Goal: Task Accomplishment & Management: Manage account settings

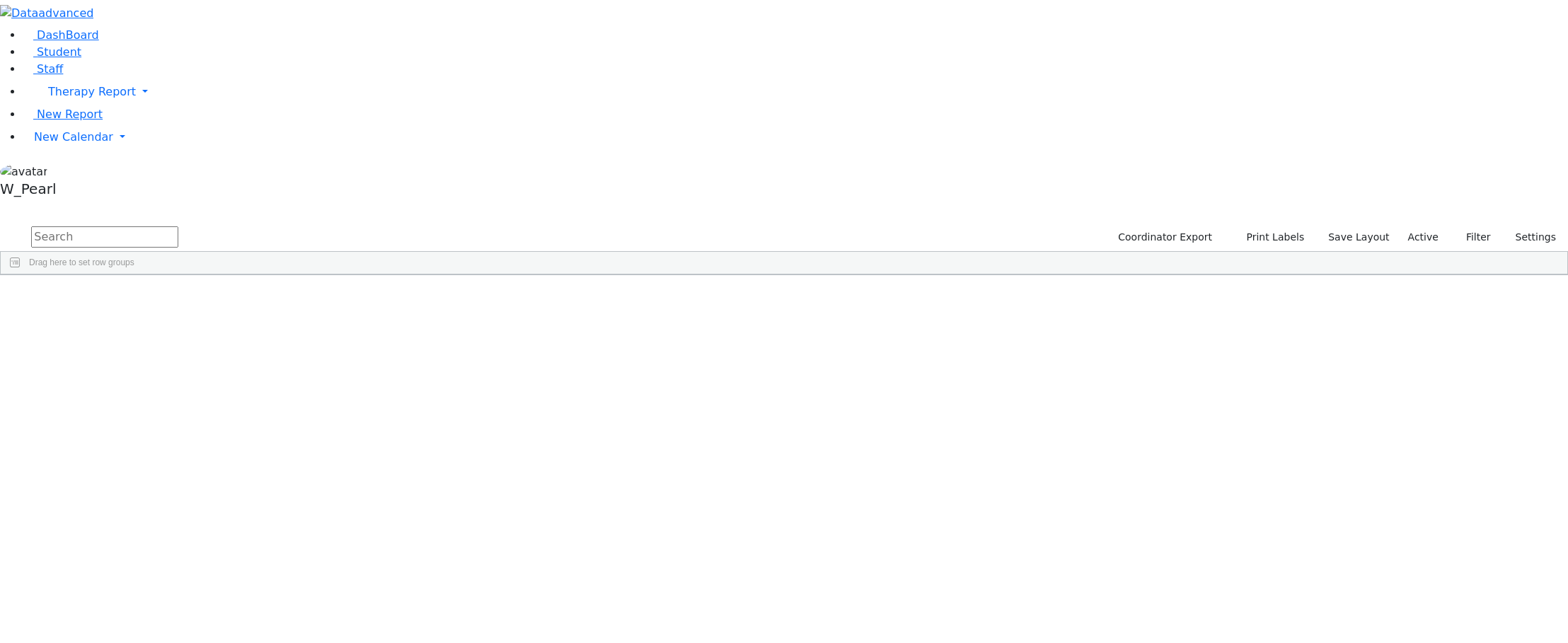
click at [491, 11] on div "DashBoard Student Staff Therapy Report Student Old Calendar Report" at bounding box center [784, 137] width 1568 height 275
click at [67, 144] on span "New Calendar" at bounding box center [73, 137] width 79 height 13
click at [71, 174] on link "Calendar" at bounding box center [55, 166] width 51 height 17
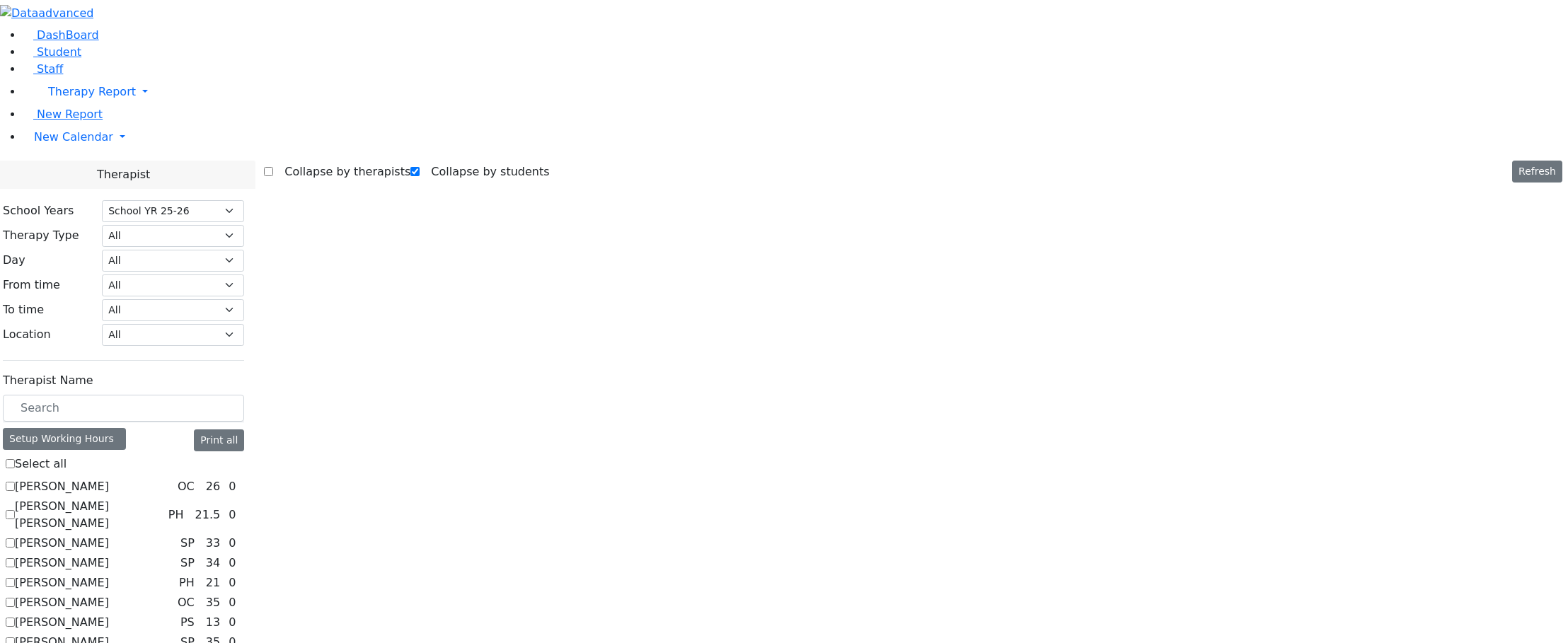
select select "212"
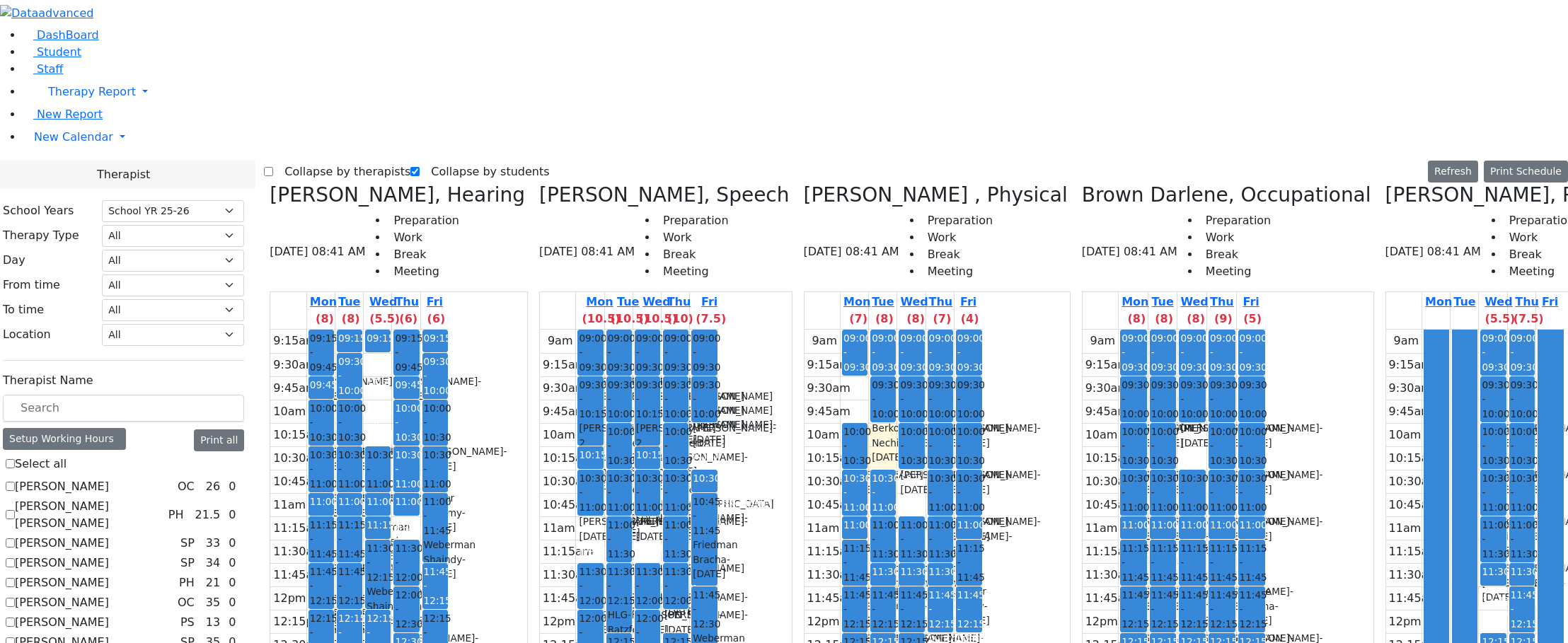
scroll to position [353, 0]
checkbox input "true"
click at [309, 161] on label "Collapse by therapists" at bounding box center [342, 172] width 137 height 23
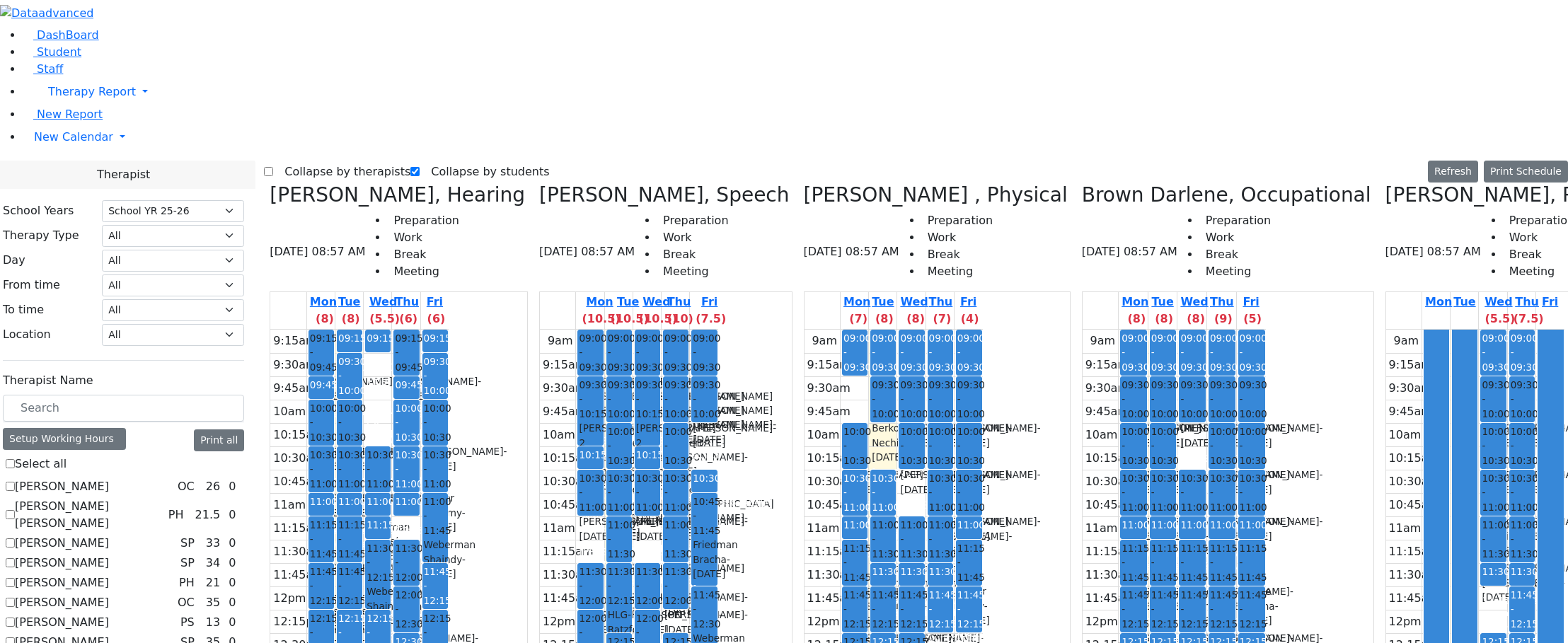
click at [274, 167] on input "Collapse by therapists" at bounding box center [269, 171] width 10 height 10
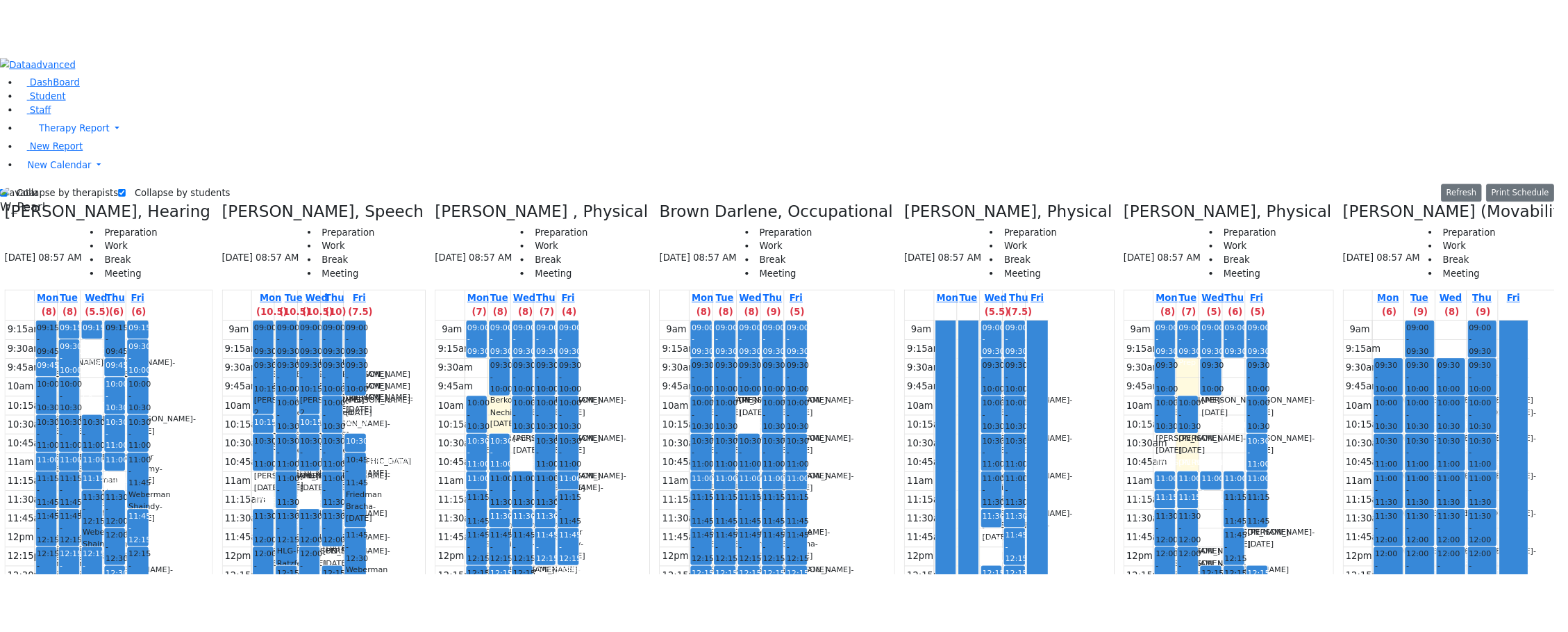
scroll to position [0, 0]
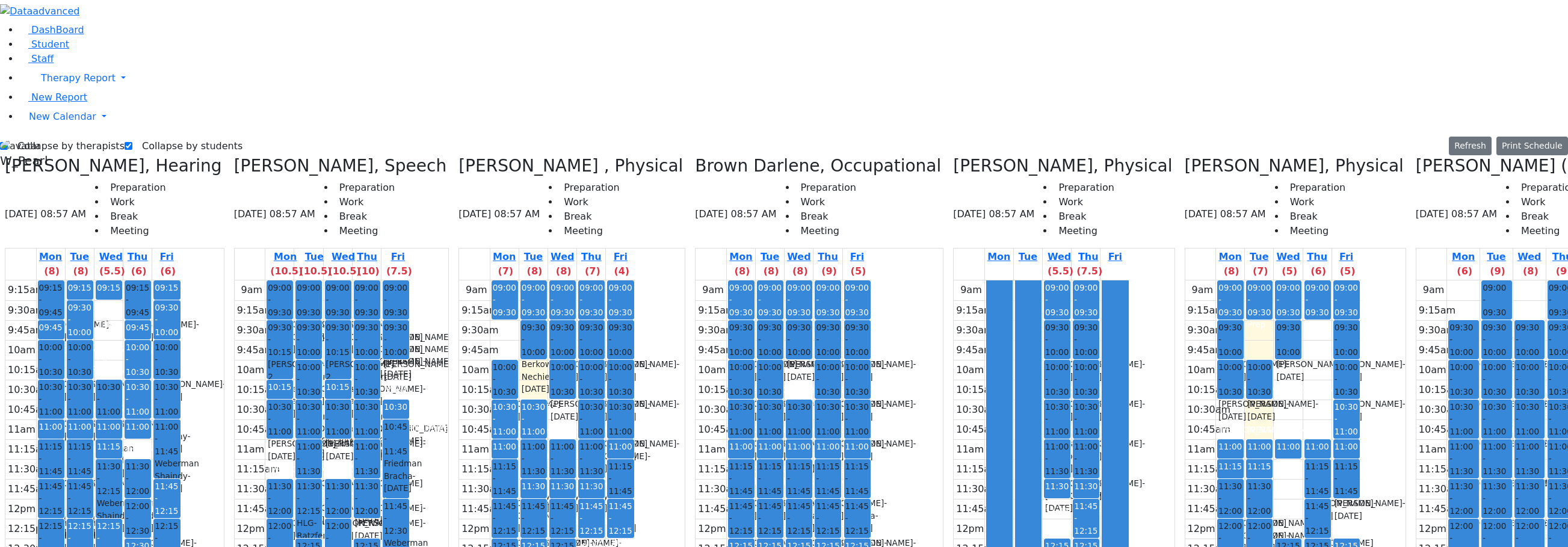
click at [45, 137] on label "Collapse by therapists" at bounding box center [66, 147] width 117 height 19
click at [8, 142] on input "Collapse by therapists" at bounding box center [4, 146] width 8 height 8
checkbox input "false"
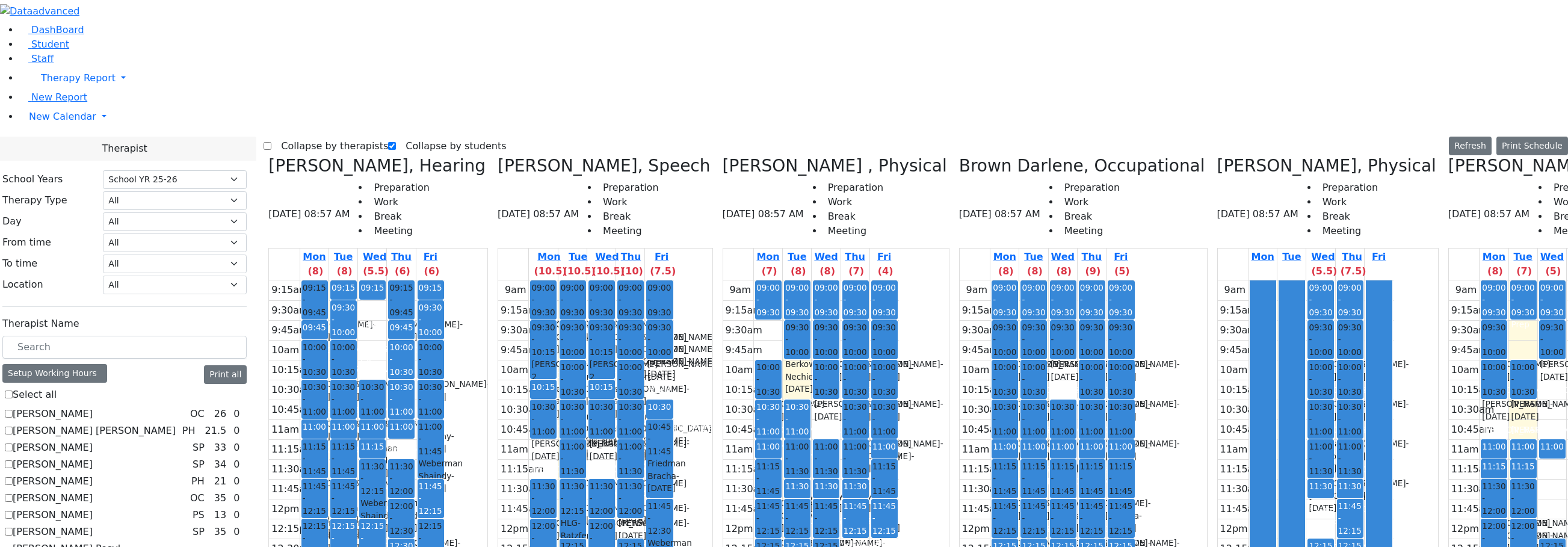
scroll to position [60, 0]
checkbox input "true"
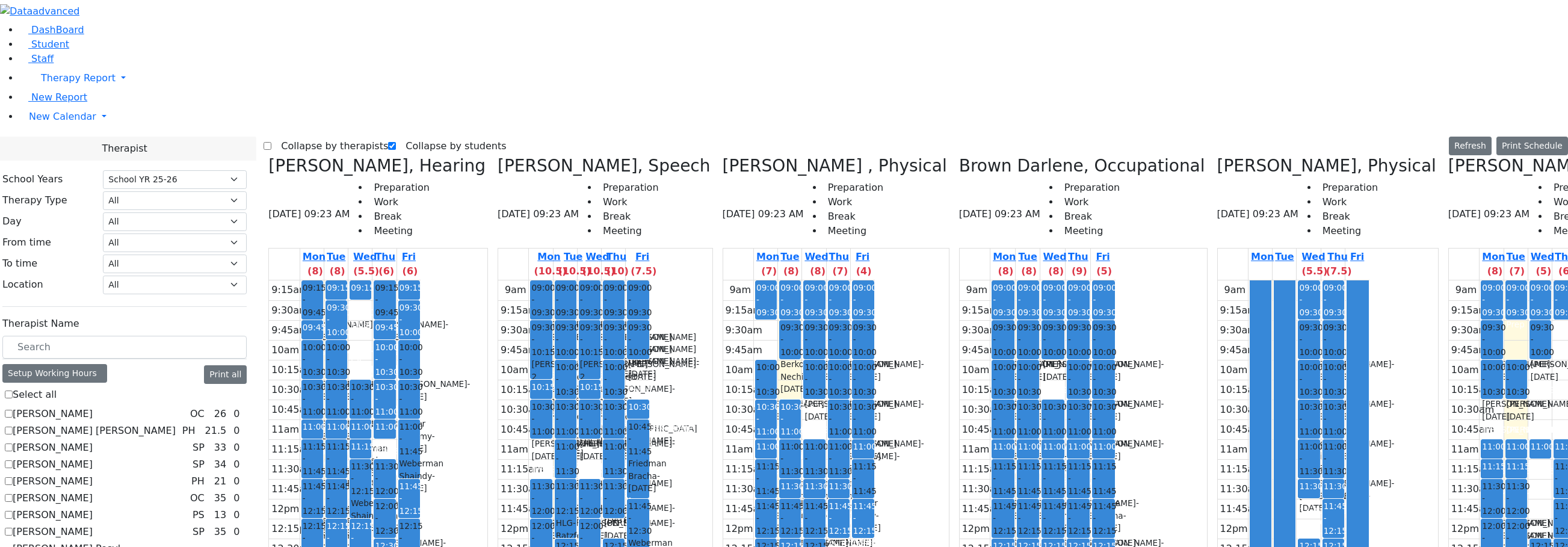
click at [303, 137] on label "Collapse by therapists" at bounding box center [330, 147] width 117 height 19
click at [271, 142] on input "Collapse by therapists" at bounding box center [267, 146] width 8 height 8
checkbox input "true"
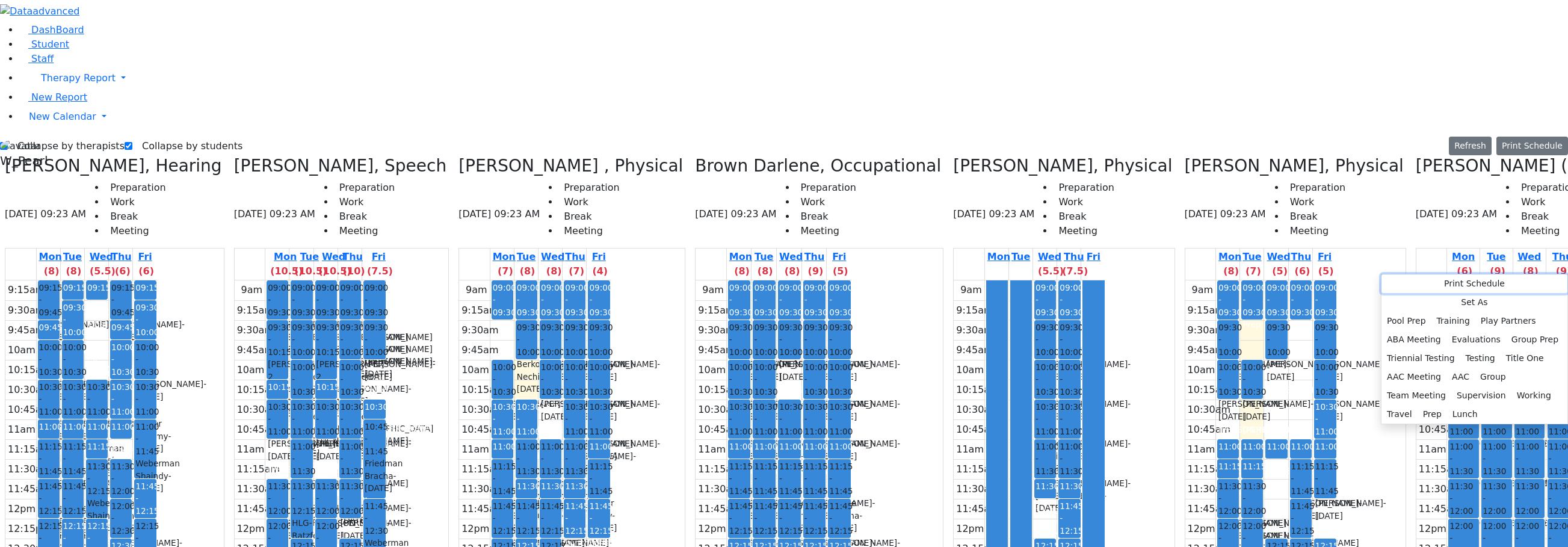
click at [1332, 283] on button "Print Schedule" at bounding box center [1473, 284] width 186 height 19
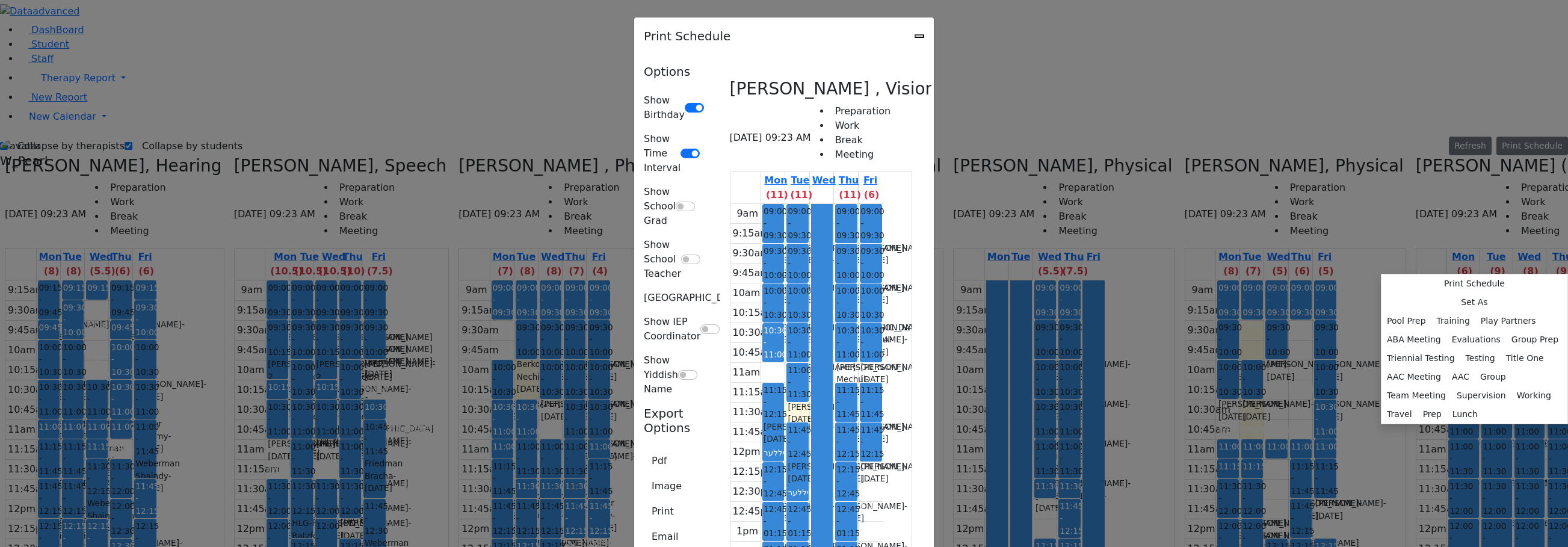
click at [643, 450] on div "Pdf Image Print Email" at bounding box center [673, 500] width 59 height 101
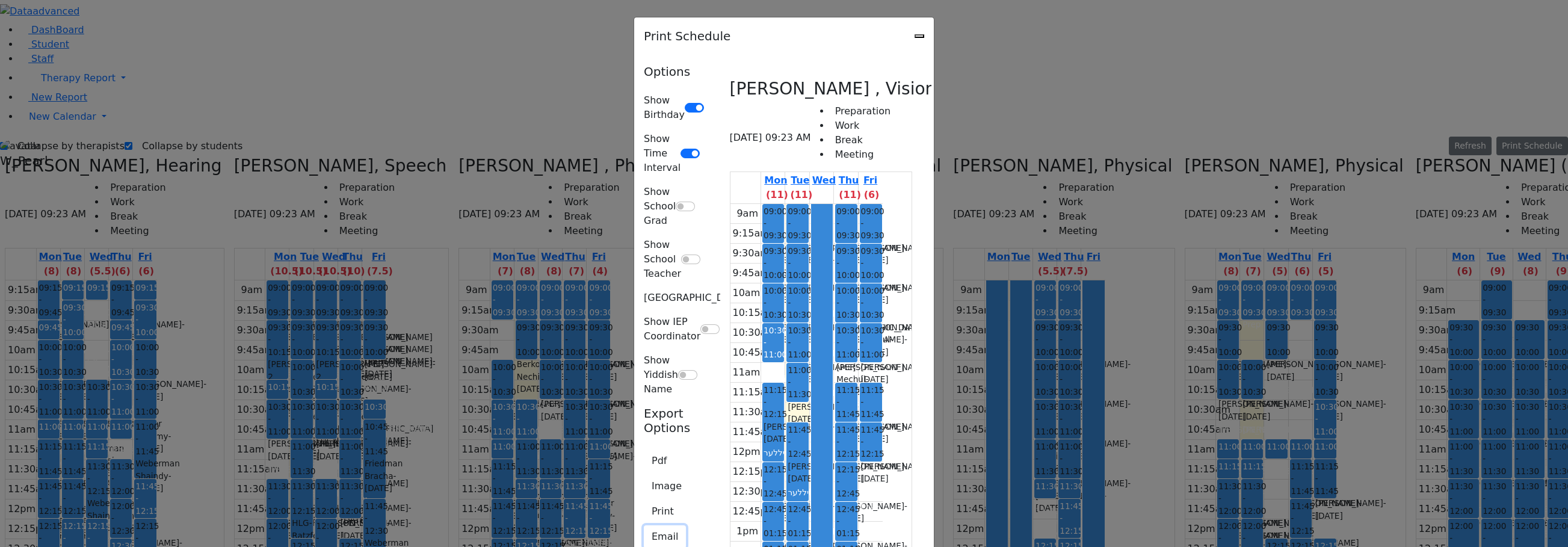
click at [643, 525] on button "Email" at bounding box center [664, 536] width 42 height 23
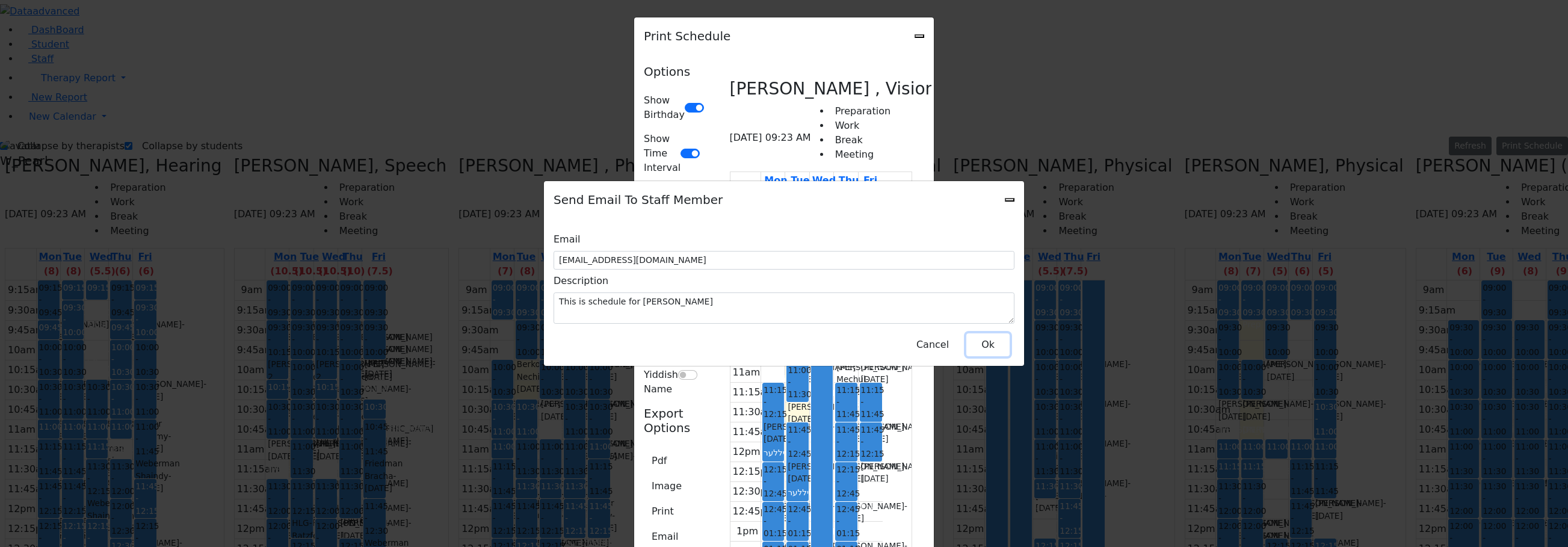
click at [975, 339] on button "Ok" at bounding box center [987, 344] width 43 height 23
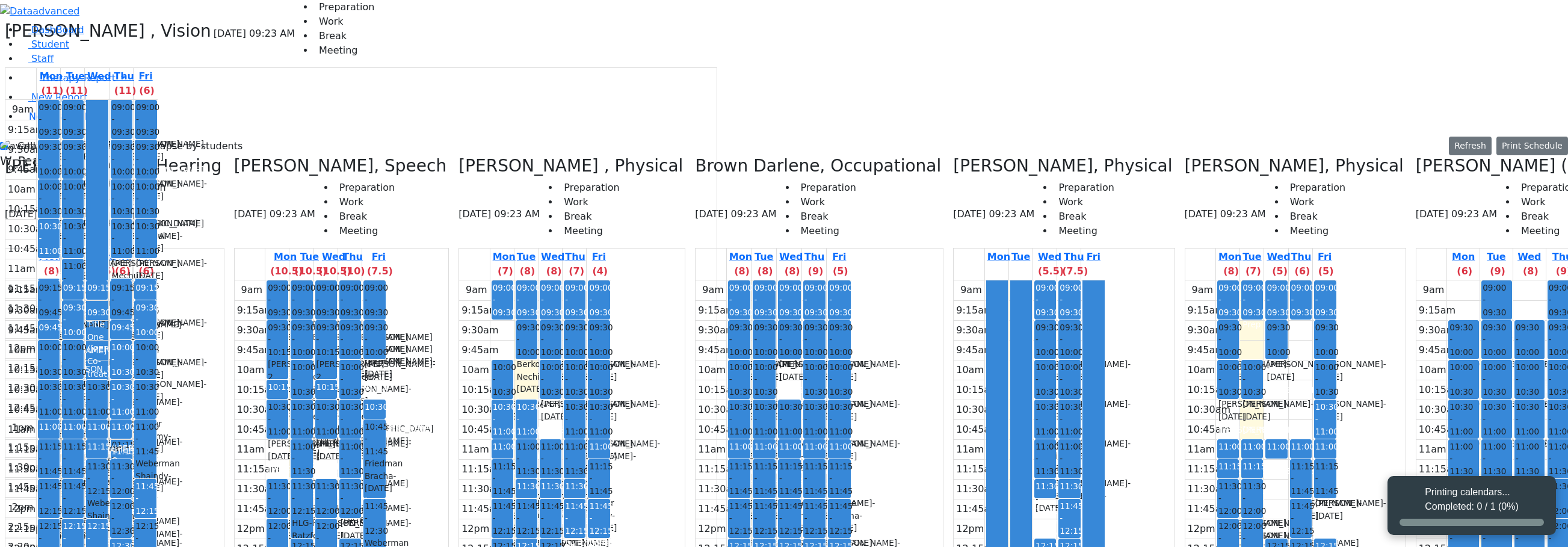
scroll to position [0, 0]
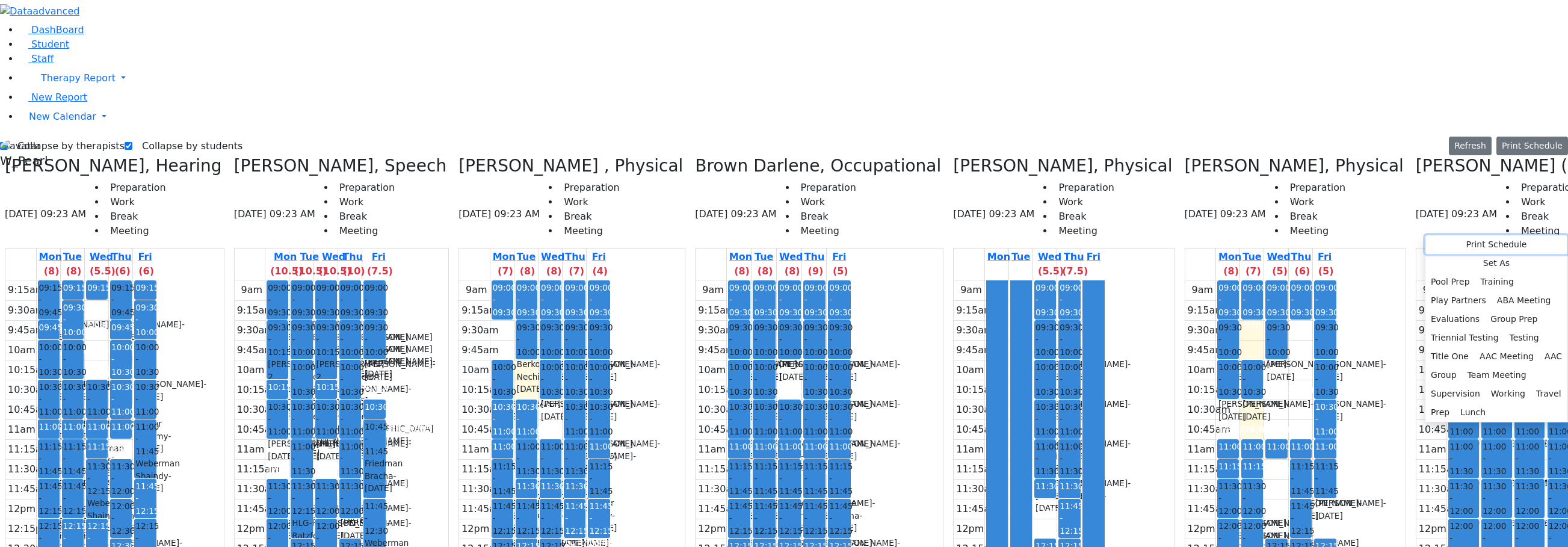
click at [1332, 244] on button "Print Schedule" at bounding box center [1496, 244] width 142 height 19
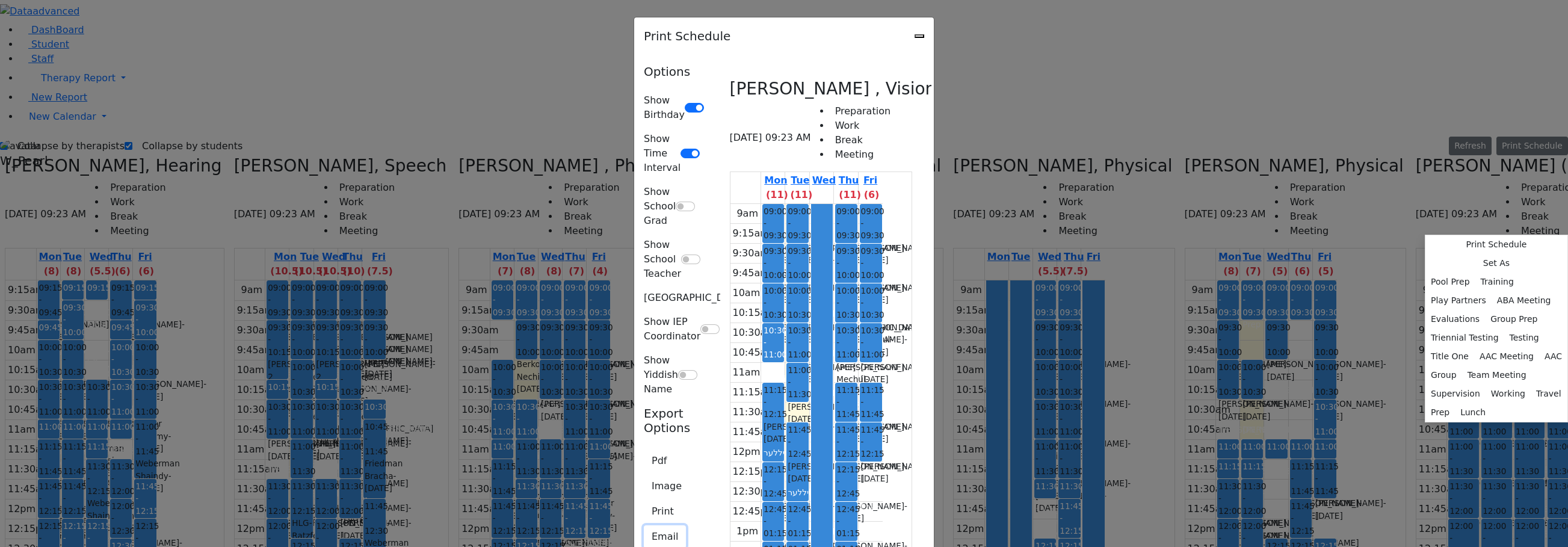
click at [643, 525] on button "Email" at bounding box center [664, 536] width 42 height 23
type input "S_Bleier@kjsd.k12.ny.us"
type textarea "This is schedule for Bleier Susan"
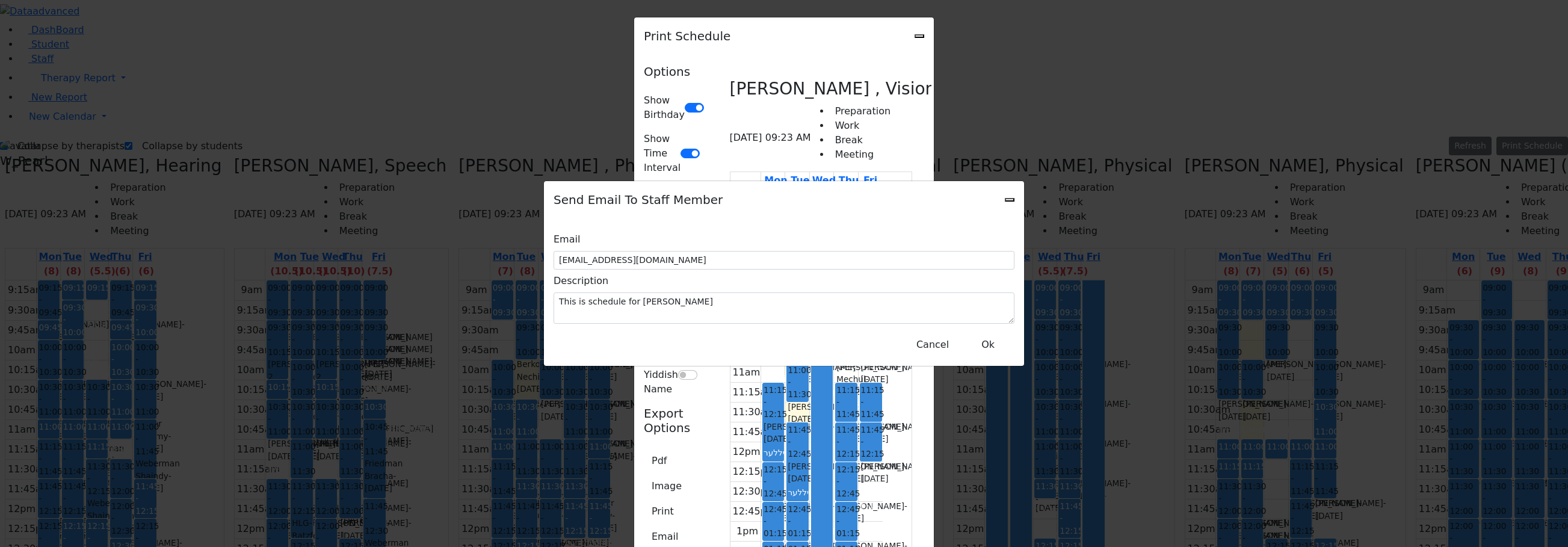
click at [1015, 199] on div "Send Email To Staff Member" at bounding box center [784, 199] width 480 height 37
click at [1010, 199] on icon "Close" at bounding box center [1010, 199] width 0 height 0
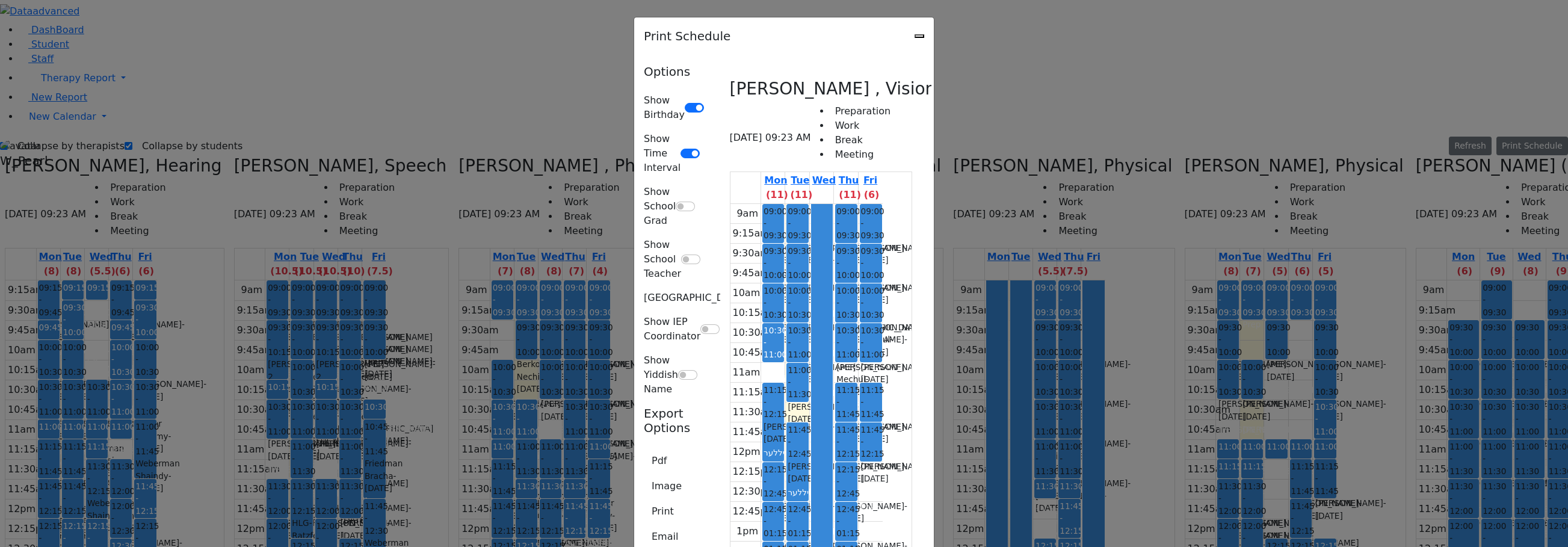
click at [934, 36] on div "Print Schedule" at bounding box center [784, 36] width 300 height 37
click at [934, 33] on div "Print Schedule" at bounding box center [784, 36] width 300 height 37
click at [934, 35] on div "Print Schedule" at bounding box center [784, 36] width 300 height 37
click at [919, 36] on icon "Close" at bounding box center [919, 36] width 0 height 0
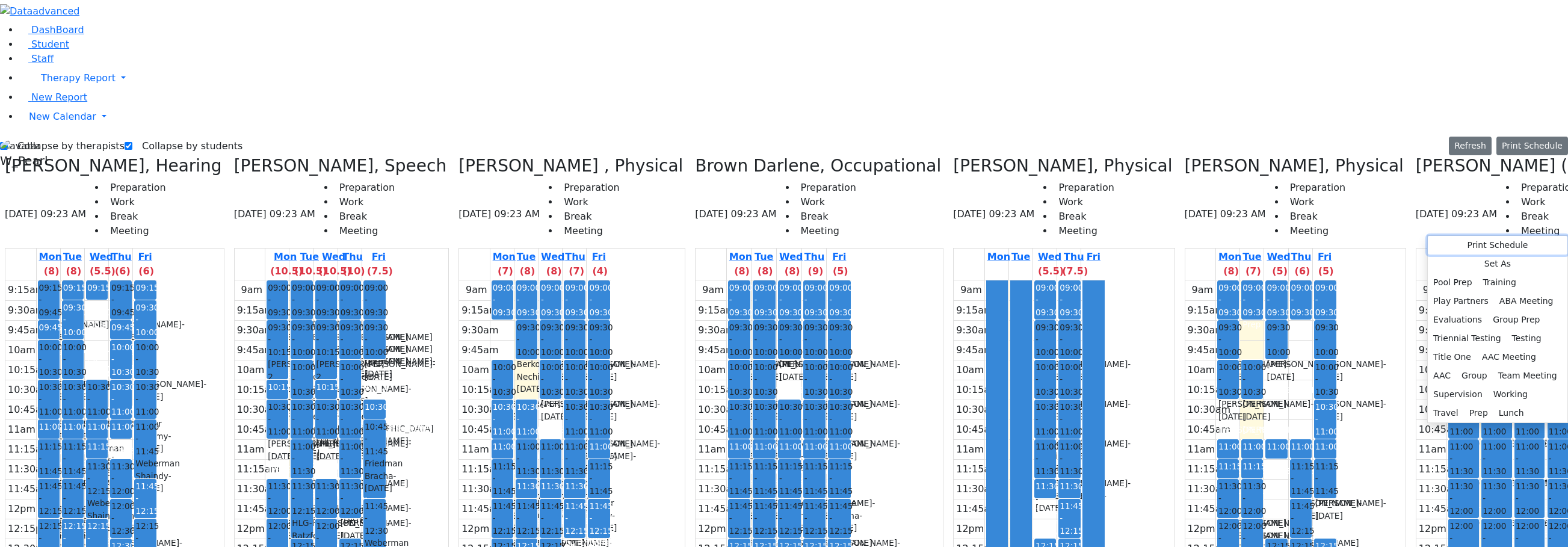
click at [1332, 246] on button "Print Schedule" at bounding box center [1498, 245] width 139 height 19
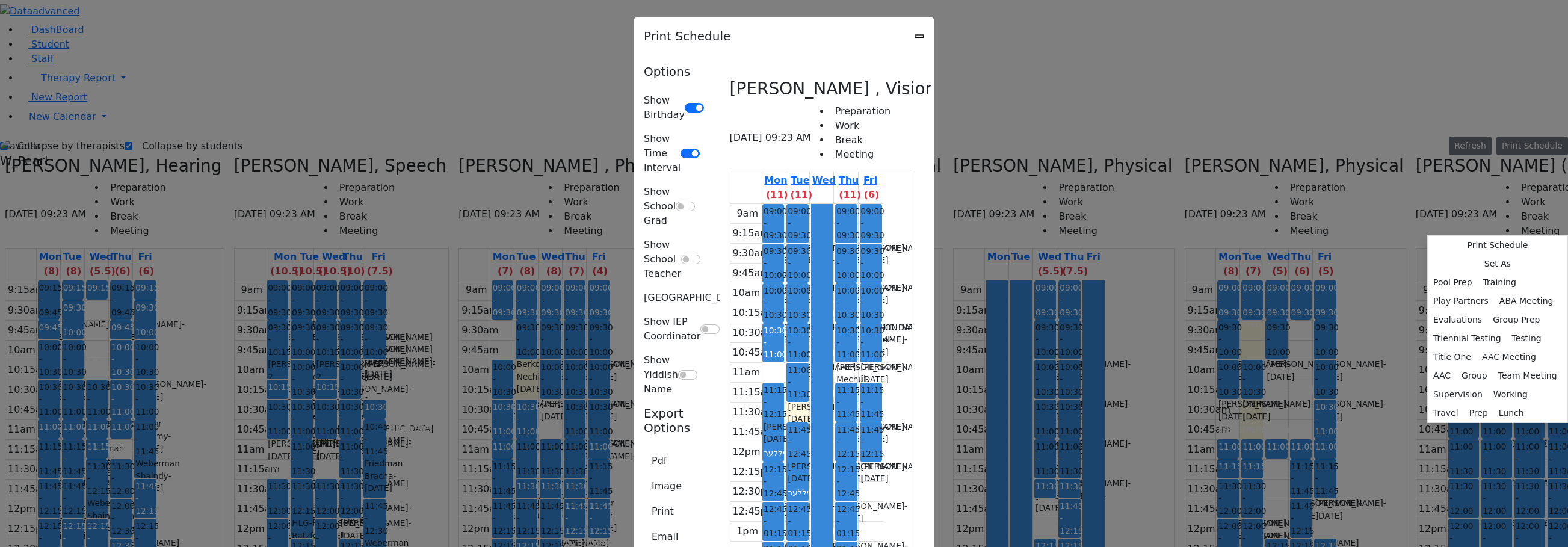
click at [919, 36] on icon "Close" at bounding box center [919, 36] width 0 height 0
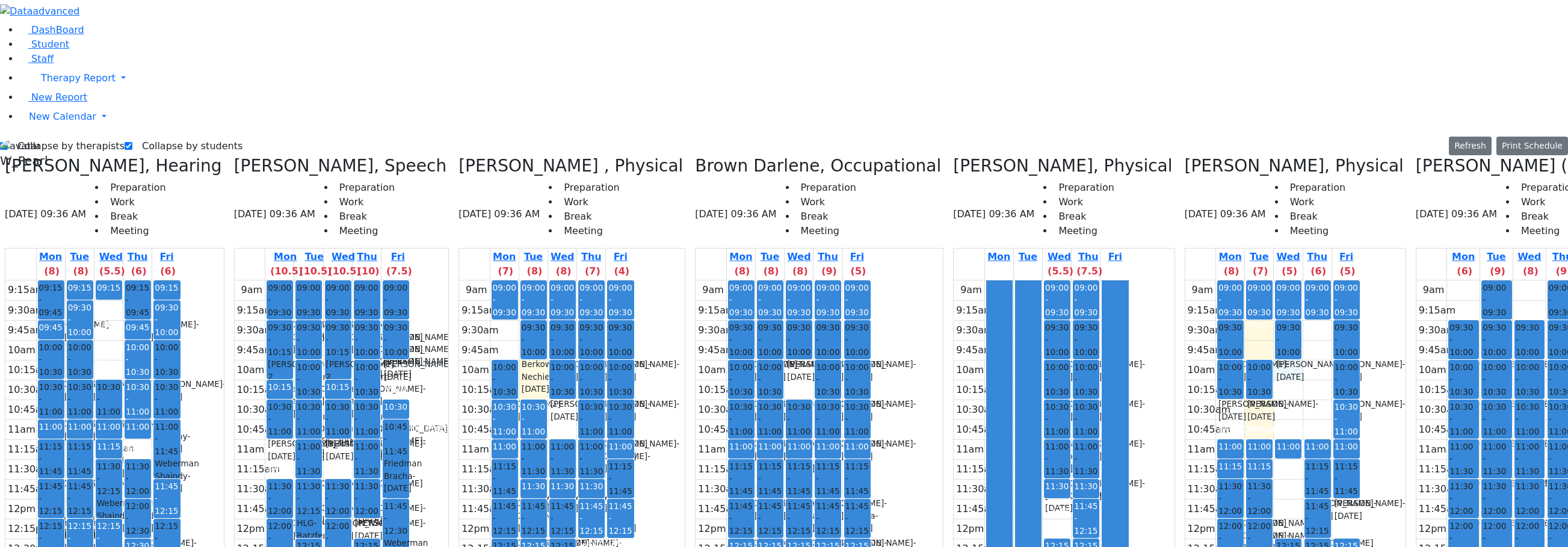
click at [1185, 280] on div "9am 9:15am 9:30am 9:45am 10am 10:15am 10:30am 10:45am 11am 11:15am 11:30am 11:4…" at bounding box center [1272, 519] width 176 height 476
click at [51, 137] on div "Collapse by therapists Collapse by students Refresh Setup Working Hours Print S…" at bounding box center [784, 147] width 1568 height 19
click at [45, 137] on label "Collapse by therapists" at bounding box center [66, 147] width 117 height 19
click at [8, 142] on input "Collapse by therapists" at bounding box center [4, 146] width 8 height 8
checkbox input "false"
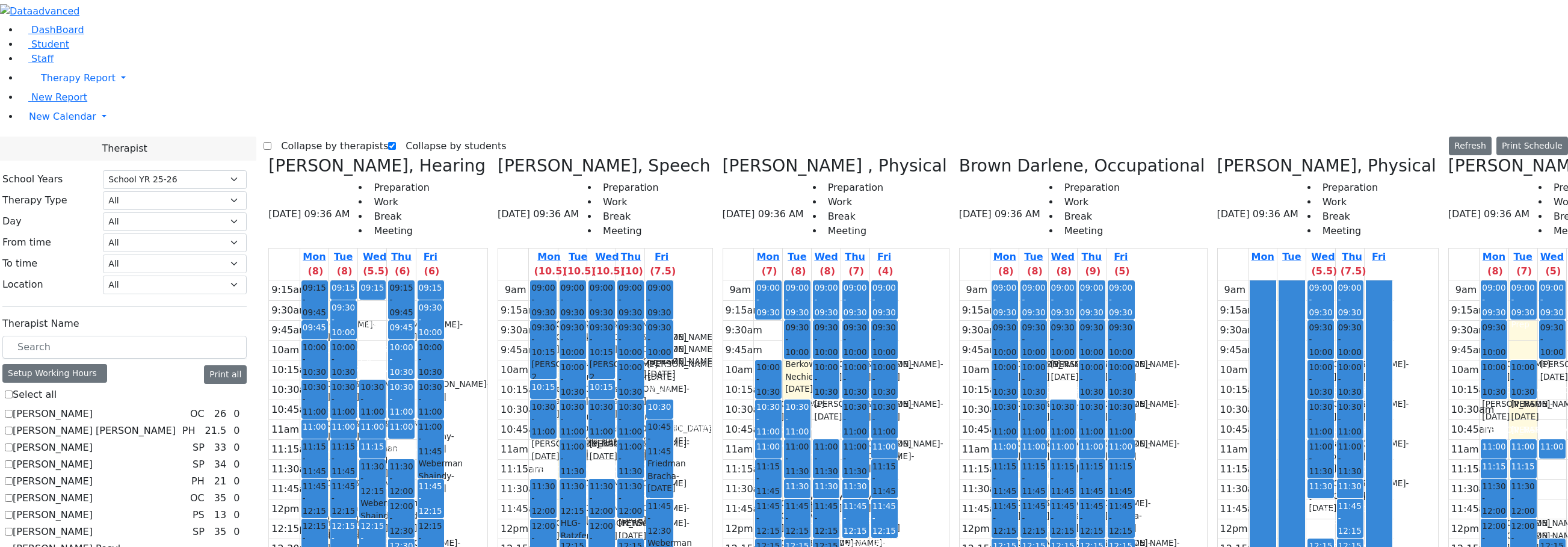
click at [55, 407] on label "[PERSON_NAME]" at bounding box center [53, 414] width 80 height 15
click at [13, 410] on input "[PERSON_NAME]" at bounding box center [9, 414] width 8 height 8
checkbox input "true"
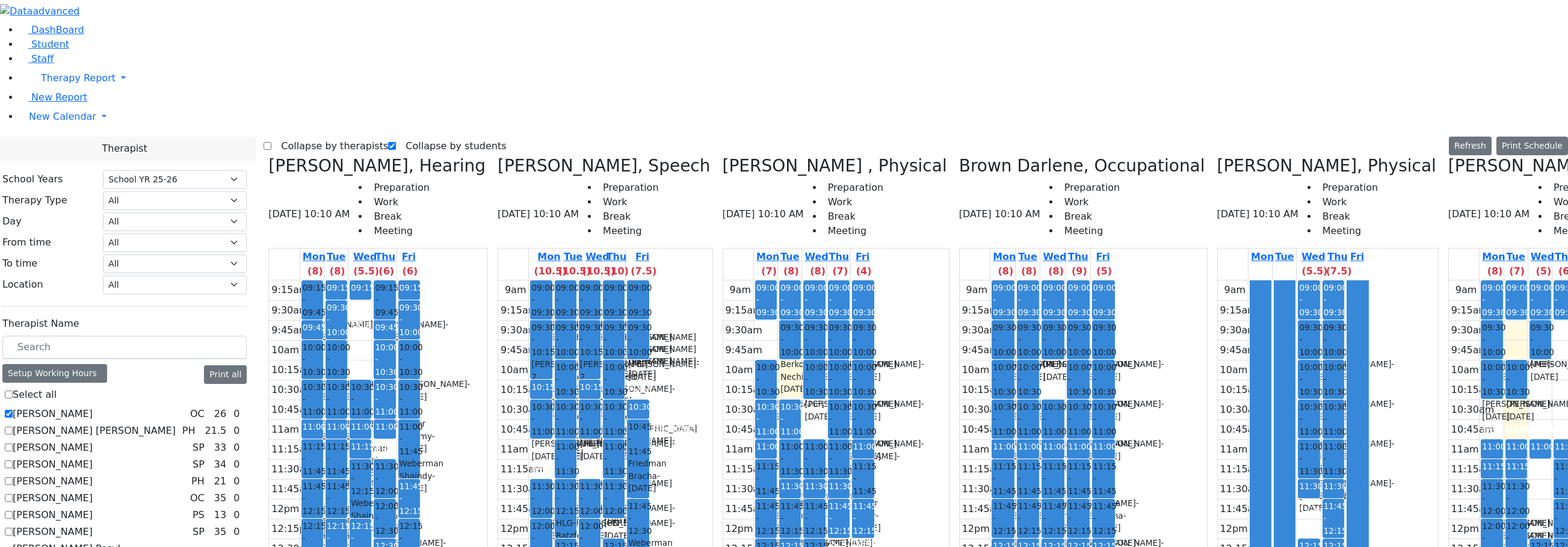
click at [300, 137] on label "Collapse by therapists" at bounding box center [330, 147] width 117 height 19
click at [271, 142] on input "Collapse by therapists" at bounding box center [267, 146] width 8 height 8
checkbox input "true"
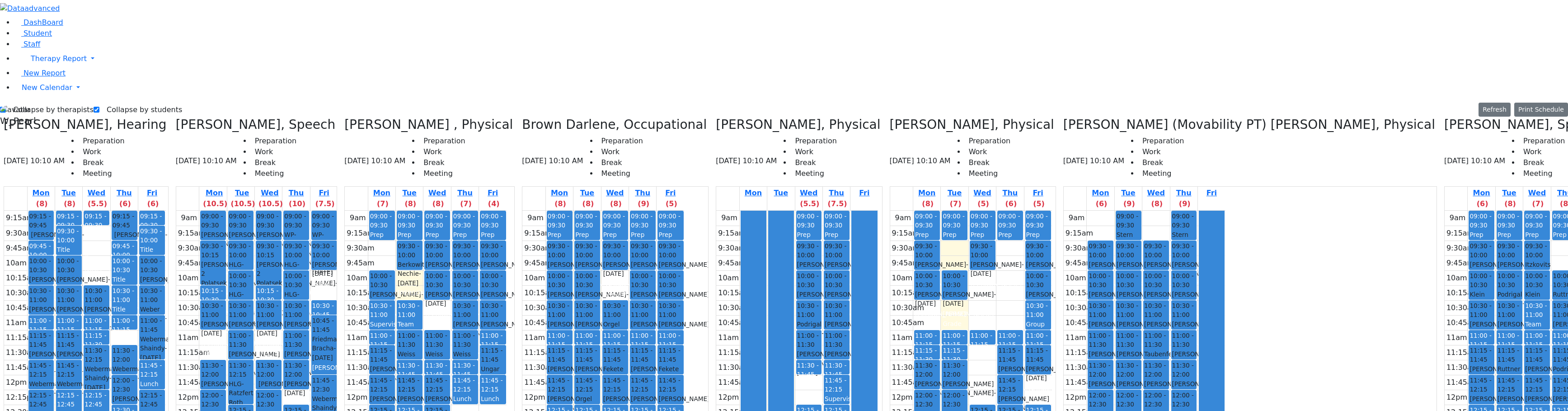
drag, startPoint x: 1482, startPoint y: 209, endPoint x: 1482, endPoint y: 215, distance: 6.0
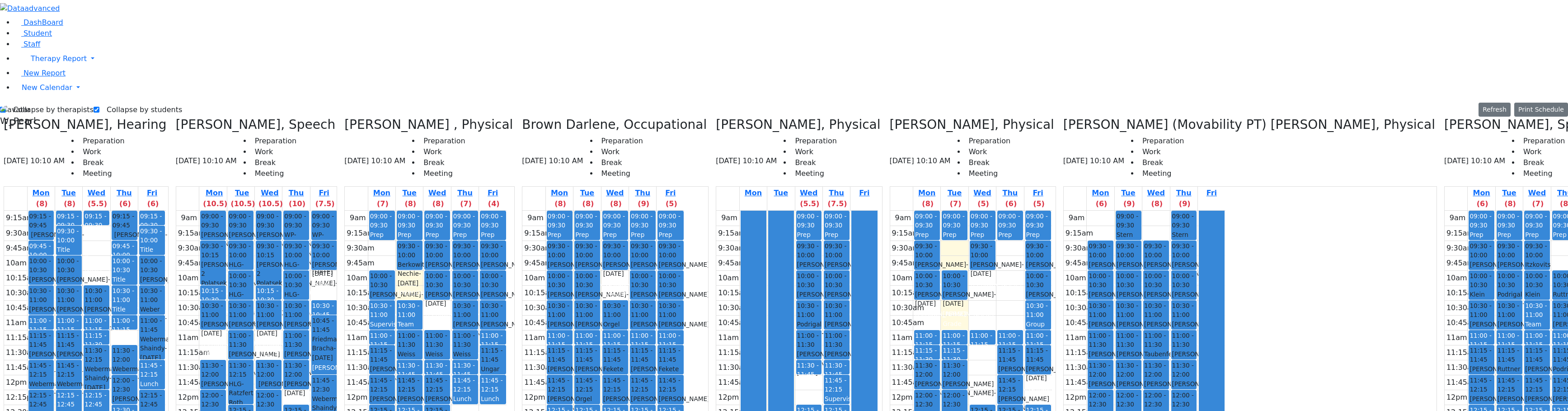
drag, startPoint x: 1430, startPoint y: 223, endPoint x: 1428, endPoint y: 212, distance: 11.2
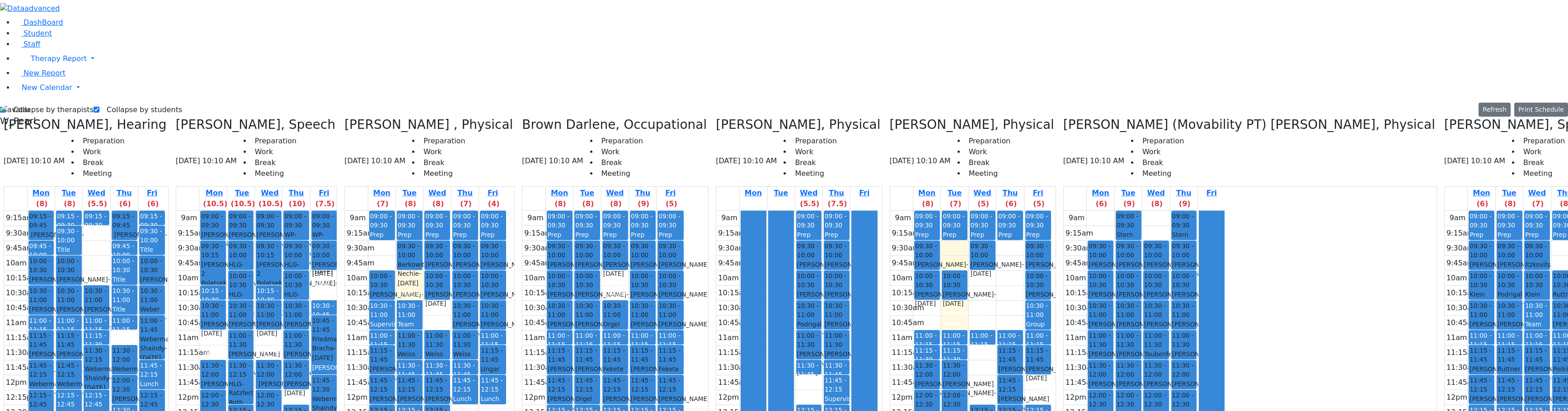
drag, startPoint x: 1433, startPoint y: 215, endPoint x: 1433, endPoint y: 227, distance: 12.0
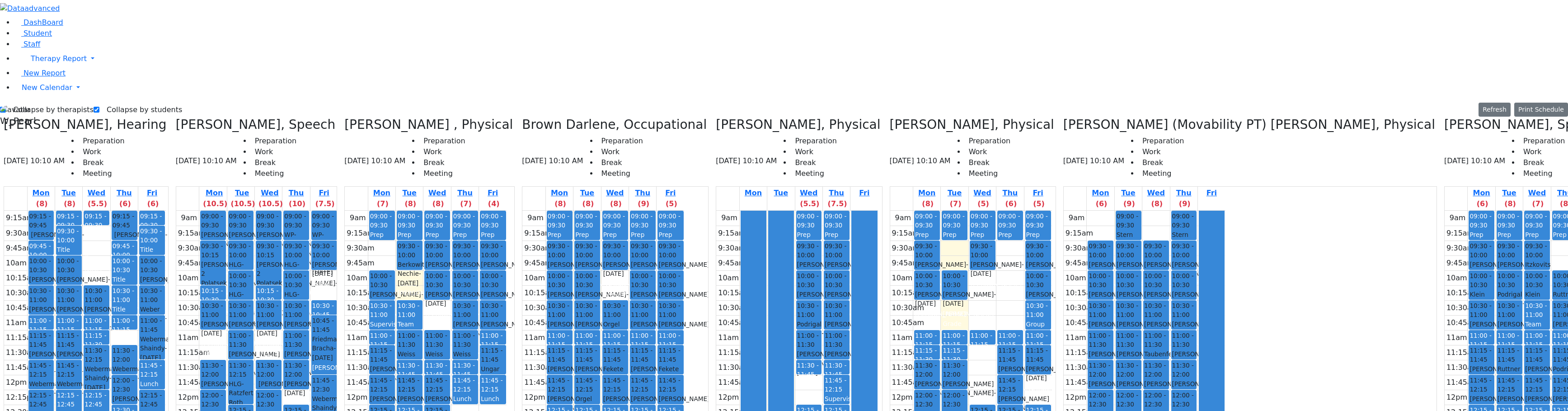
drag, startPoint x: 1438, startPoint y: 237, endPoint x: 1450, endPoint y: 245, distance: 14.4
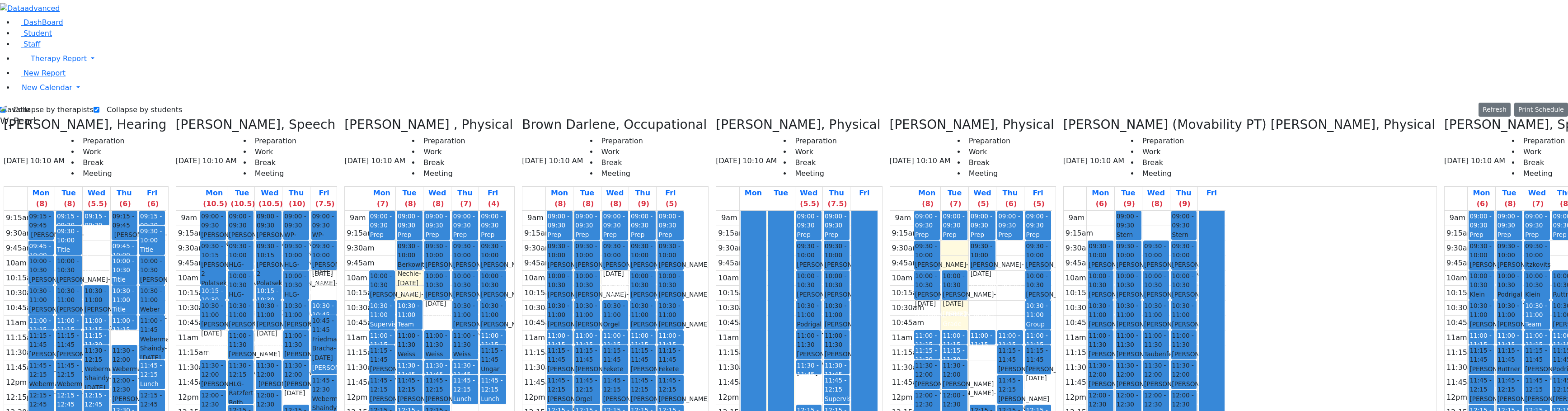
drag, startPoint x: 1481, startPoint y: 248, endPoint x: 1482, endPoint y: 234, distance: 14.0
drag, startPoint x: 1484, startPoint y: 220, endPoint x: 1477, endPoint y: 211, distance: 11.4
drag, startPoint x: 1433, startPoint y: 208, endPoint x: 1433, endPoint y: 222, distance: 14.0
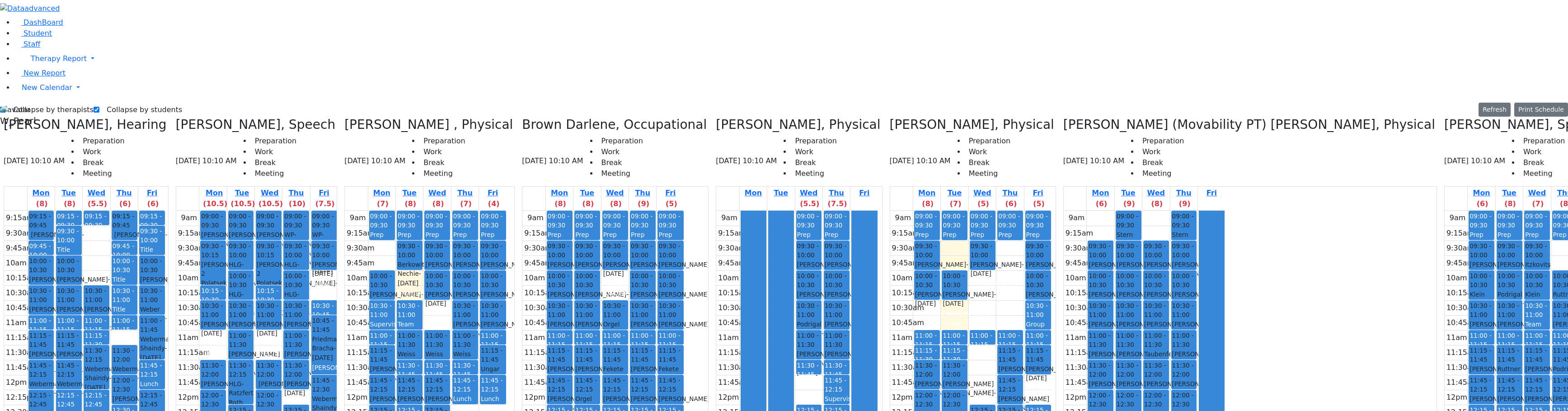
drag, startPoint x: 1427, startPoint y: 246, endPoint x: 1430, endPoint y: 256, distance: 10.4
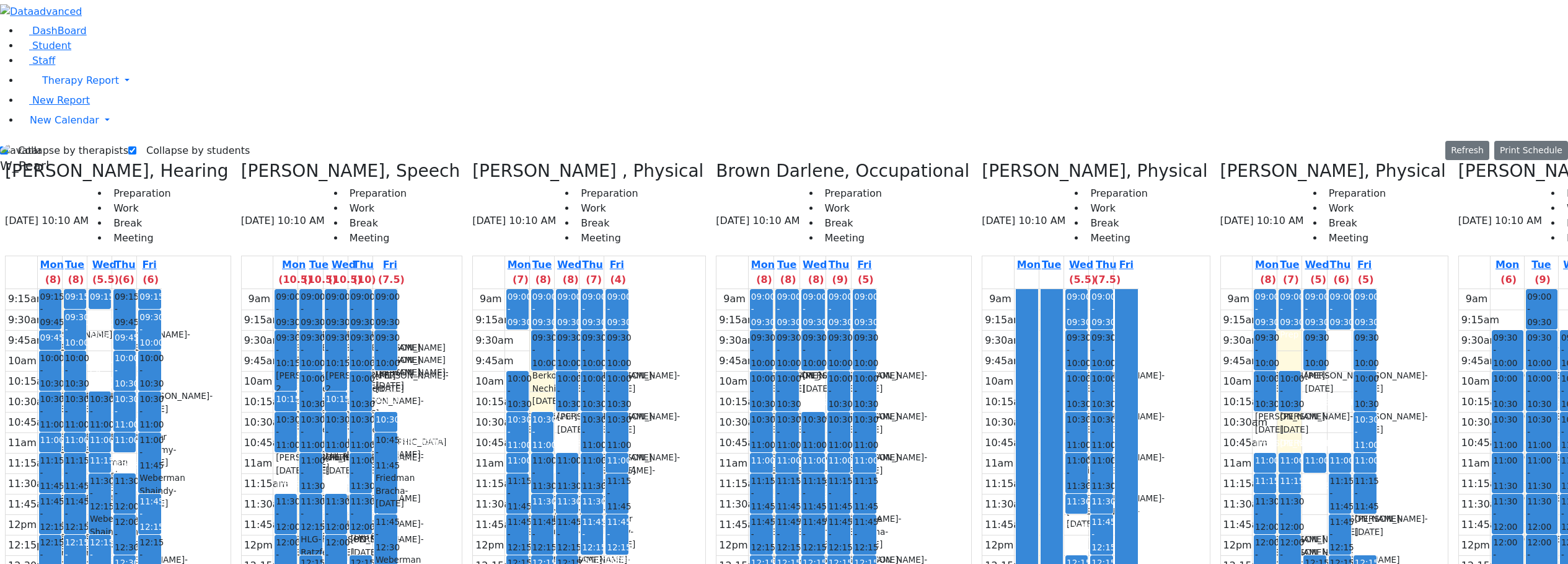
click at [1373, 492] on div "Taubenfeld Tzirel - 03/07/2019" at bounding box center [1576, 511] width 28 height 38
click at [1373, 453] on link "11:00 - 11:30 Taubenfeld Tzirel - 03/07/2019 Gore (Movability PT) Patricia 1-9" at bounding box center [1576, 473] width 31 height 40
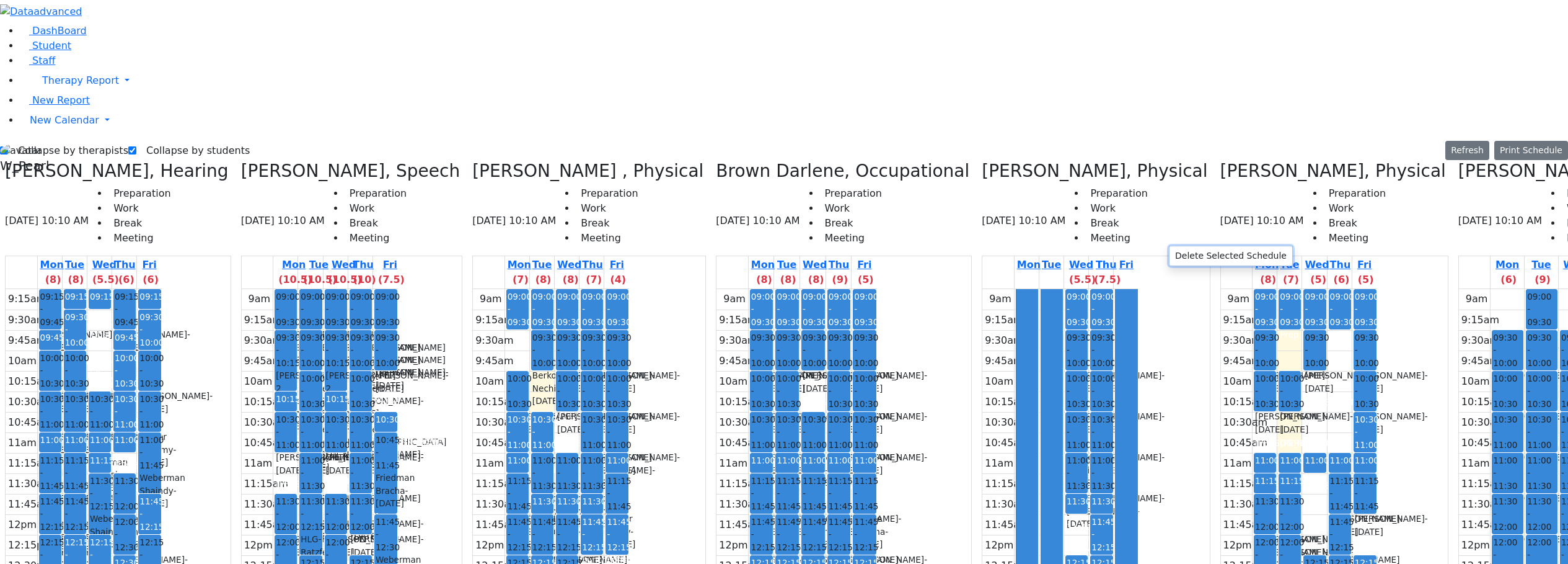
click at [1177, 253] on button "Delete Selected Schedule" at bounding box center [1231, 256] width 123 height 19
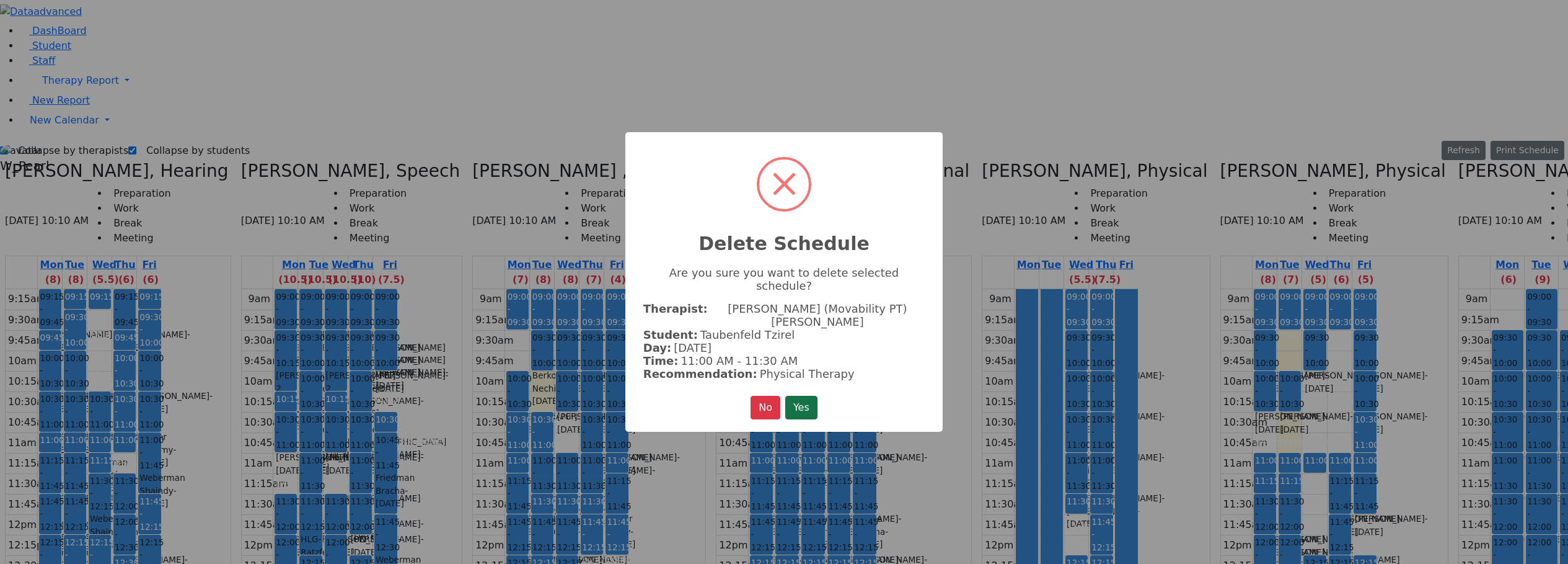
click at [817, 396] on button "Yes" at bounding box center [802, 408] width 33 height 23
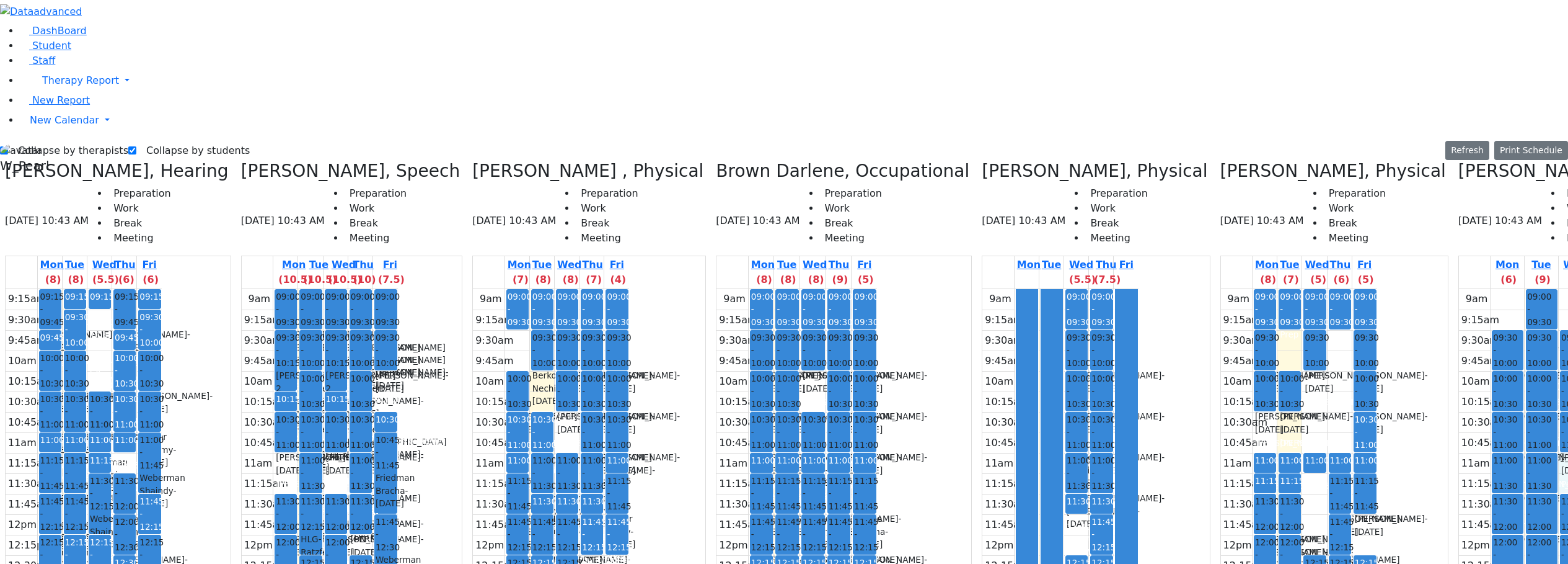
click at [1373, 289] on div "9am 9:15am 9:30am 9:45am 10am 10:15am 10:30am 10:45am 11am 11:15am 11:30am 11:4…" at bounding box center [1560, 535] width 201 height 491
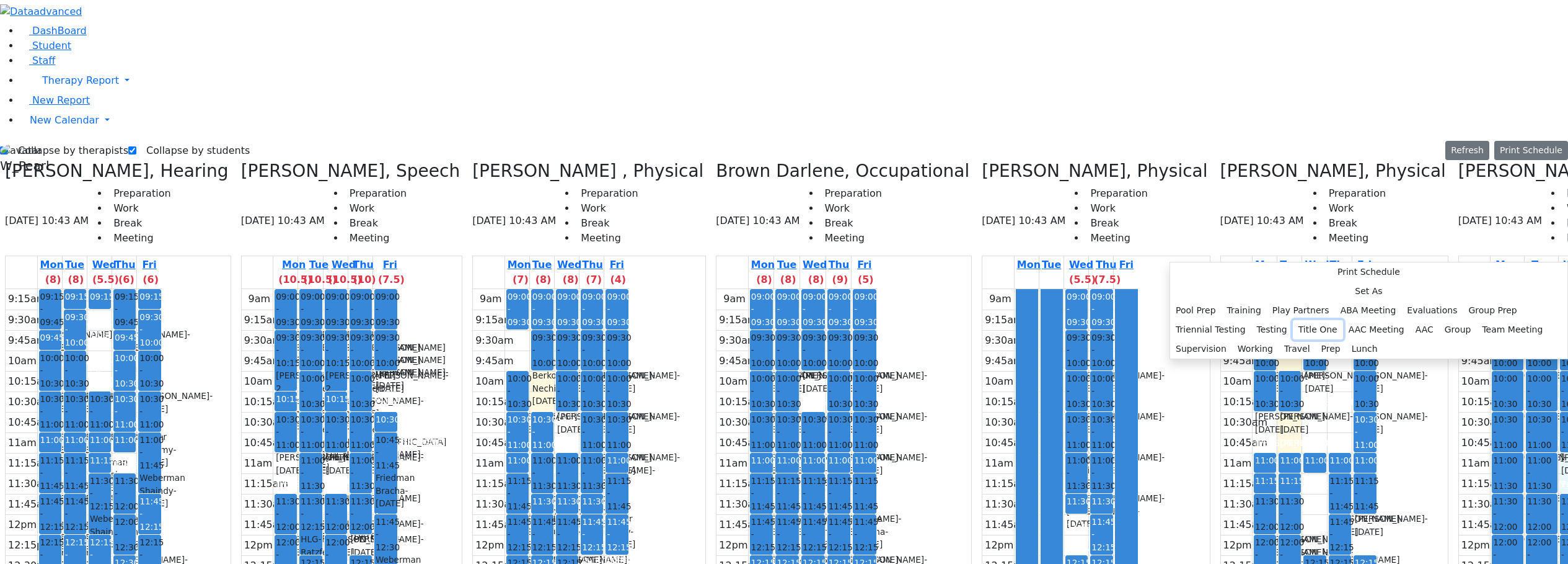
click at [1296, 320] on button "Title One" at bounding box center [1318, 329] width 50 height 19
select select "3"
select select "11:00:00"
select select "11:30:00"
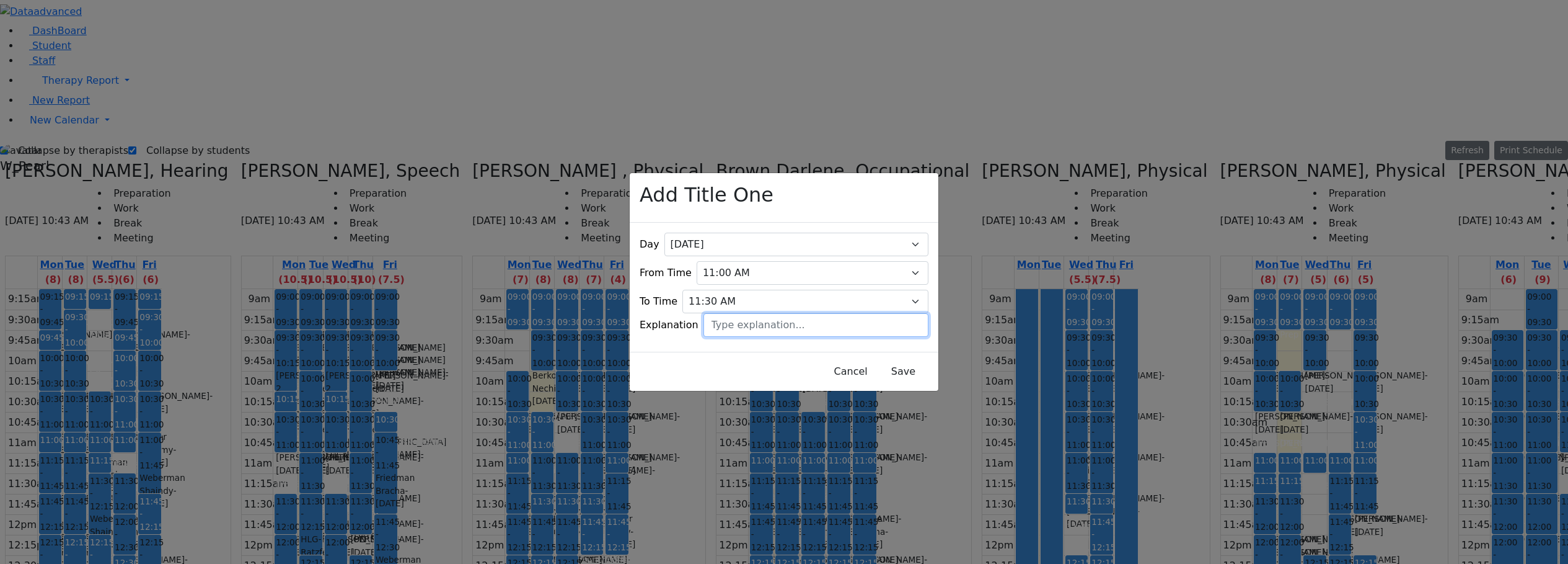
click at [726, 314] on input "text" at bounding box center [816, 325] width 225 height 23
type input "Tzirel Taubenfeld"
click at [879, 360] on button "Save" at bounding box center [903, 372] width 55 height 23
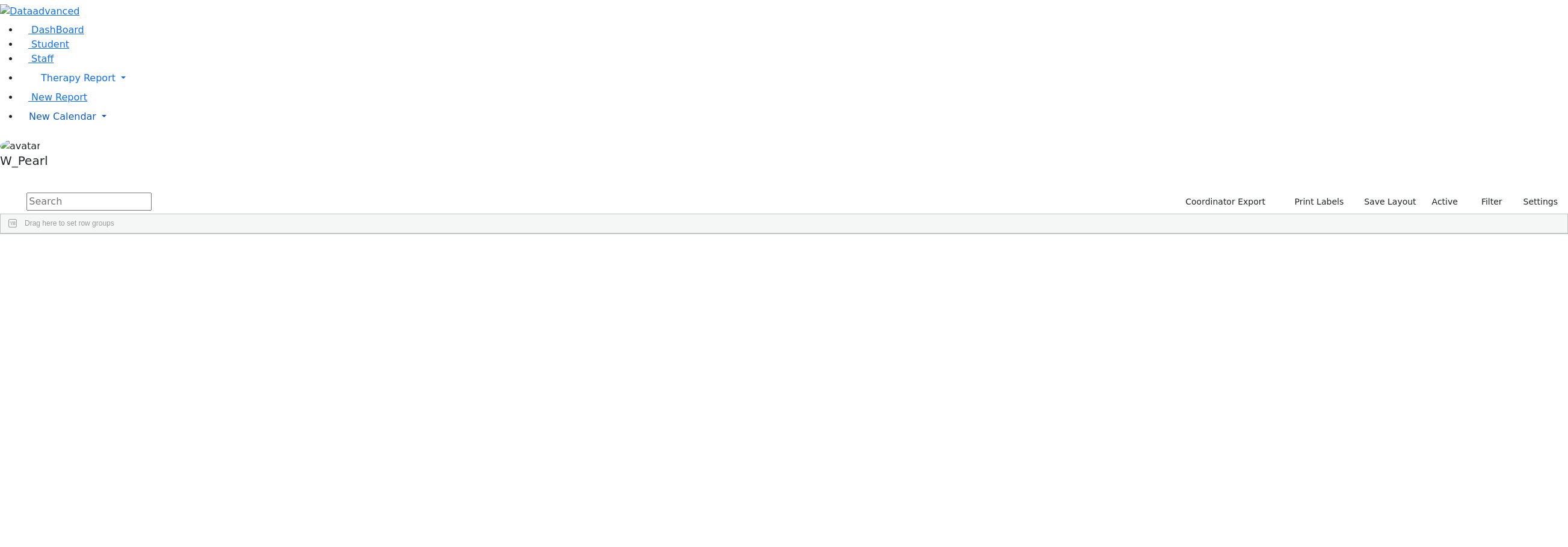
click at [80, 122] on span "New Calendar" at bounding box center [62, 117] width 67 height 11
click at [68, 146] on span "Calendar" at bounding box center [47, 140] width 43 height 11
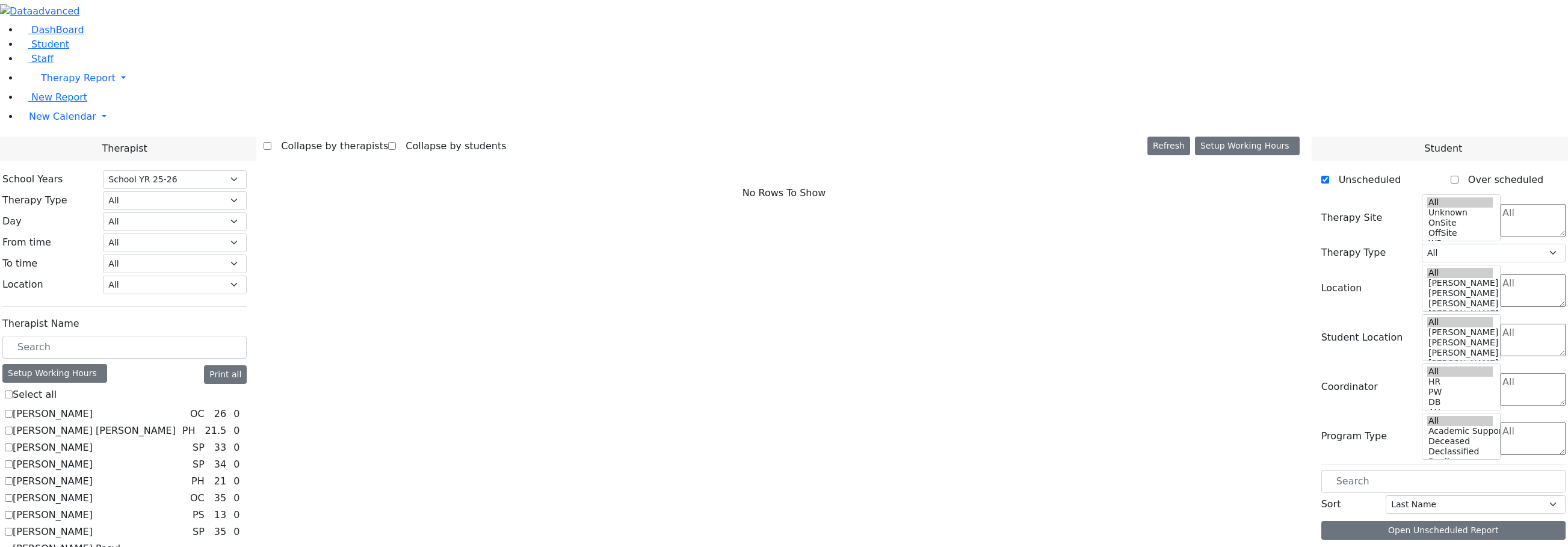
select select "212"
checkbox input "true"
select select "4"
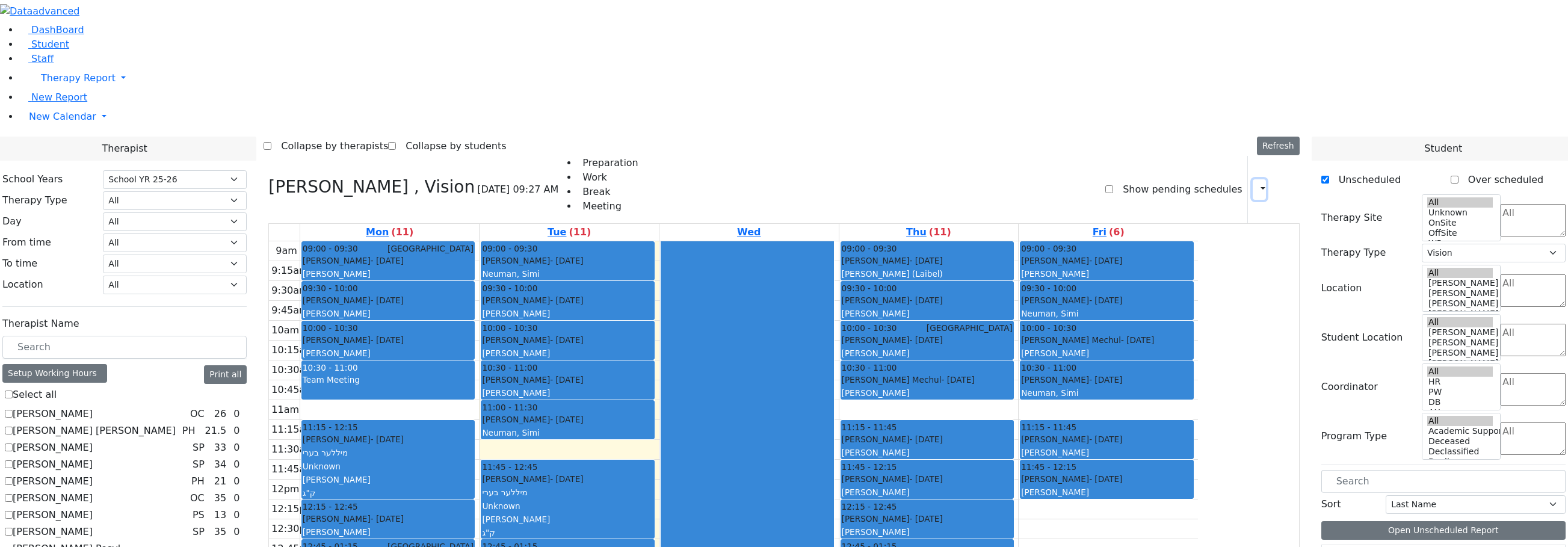
click at [1255, 183] on icon "button" at bounding box center [1255, 189] width 0 height 11
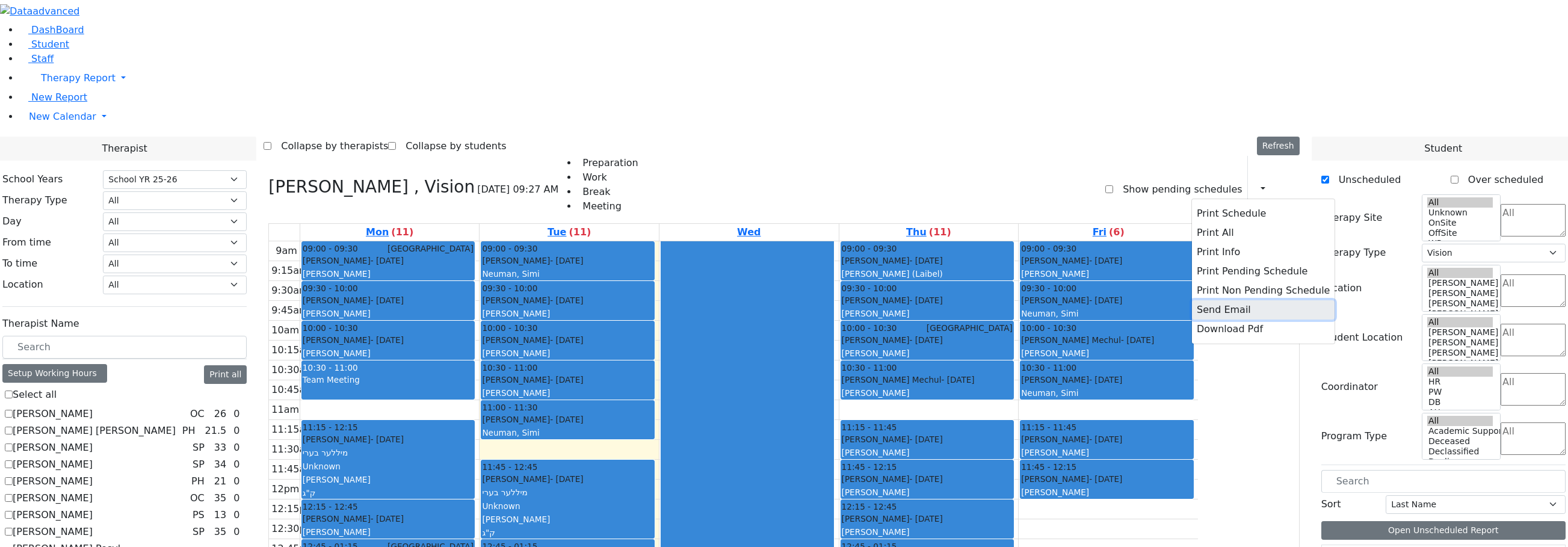
click at [1216, 300] on button "Send Email" at bounding box center [1263, 310] width 143 height 19
type input "S_Bleier@kjsd.k12.ny.us"
type textarea "This is schedule for Bleier Susan"
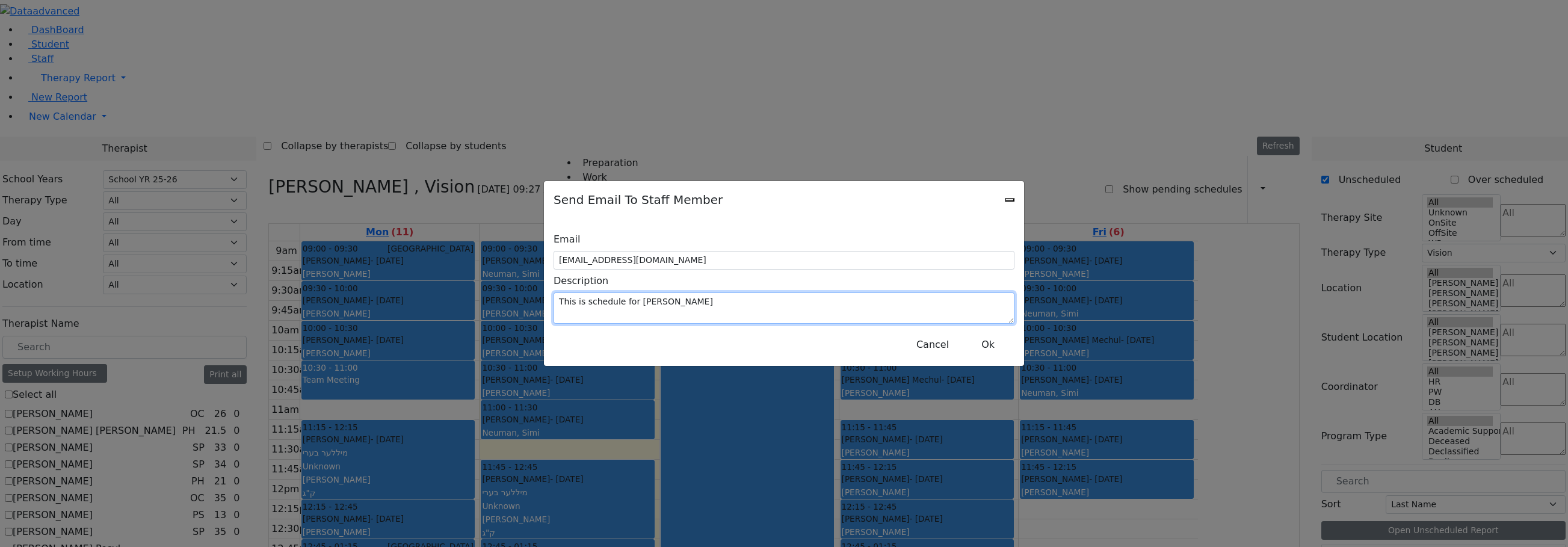
drag, startPoint x: 821, startPoint y: 287, endPoint x: 660, endPoint y: 293, distance: 161.1
click at [660, 293] on textarea "This is schedule for Bleier Susan" at bounding box center [784, 308] width 461 height 32
click at [660, 293] on textarea "This is schedule for Bleier Susan" at bounding box center [784, 308] width 461 height 32
drag, startPoint x: 660, startPoint y: 292, endPoint x: 795, endPoint y: 296, distance: 135.1
click at [795, 296] on textarea "This is schedule for Bleier Susan" at bounding box center [784, 308] width 461 height 32
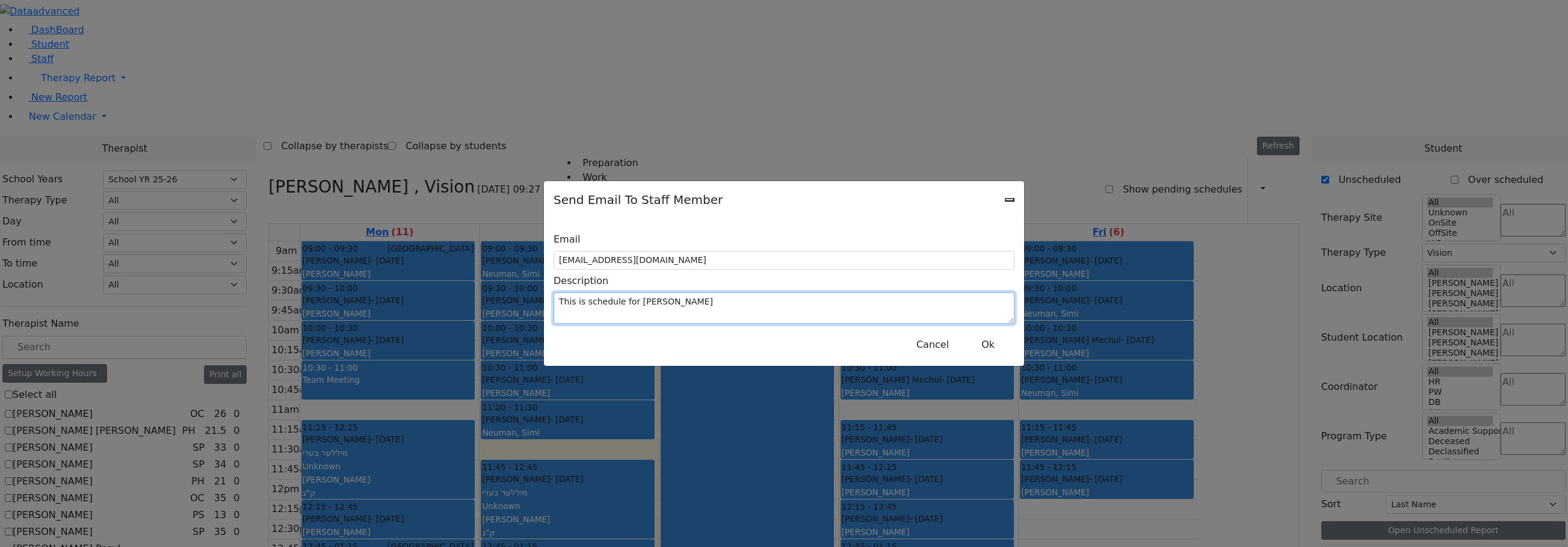
click at [795, 296] on textarea "This is schedule for Bleier Susan" at bounding box center [784, 308] width 461 height 32
drag, startPoint x: 795, startPoint y: 296, endPoint x: 650, endPoint y: 285, distance: 145.4
click at [650, 293] on textarea "This is schedule for Bleier Susan" at bounding box center [784, 308] width 461 height 32
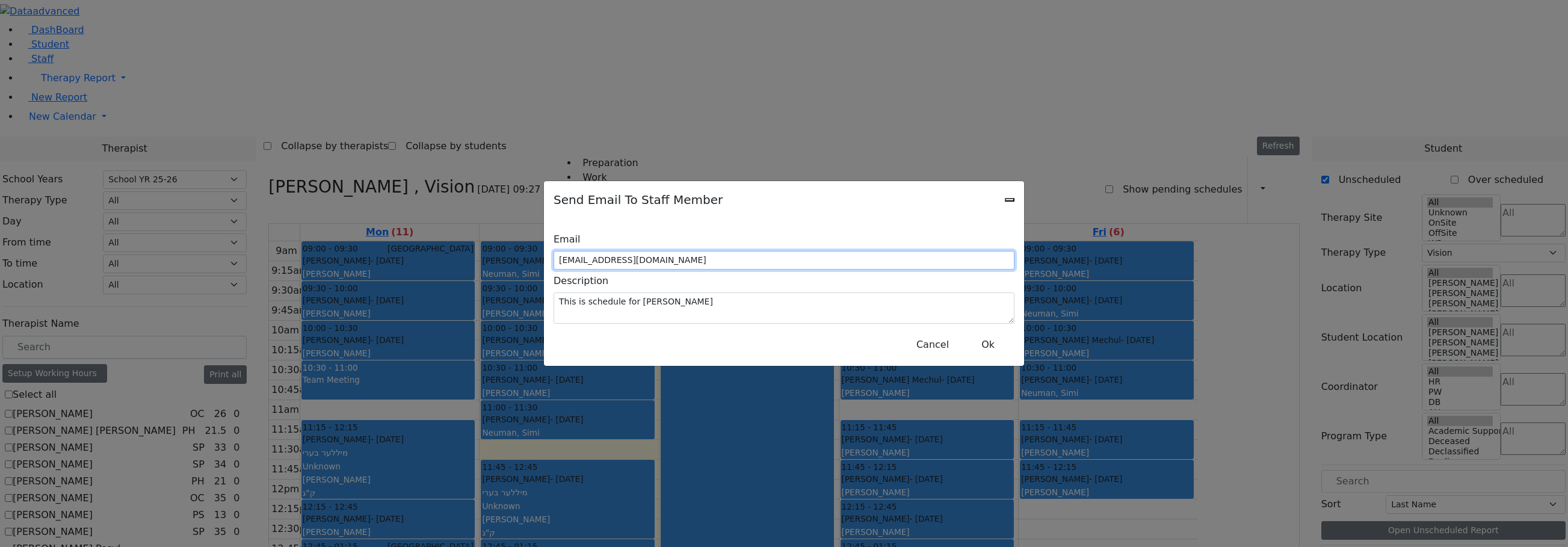
drag, startPoint x: 786, startPoint y: 259, endPoint x: 629, endPoint y: 262, distance: 157.0
click at [629, 262] on div "Email S_Bleier@kjsd.k12.ny.us" at bounding box center [784, 248] width 461 height 41
click at [655, 256] on input "S_Bleier@kjsd.k12.ny.us" at bounding box center [784, 260] width 461 height 19
drag, startPoint x: 655, startPoint y: 256, endPoint x: 795, endPoint y: 244, distance: 140.5
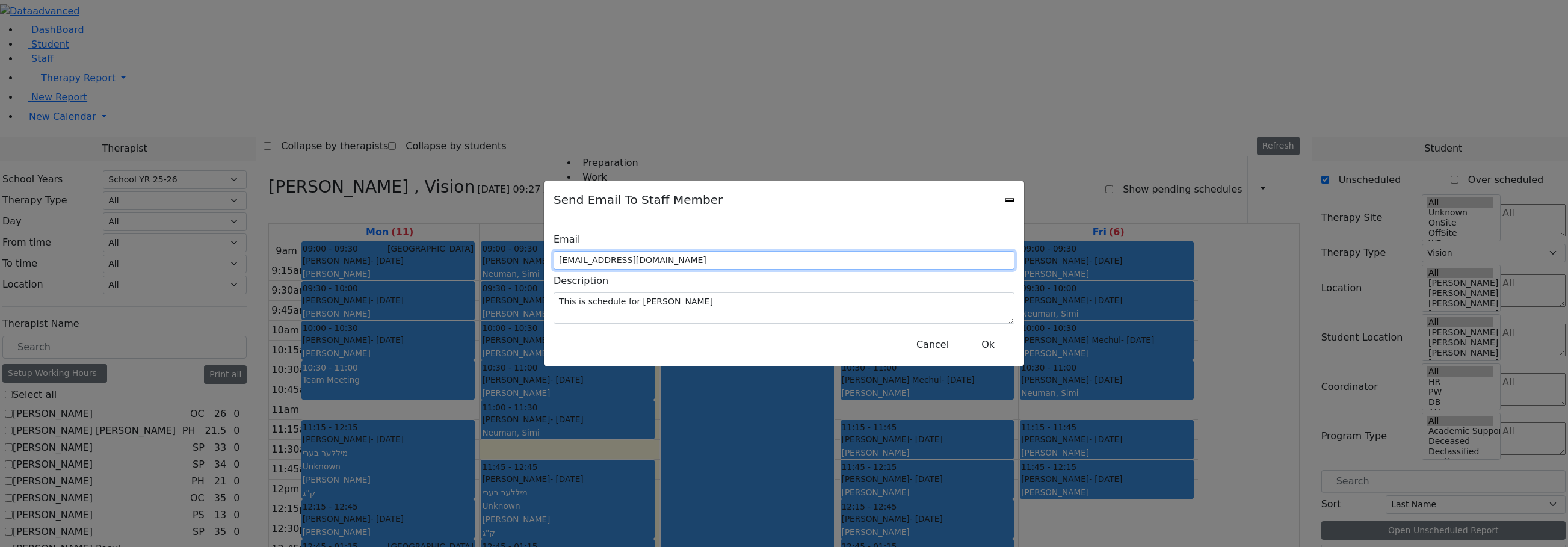
click at [795, 242] on div "Email S_Bleier@kjsd.k12.ny.us Description This is schedule for Bleier Susan Can…" at bounding box center [784, 292] width 480 height 147
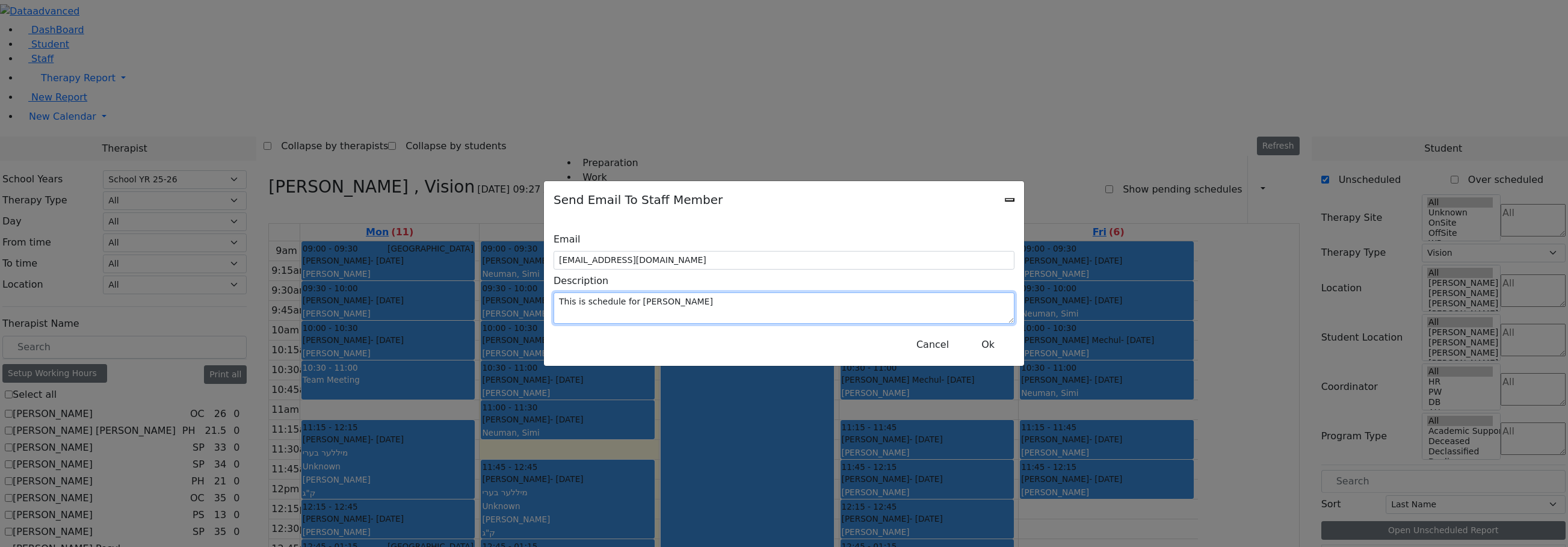
drag, startPoint x: 737, startPoint y: 277, endPoint x: 750, endPoint y: 263, distance: 19.1
click at [744, 269] on div "Email S_Bleier@kjsd.k12.ny.us Description This is schedule for Bleier Susan Can…" at bounding box center [784, 292] width 480 height 147
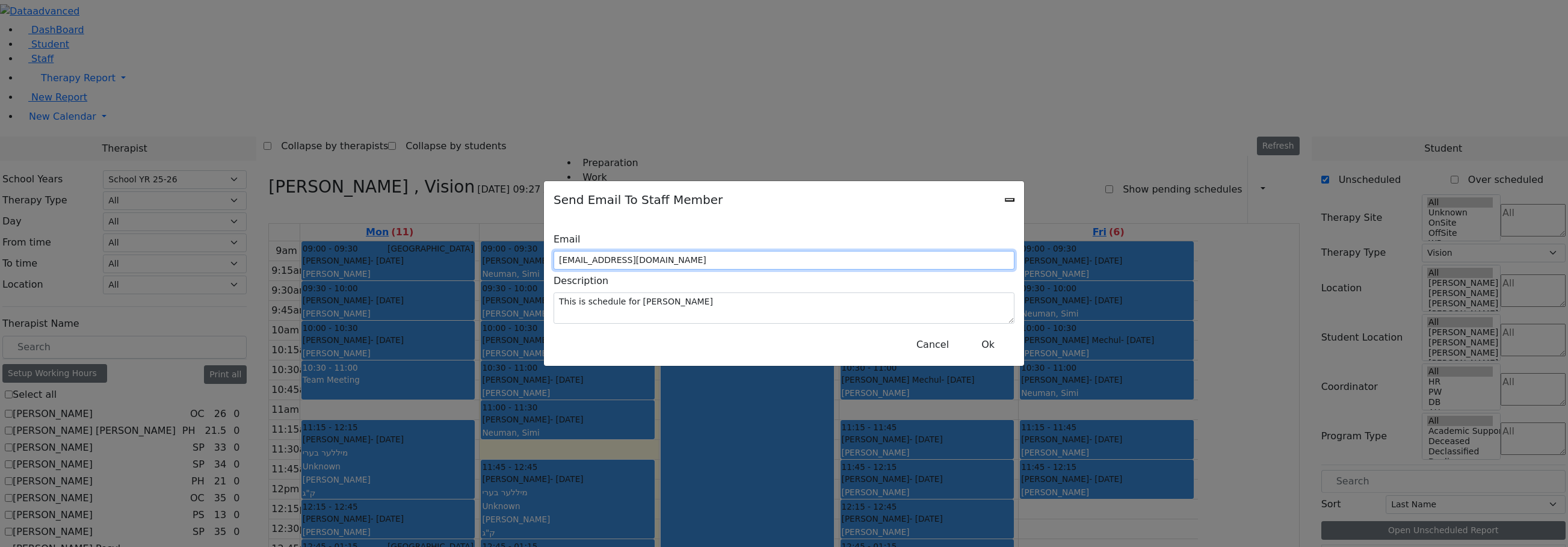
drag, startPoint x: 728, startPoint y: 262, endPoint x: 662, endPoint y: 260, distance: 66.0
click at [665, 263] on input "S_Bleier@kjsd.k12.ny.us" at bounding box center [784, 260] width 461 height 19
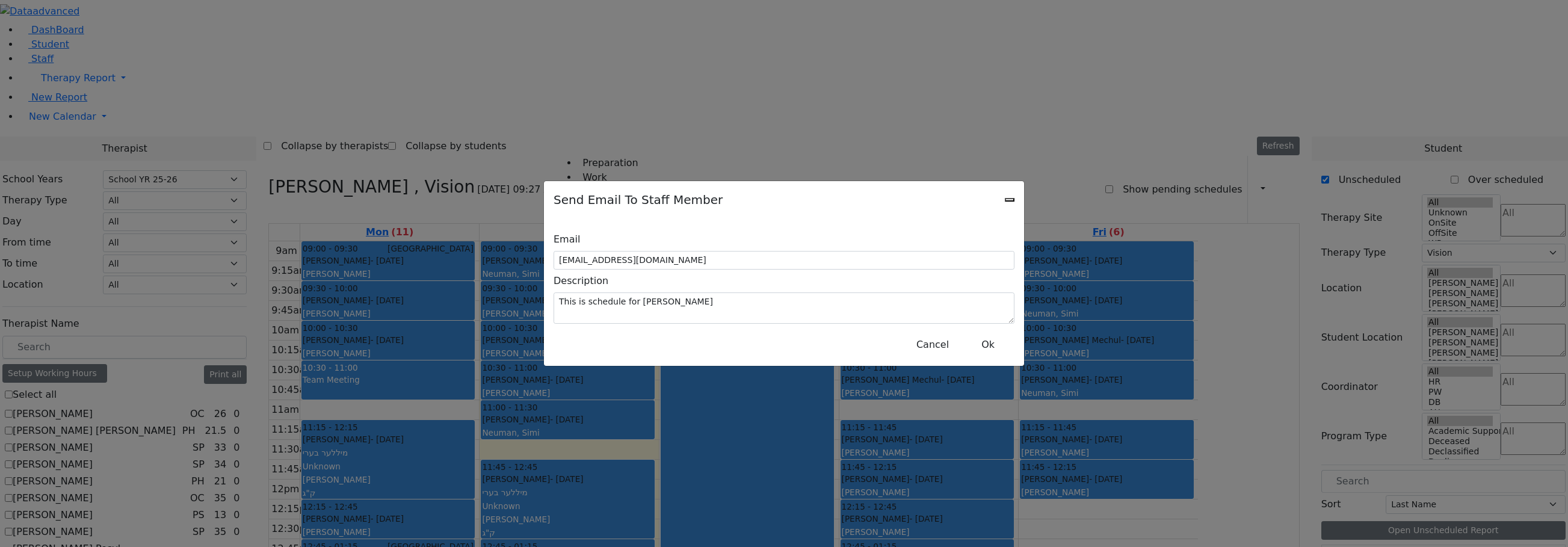
click at [435, 49] on div "Send Email To Staff Member Email S_Bleier@kjsd.k12.ny.us Description This is sc…" at bounding box center [784, 273] width 1568 height 547
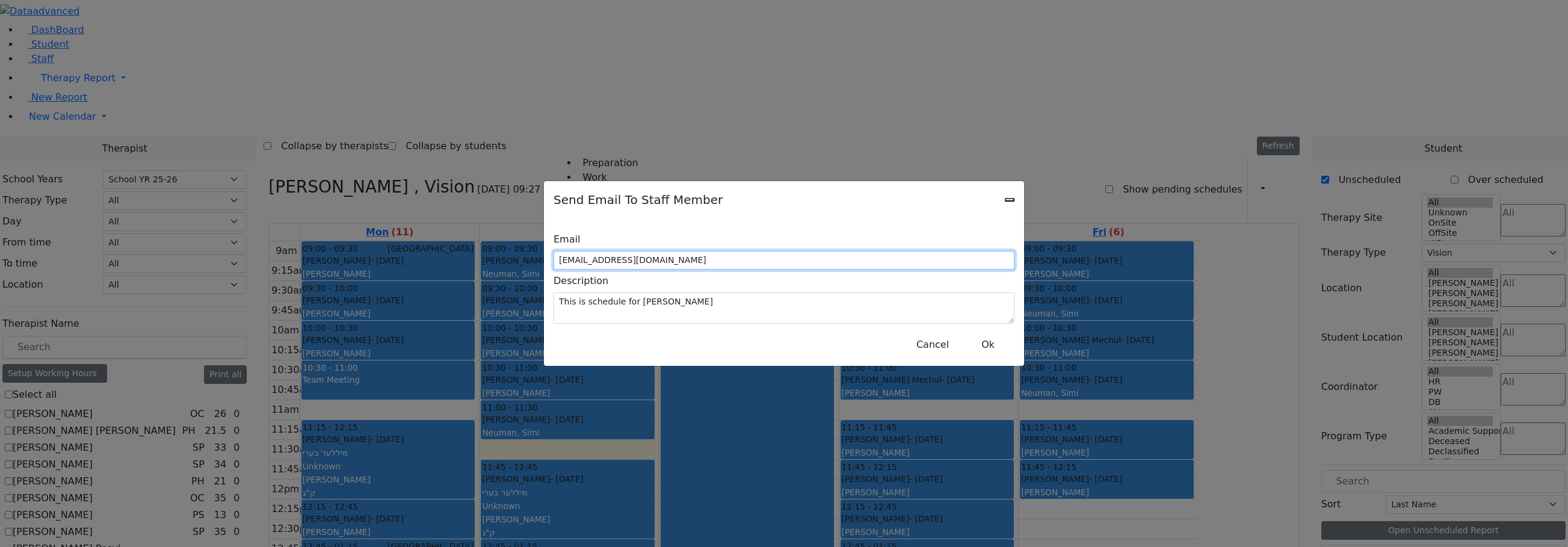
drag, startPoint x: 724, startPoint y: 255, endPoint x: 671, endPoint y: 251, distance: 53.2
click at [665, 252] on input "S_Bleier@kjsd.k12.ny.us" at bounding box center [784, 260] width 461 height 19
click at [1000, 260] on input "S_Bleier@kjsd.k12.ny.us" at bounding box center [784, 260] width 461 height 19
drag, startPoint x: 880, startPoint y: 257, endPoint x: 867, endPoint y: 258, distance: 13.0
click at [874, 258] on input "S_Bleier@kjsd.k12.ny.us" at bounding box center [784, 260] width 461 height 19
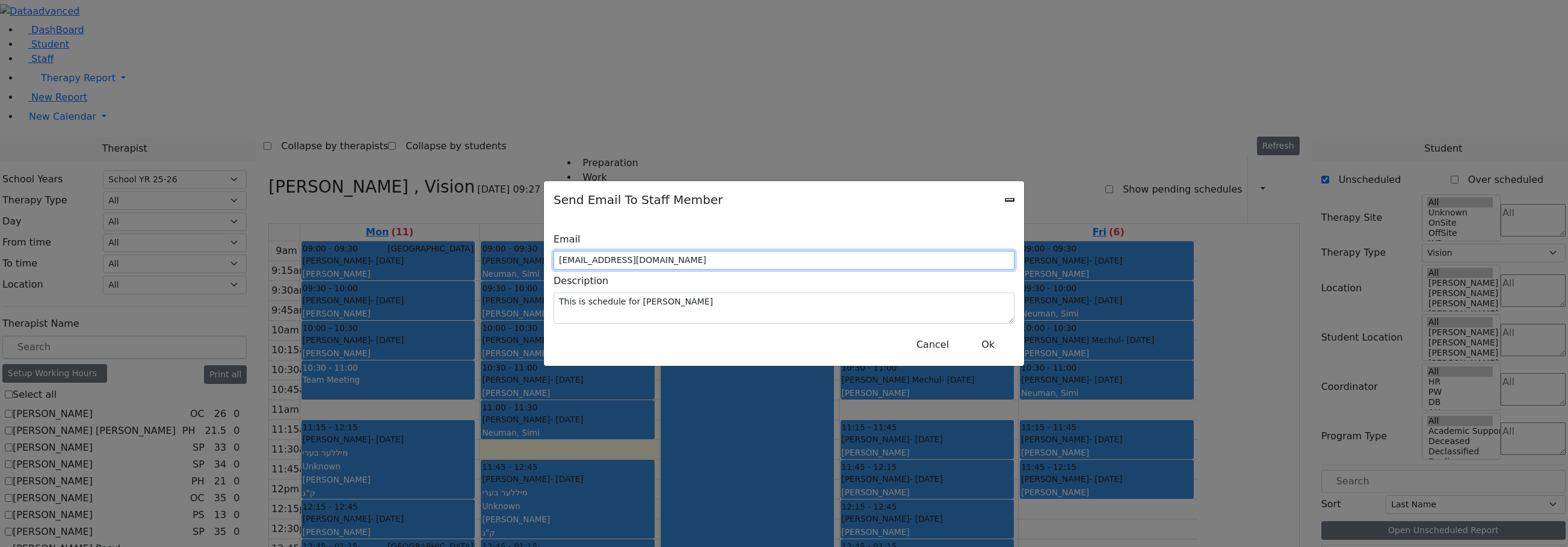
drag, startPoint x: 670, startPoint y: 251, endPoint x: 759, endPoint y: 207, distance: 99.3
click at [609, 242] on div "Email S_Bleier@kjsd.k12.ny.us Description This is schedule for Bleier Susan Can…" at bounding box center [784, 292] width 480 height 147
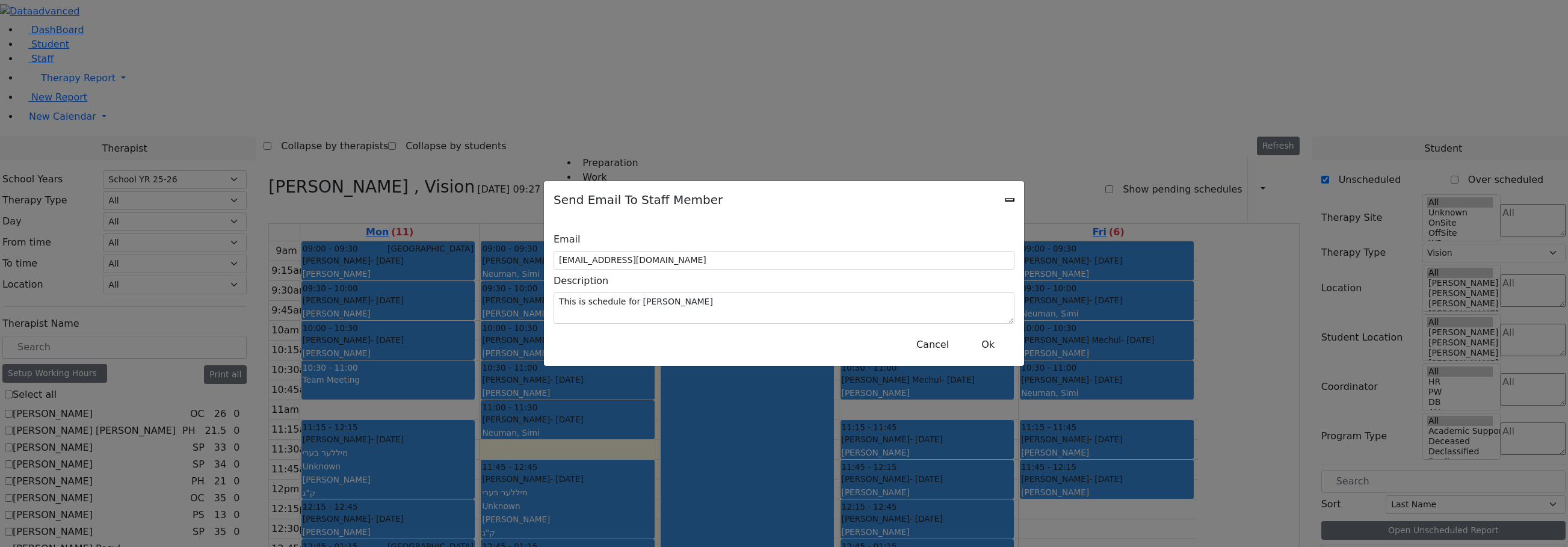
click at [1010, 199] on icon "Close" at bounding box center [1010, 199] width 0 height 0
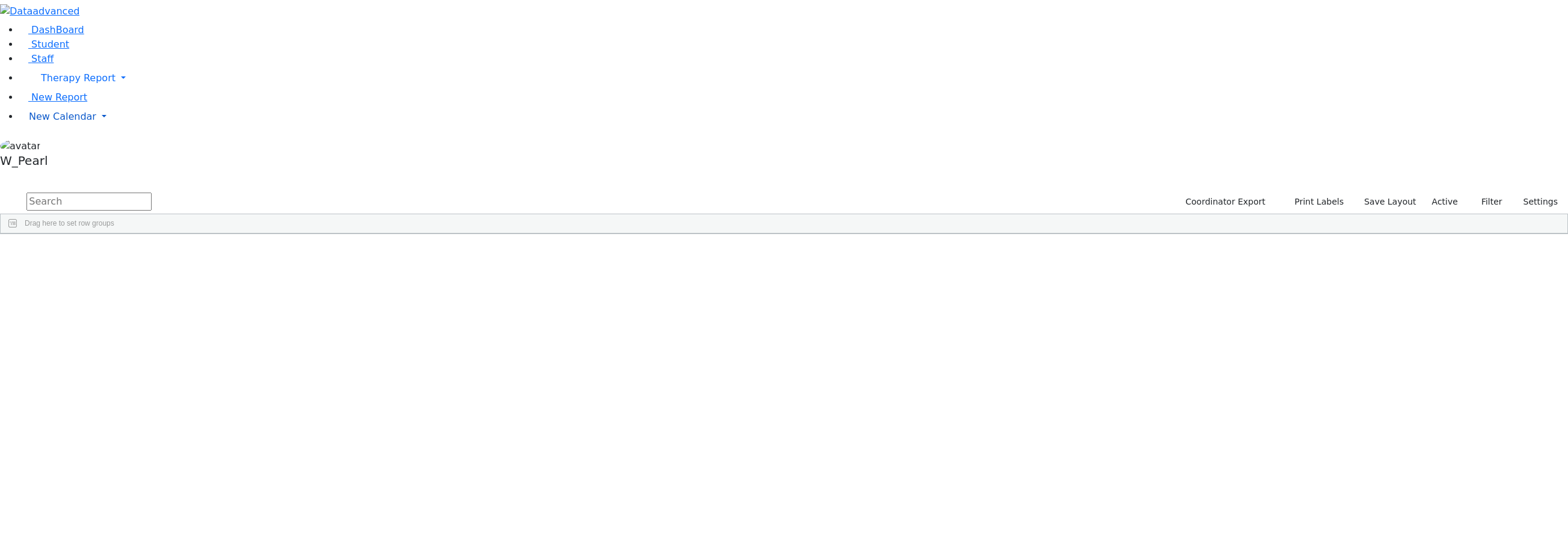
click at [83, 129] on link "New Calendar" at bounding box center [793, 117] width 1549 height 24
click at [67, 146] on span "Calendar" at bounding box center [47, 140] width 43 height 11
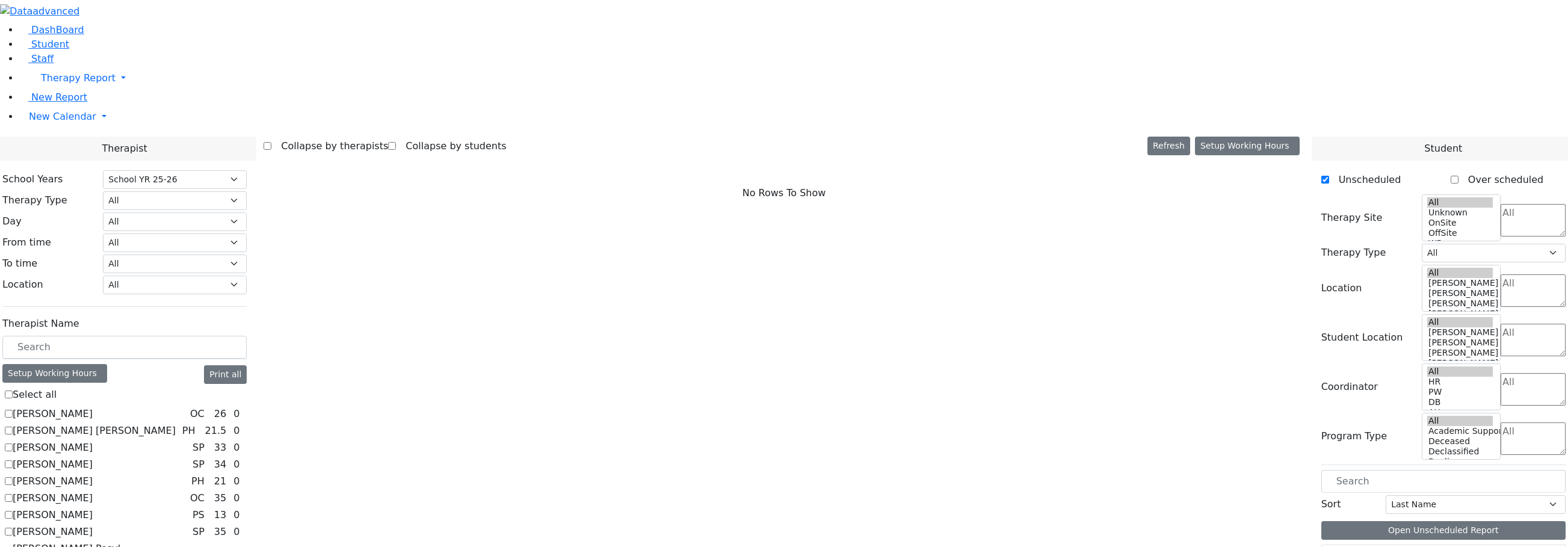
select select "212"
drag, startPoint x: 195, startPoint y: 458, endPoint x: 192, endPoint y: 450, distance: 8.5
checkbox input "true"
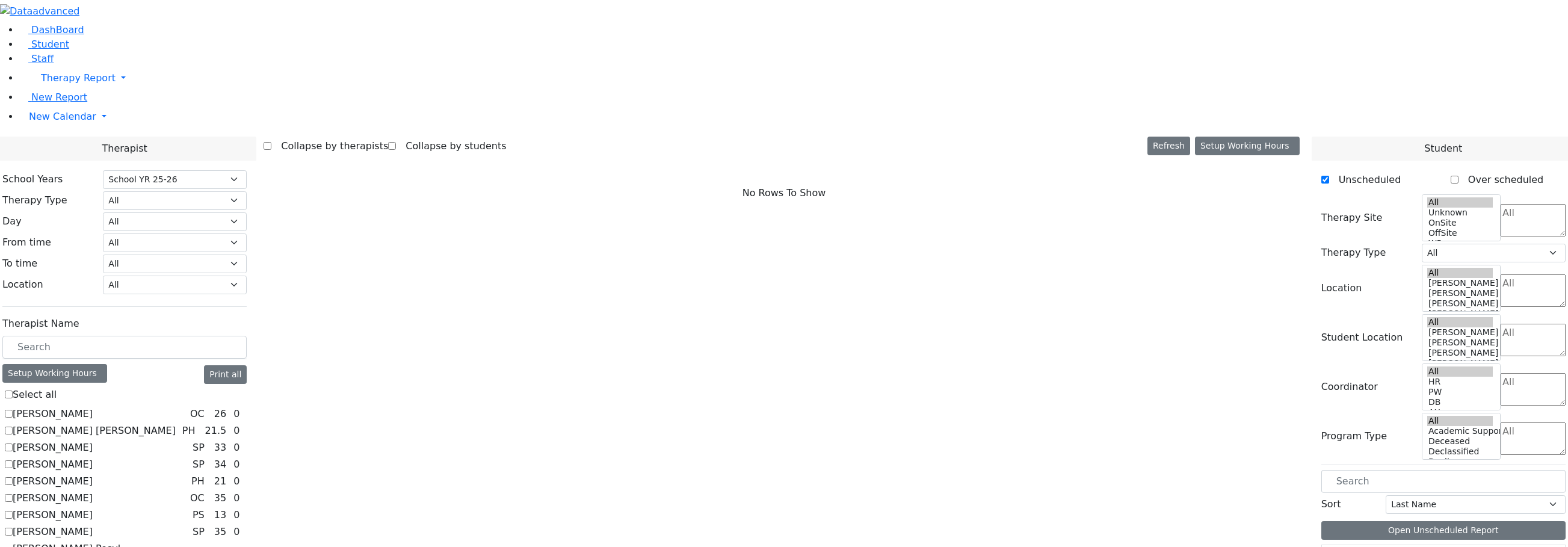
select select "4"
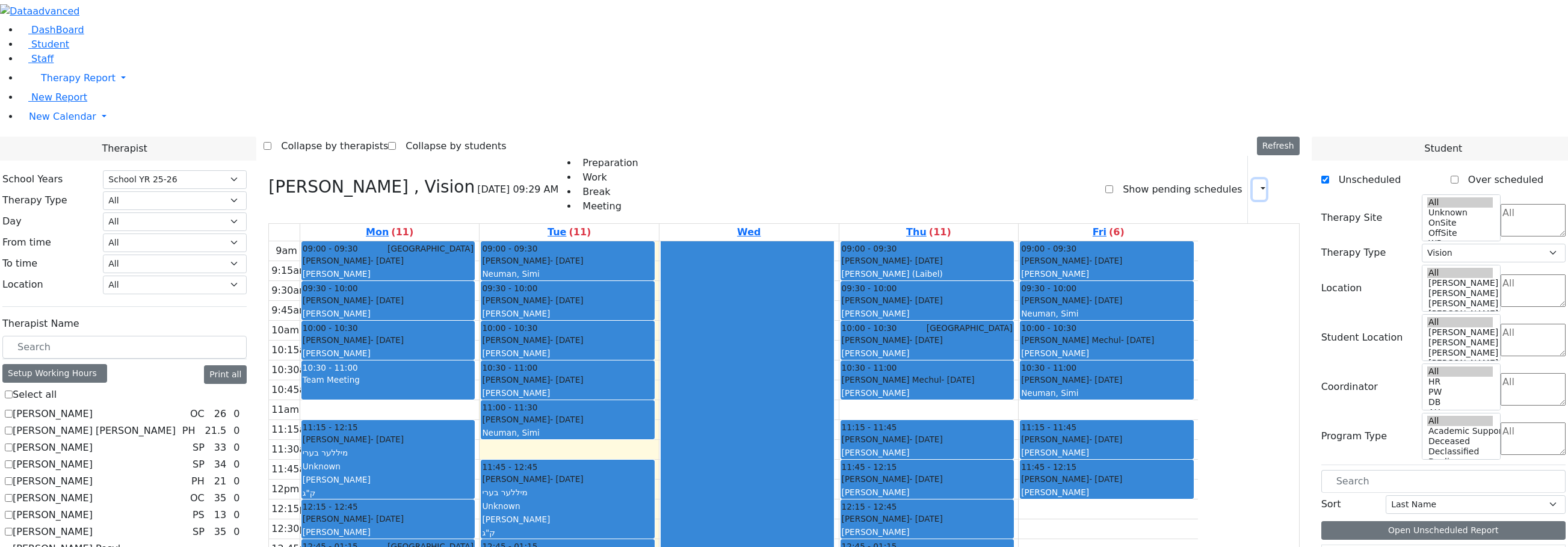
click at [1255, 183] on icon "button" at bounding box center [1255, 189] width 0 height 11
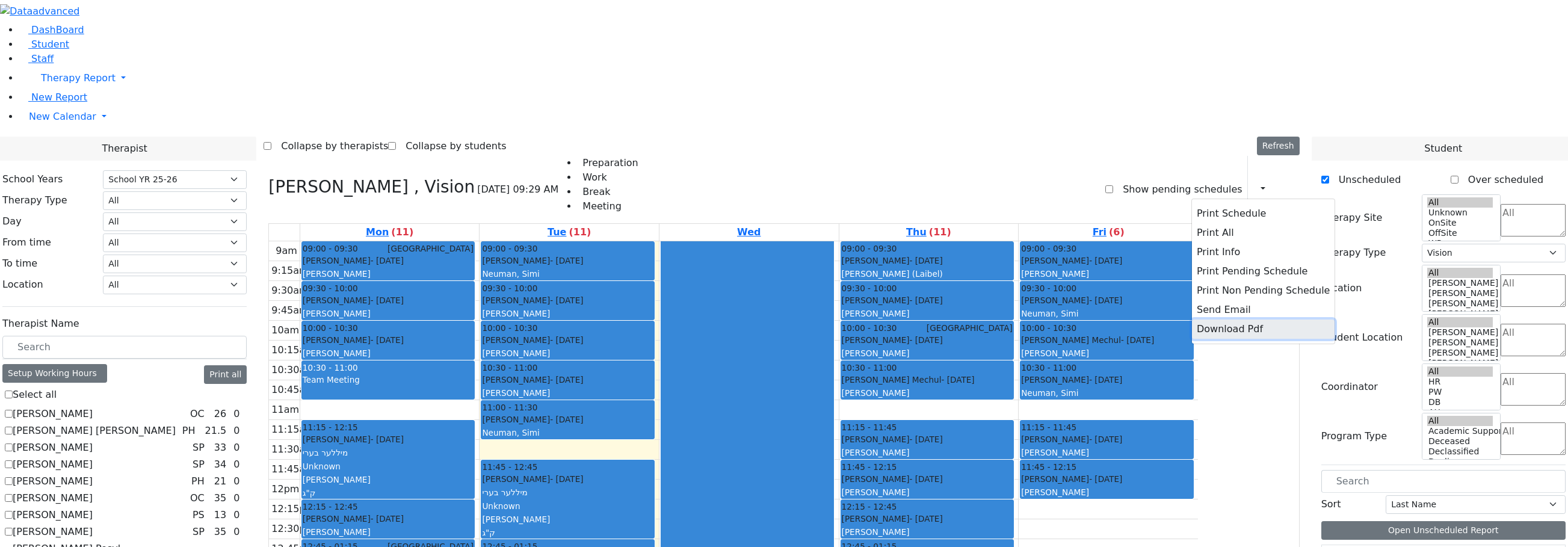
click at [1234, 319] on button "Download Pdf" at bounding box center [1263, 329] width 143 height 19
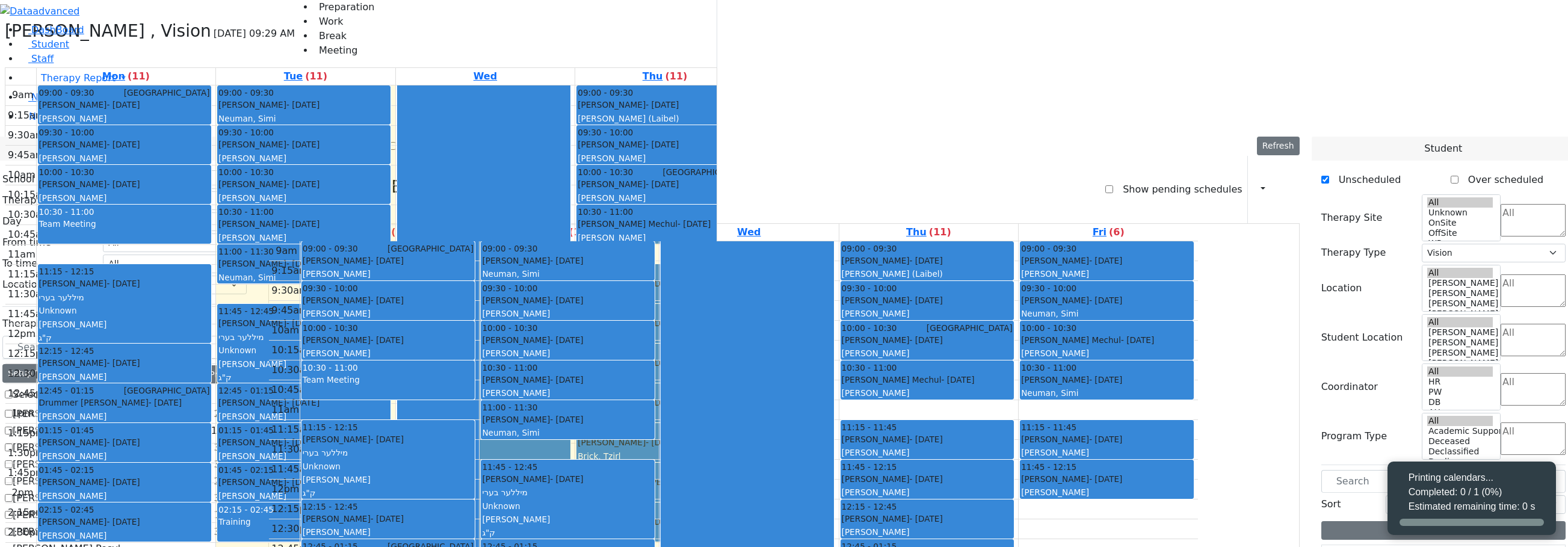
select select "212"
select select "4"
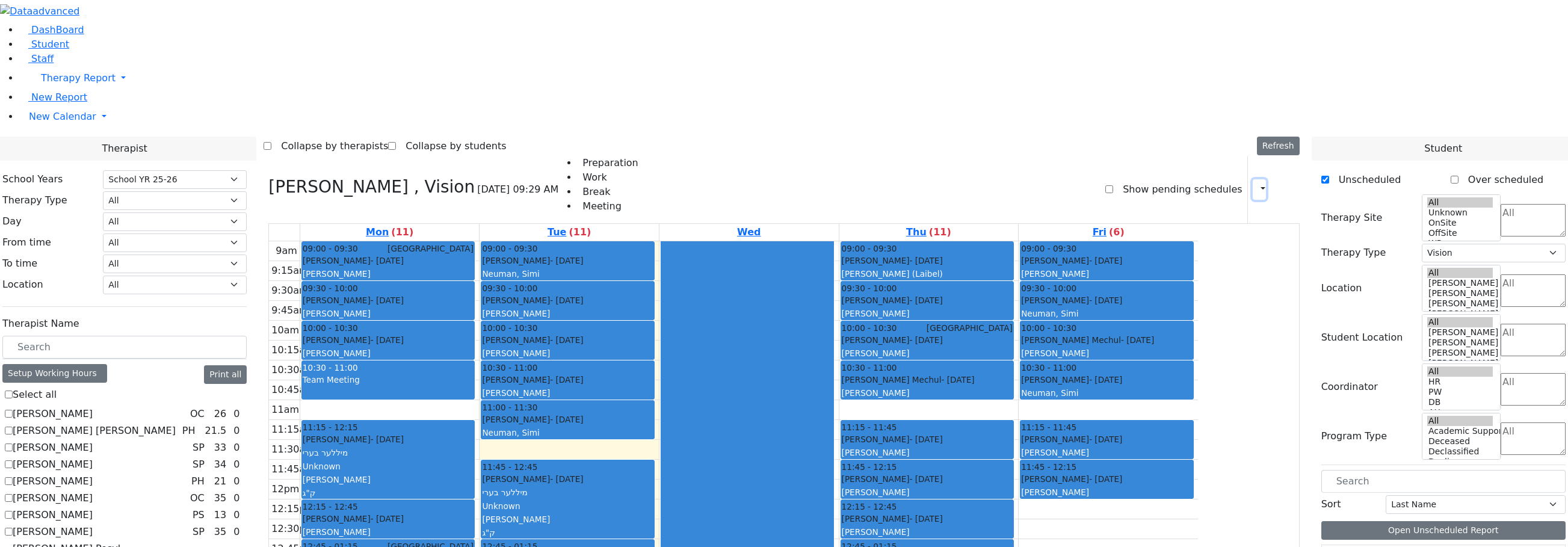
drag, startPoint x: 1247, startPoint y: 41, endPoint x: 1254, endPoint y: 83, distance: 42.6
click at [1255, 183] on icon "button" at bounding box center [1255, 189] width 0 height 11
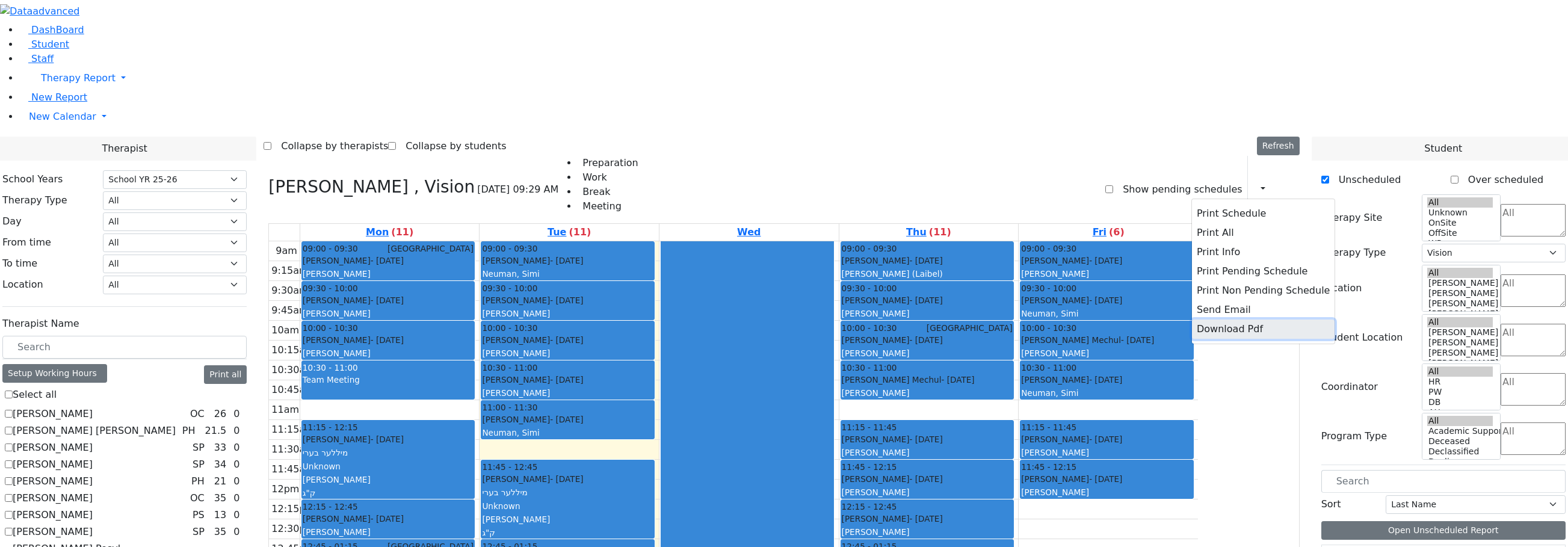
click at [1253, 319] on button "Download Pdf" at bounding box center [1263, 329] width 143 height 19
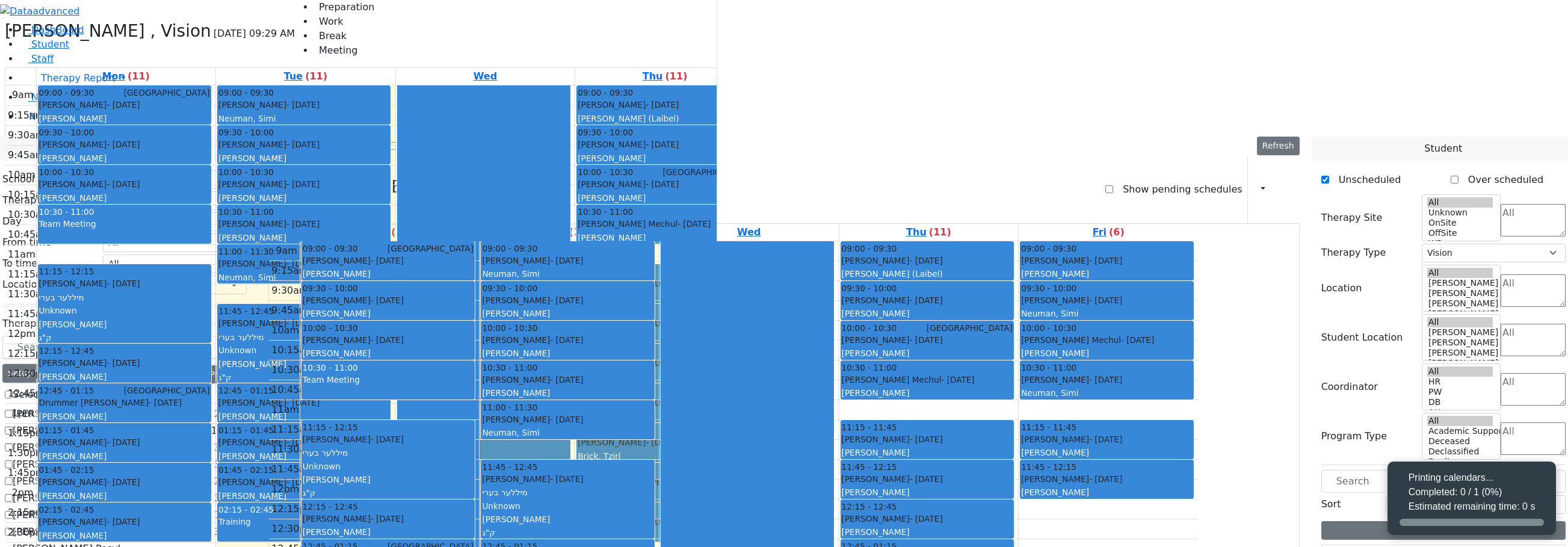
select select "212"
select select "4"
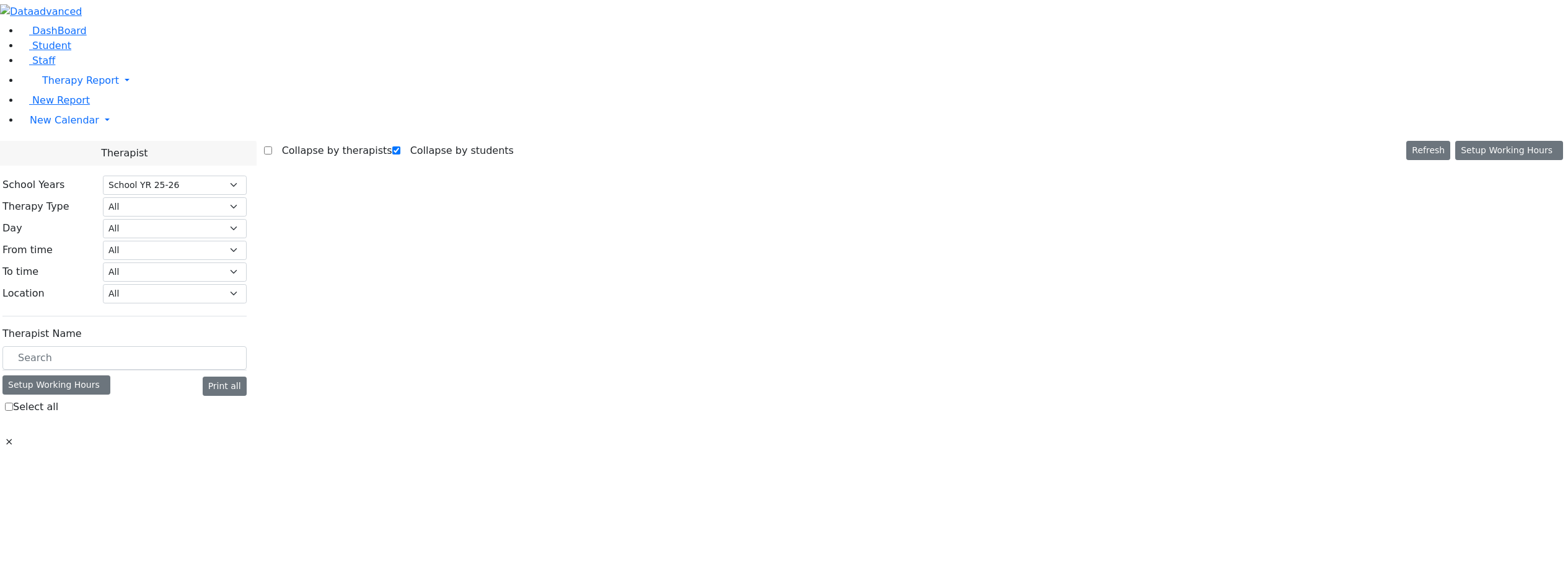
select select "212"
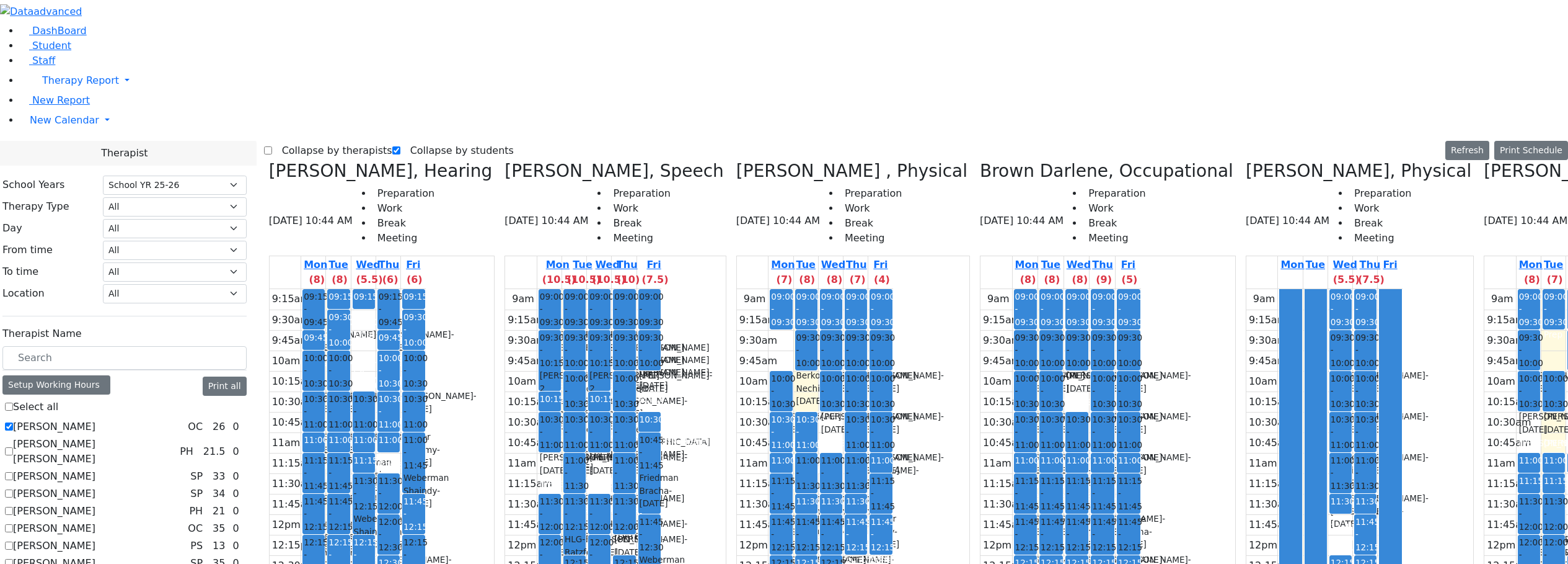
scroll to position [0, 301]
drag, startPoint x: 1485, startPoint y: 286, endPoint x: 1486, endPoint y: 295, distance: 9.1
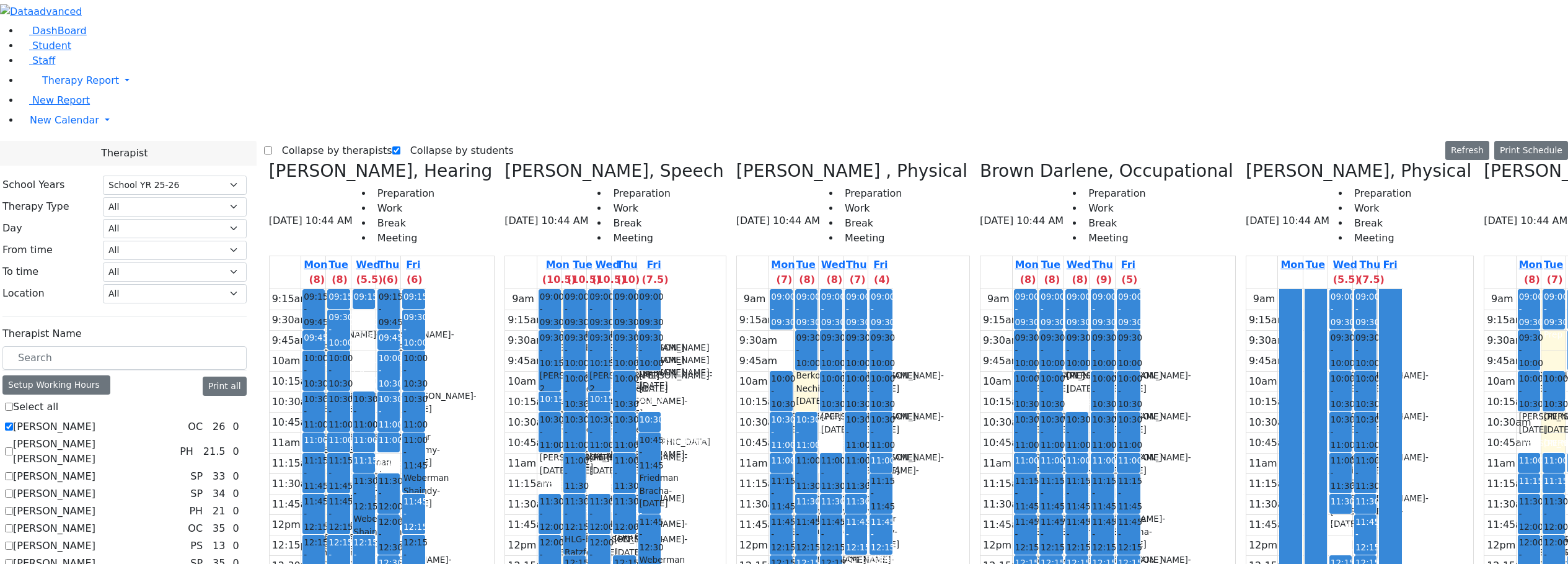
drag, startPoint x: 1444, startPoint y: 348, endPoint x: 1440, endPoint y: 359, distance: 11.7
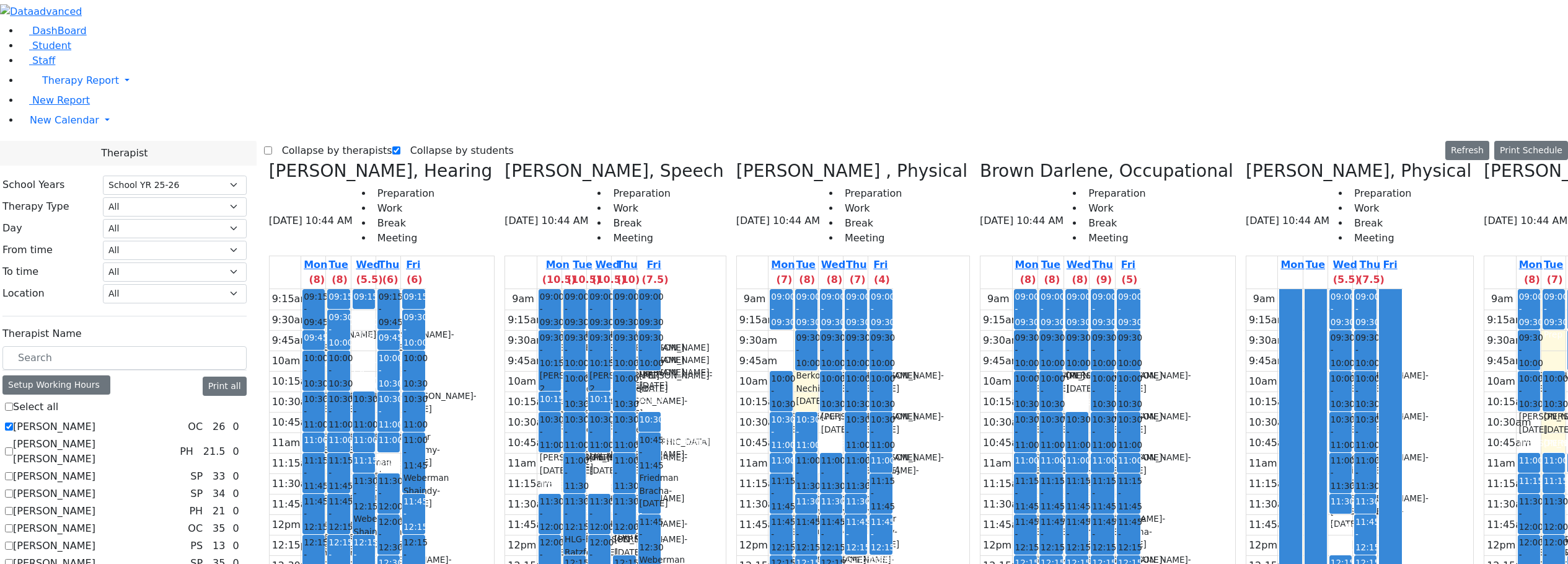
drag, startPoint x: 1439, startPoint y: 348, endPoint x: 1433, endPoint y: 322, distance: 26.7
drag, startPoint x: 1429, startPoint y: 303, endPoint x: 1430, endPoint y: 290, distance: 13.0
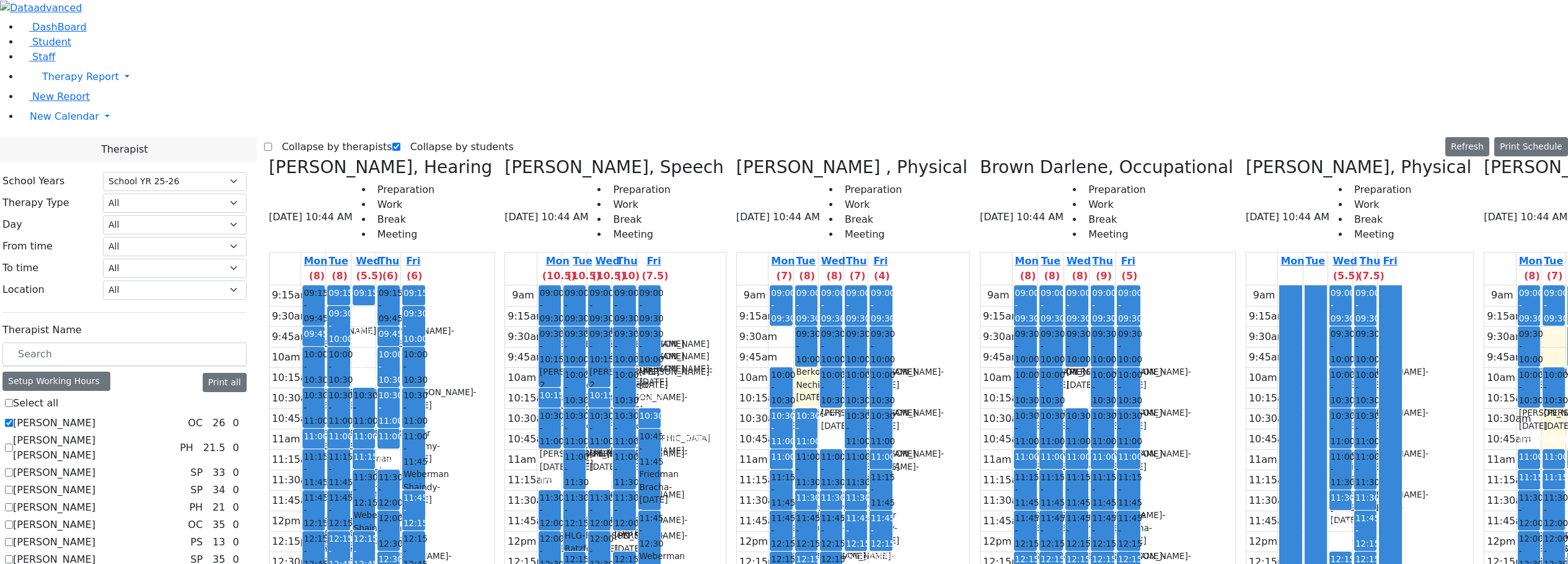
scroll to position [434, 0]
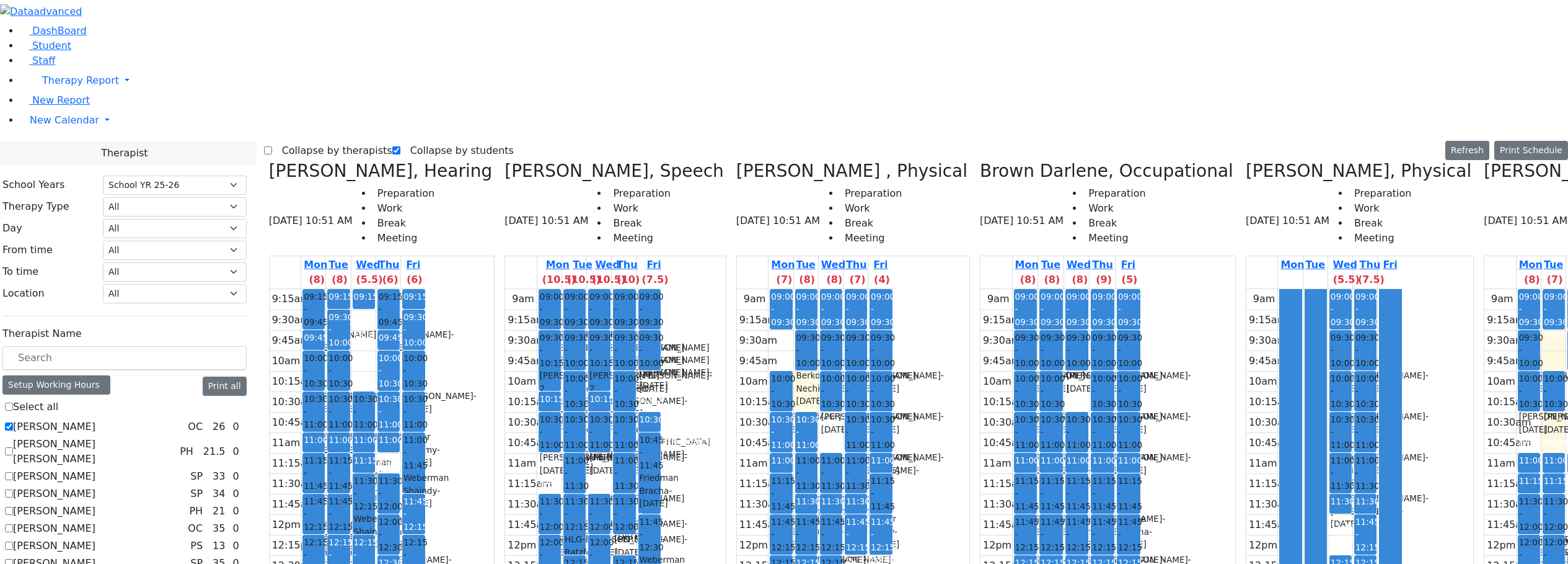
scroll to position [0, 475]
drag, startPoint x: 1517, startPoint y: 432, endPoint x: 1513, endPoint y: 445, distance: 13.6
drag, startPoint x: 1430, startPoint y: 434, endPoint x: 1429, endPoint y: 442, distance: 8.1
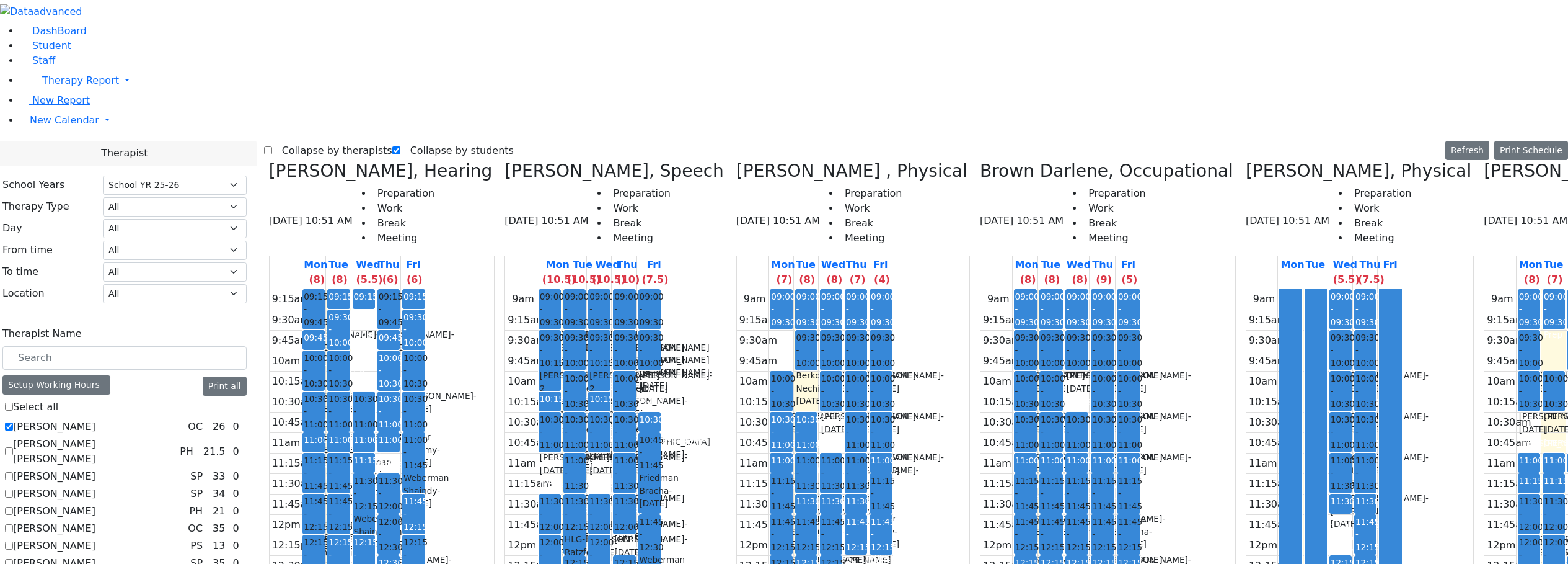
drag, startPoint x: 1428, startPoint y: 283, endPoint x: 1430, endPoint y: 268, distance: 15.1
drag, startPoint x: 1507, startPoint y: 432, endPoint x: 1507, endPoint y: 445, distance: 13.0
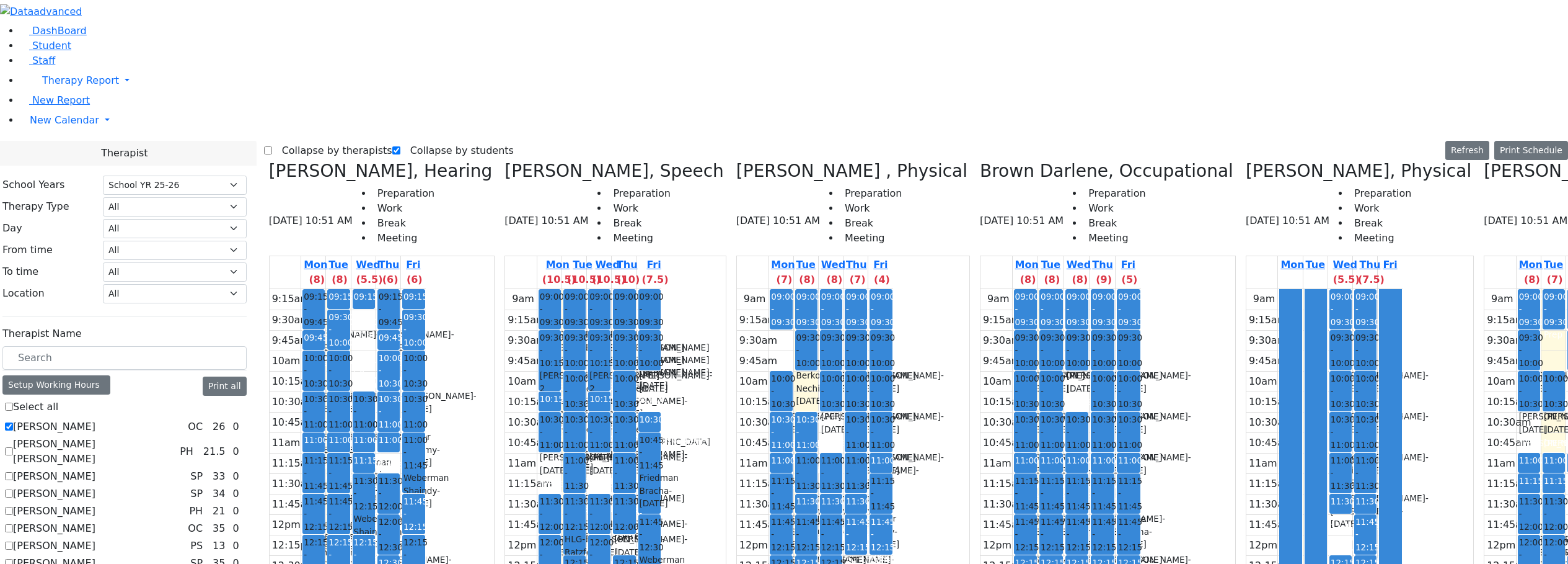
checkbox input "false"
drag, startPoint x: 942, startPoint y: 276, endPoint x: 942, endPoint y: 309, distance: 33.0
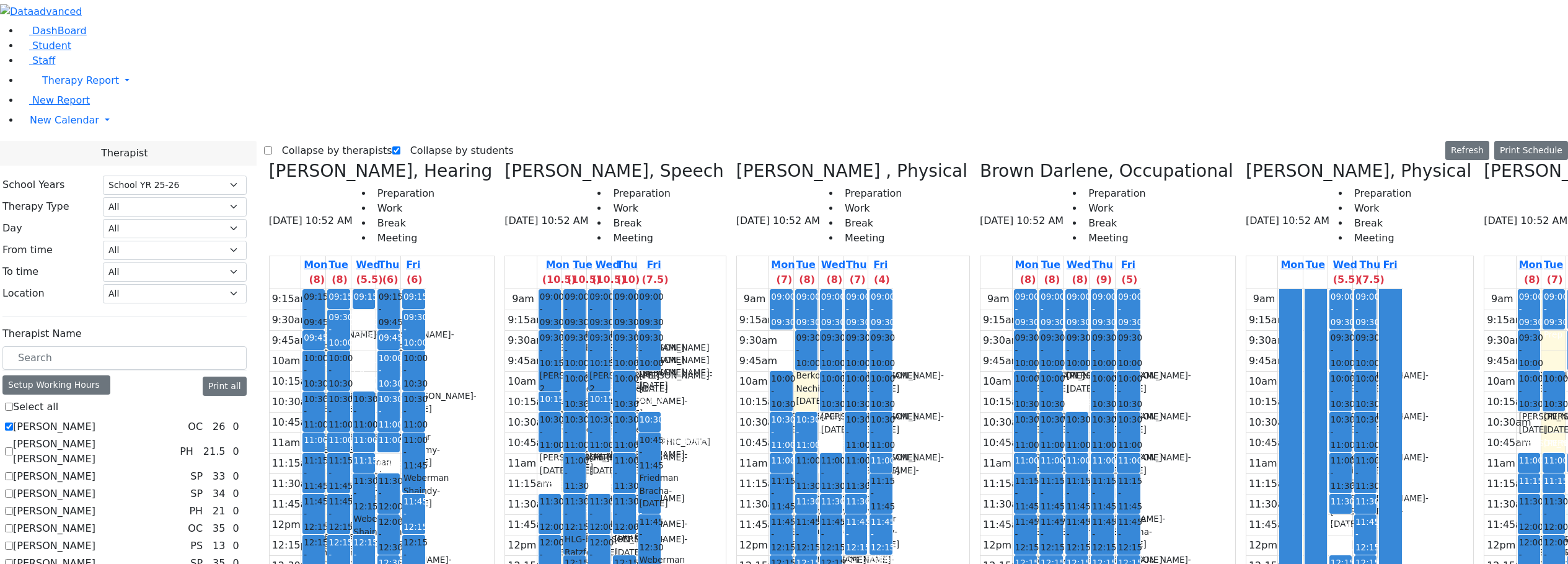
click at [1485, 309] on div "9am 9:15am 9:30am 9:45am 10am 10:15am 10:30am 10:45am 11am 11:15am 11:30am 11:4…" at bounding box center [1562, 535] width 156 height 491
drag, startPoint x: 942, startPoint y: 314, endPoint x: 942, endPoint y: 282, distance: 32.0
drag, startPoint x: 959, startPoint y: 218, endPoint x: 964, endPoint y: 211, distance: 8.6
click at [1485, 289] on div "9am 9:15am 9:30am 9:45am 10am 10:15am 10:30am 10:45am 11am 11:15am 11:30am 11:4…" at bounding box center [1562, 535] width 156 height 491
drag, startPoint x: 960, startPoint y: 173, endPoint x: 961, endPoint y: 157, distance: 16.0
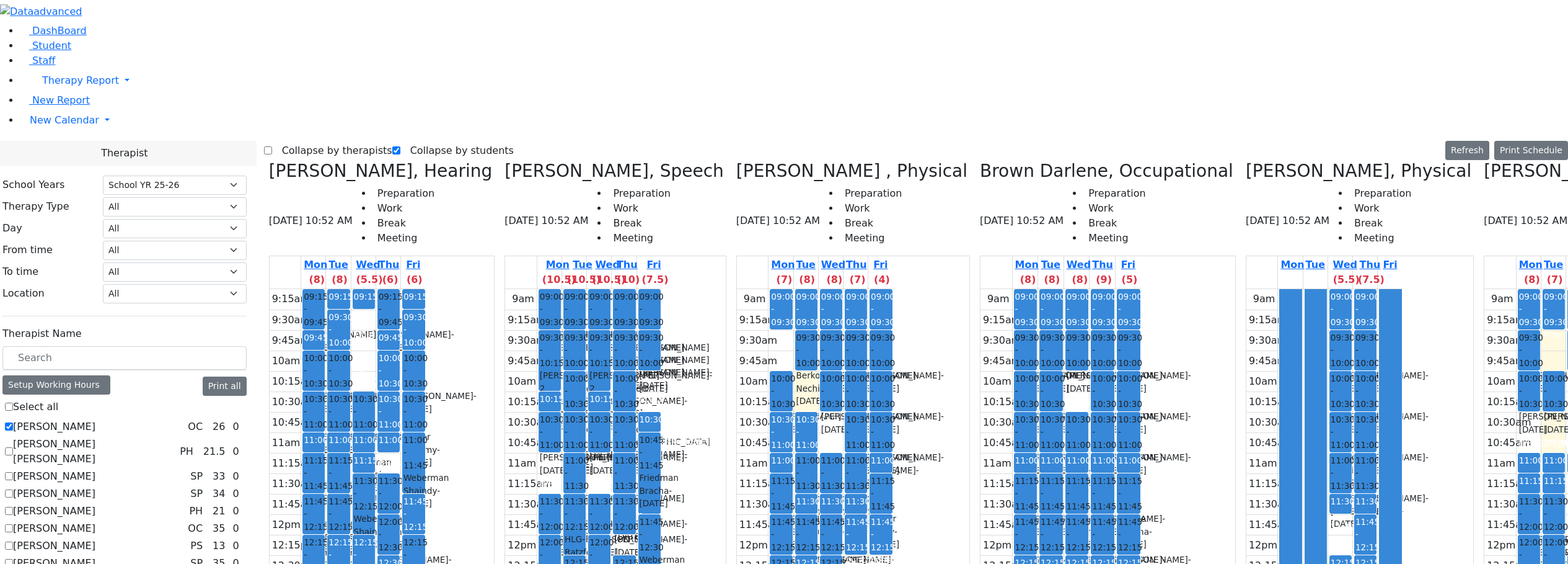
click at [1485, 289] on div "9am 9:15am 9:30am 9:45am 10am 10:15am 10:30am 10:45am 11am 11:15am 11:30am 11:4…" at bounding box center [1562, 535] width 156 height 491
drag, startPoint x: 605, startPoint y: 166, endPoint x: 604, endPoint y: 179, distance: 13.0
click at [980, 289] on div "9am 9:15am 9:30am 9:45am 10am 10:15am 10:30am 10:45am 11am 11:15am 11:30am 11:4…" at bounding box center [1060, 535] width 160 height 491
click at [737, 289] on div "9am 9:15am 9:30am 9:45am 10am 10:15am 10:30am 10:45am 11am 11:15am 11:30am 11:4…" at bounding box center [815, 535] width 156 height 491
click at [1247, 307] on div "9am 9:15am 9:30am 9:45am 10am 10:15am 10:30am 10:45am 11am 11:15am 11:30am 11:4…" at bounding box center [1324, 535] width 156 height 491
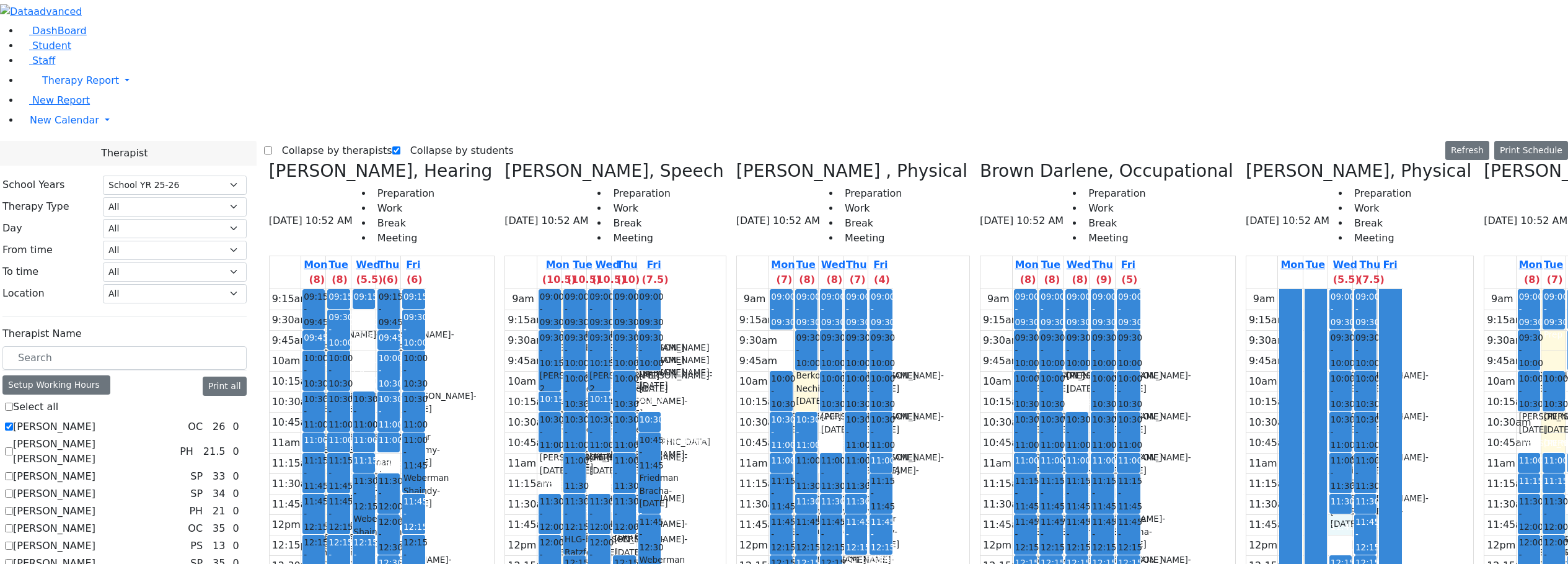
drag, startPoint x: 943, startPoint y: 311, endPoint x: 942, endPoint y: 300, distance: 11.0
click at [1485, 300] on div "9am 9:15am 9:30am 9:45am 10am 10:15am 10:30am 10:45am 11am 11:15am 11:30am 11:4…" at bounding box center [1562, 535] width 156 height 491
click at [1485, 319] on div "9am 9:15am 9:30am 9:45am 10am 10:15am 10:30am 10:45am 11am 11:15am 11:30am 11:4…" at bounding box center [1562, 535] width 156 height 491
click at [302, 141] on label "Collapse by therapists" at bounding box center [332, 151] width 120 height 20
click at [272, 146] on input "Collapse by therapists" at bounding box center [268, 150] width 8 height 8
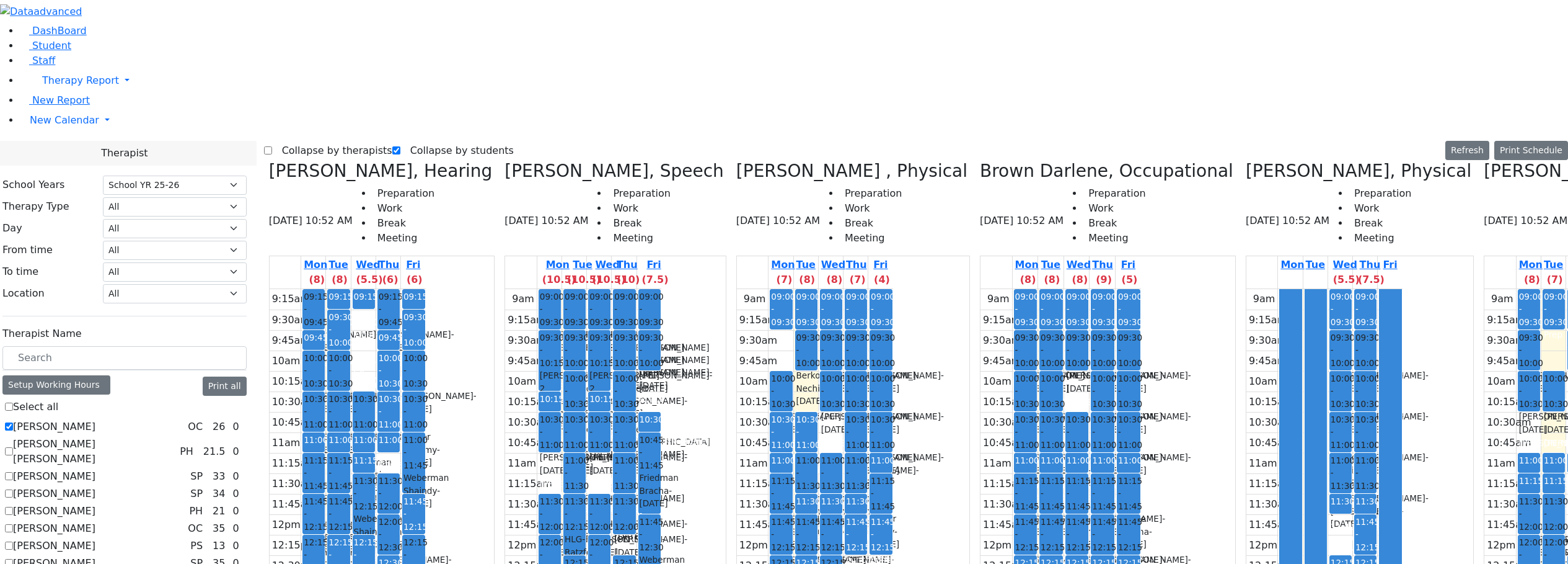
checkbox input "true"
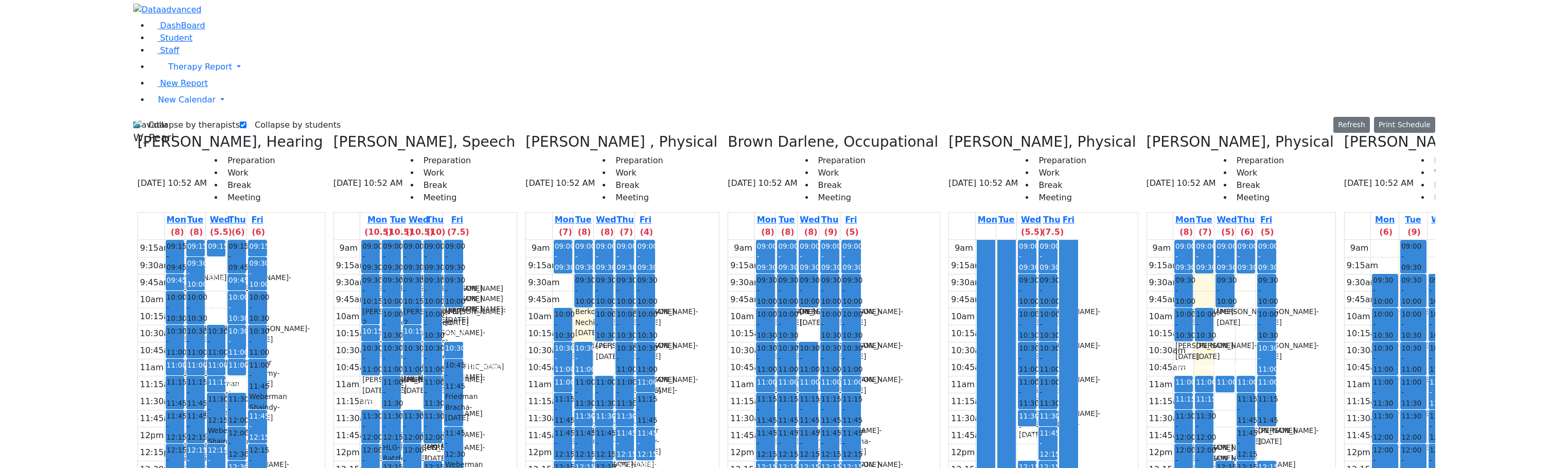
scroll to position [0, 0]
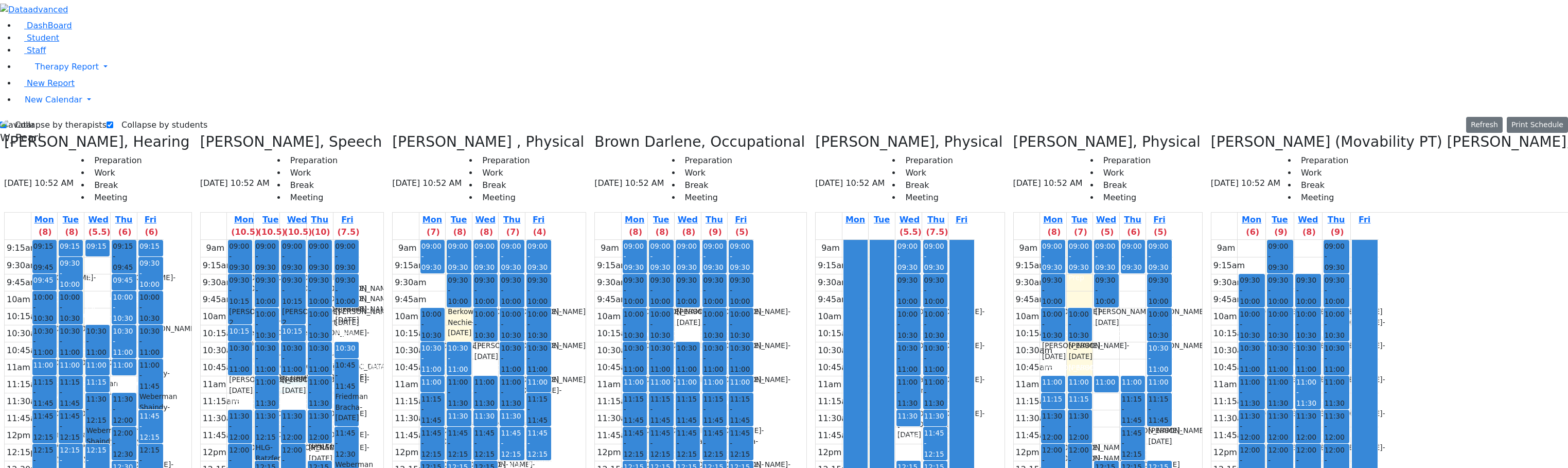
click at [297, 240] on div "9am 9:15am 9:30am 9:45am 10am 10:15am 10:30am 10:45am 11am 11:15am 11:30am 11:4…" at bounding box center [280, 444] width 159 height 408
click at [594, 133] on icon at bounding box center [594, 141] width 0 height 17
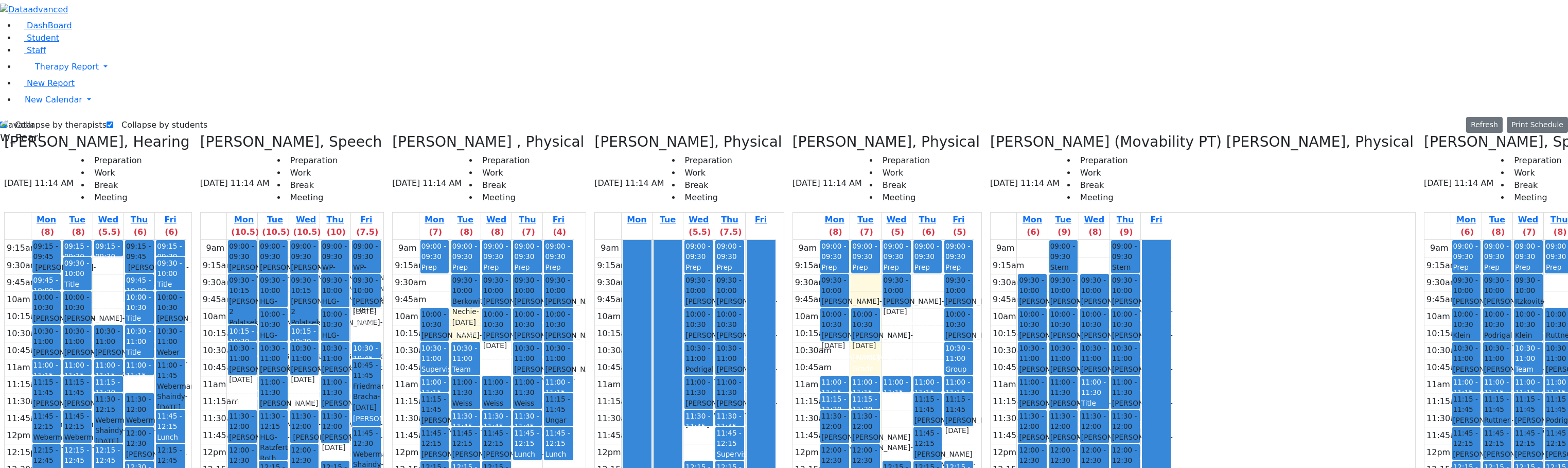
drag, startPoint x: 1417, startPoint y: 235, endPoint x: 1417, endPoint y: 250, distance: 15.0
drag, startPoint x: 1425, startPoint y: 239, endPoint x: 1422, endPoint y: 245, distance: 6.7
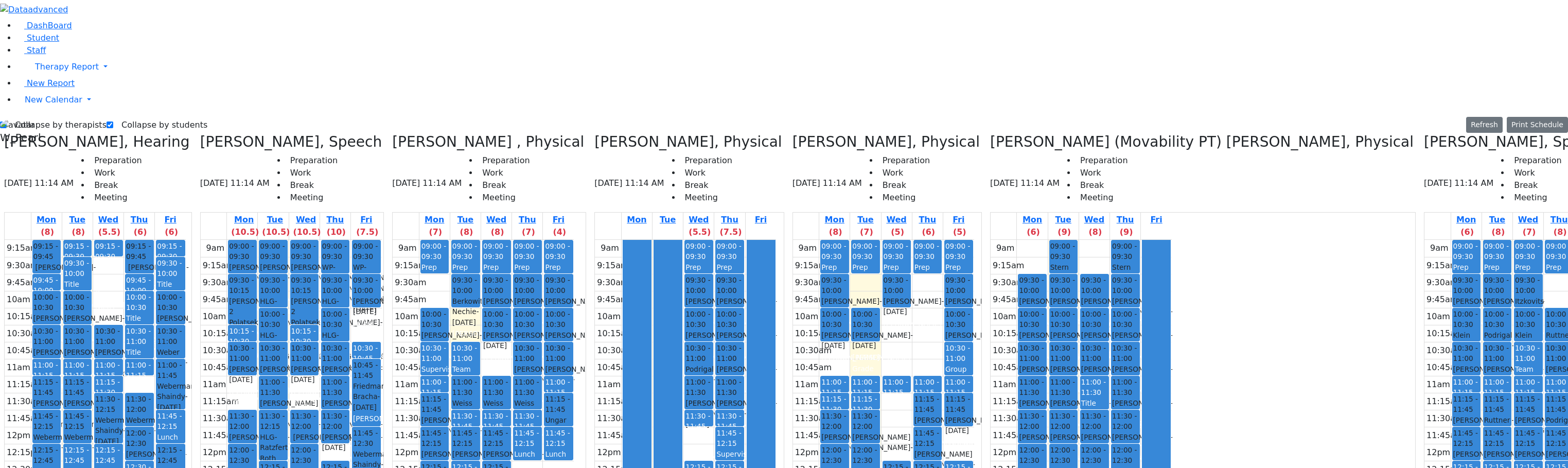
drag, startPoint x: 1471, startPoint y: 239, endPoint x: 1474, endPoint y: 250, distance: 11.4
drag, startPoint x: 1417, startPoint y: 273, endPoint x: 1417, endPoint y: 290, distance: 17.0
drag, startPoint x: 1445, startPoint y: 293, endPoint x: 1464, endPoint y: 288, distance: 19.6
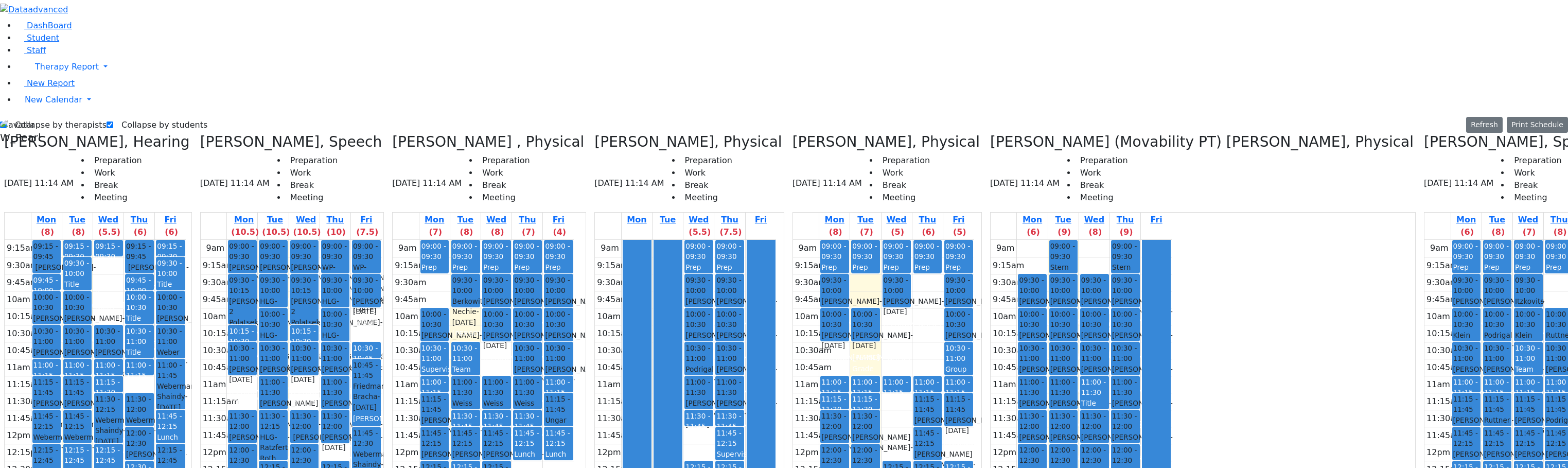
drag, startPoint x: 1471, startPoint y: 275, endPoint x: 1463, endPoint y: 259, distance: 17.9
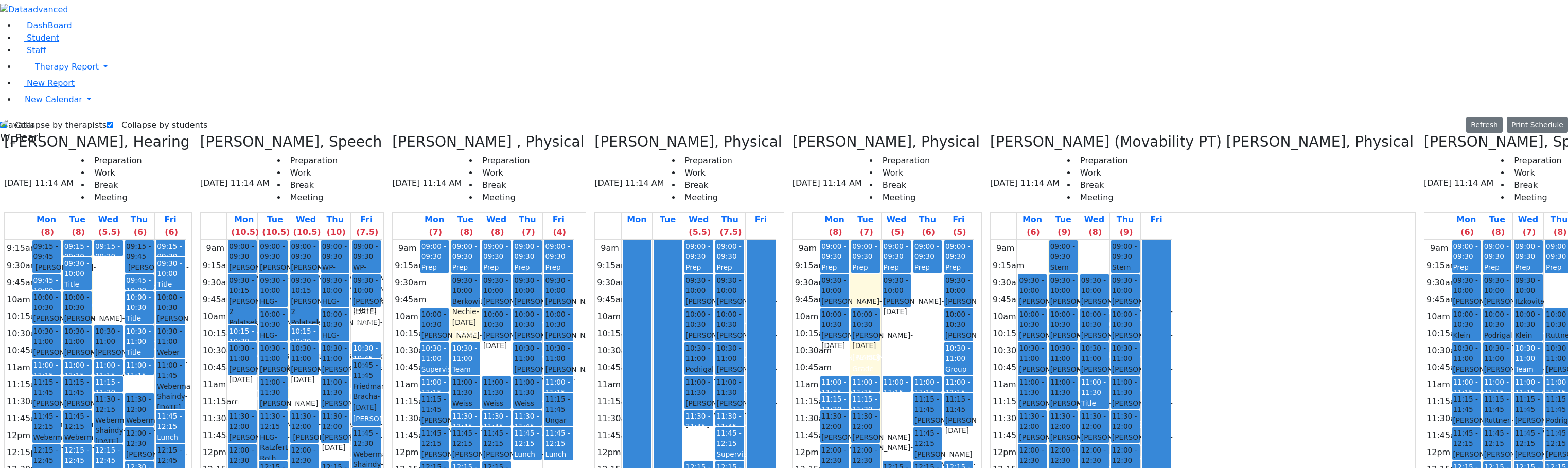
drag, startPoint x: 1455, startPoint y: 306, endPoint x: 1453, endPoint y: 293, distance: 13.2
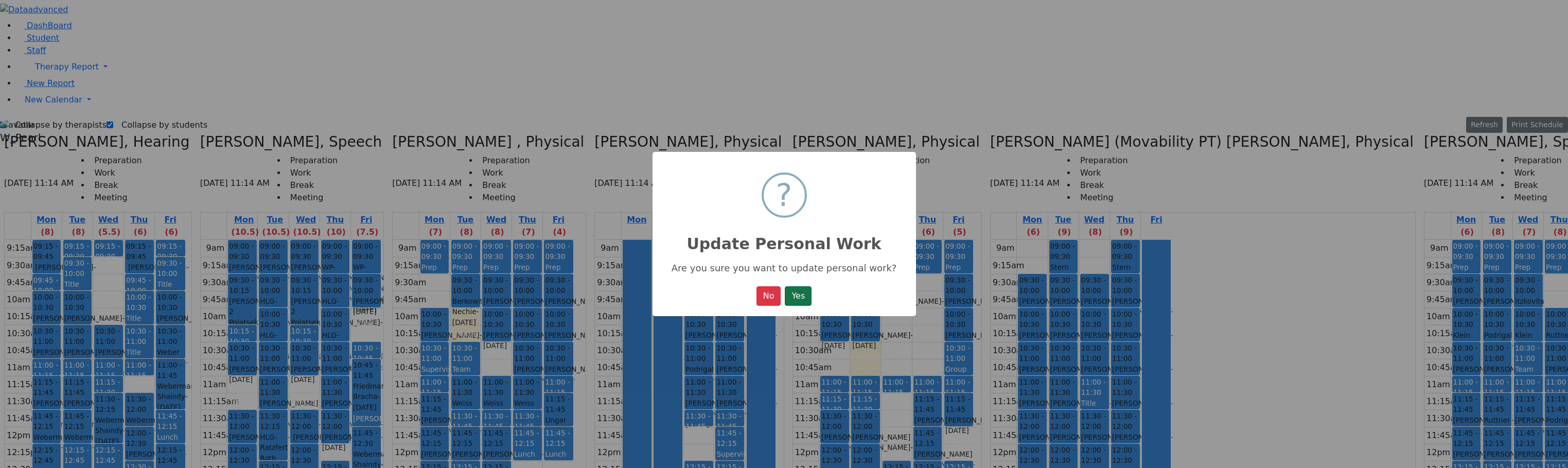
click at [792, 296] on button "Yes" at bounding box center [798, 296] width 27 height 19
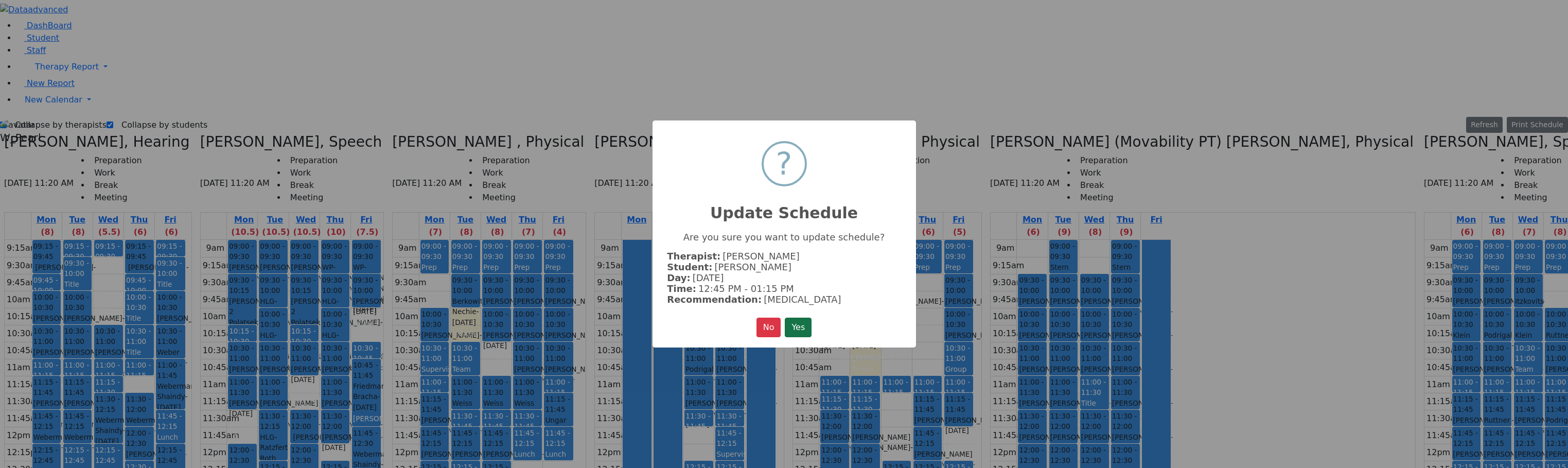
click at [795, 318] on button "Yes" at bounding box center [798, 327] width 27 height 19
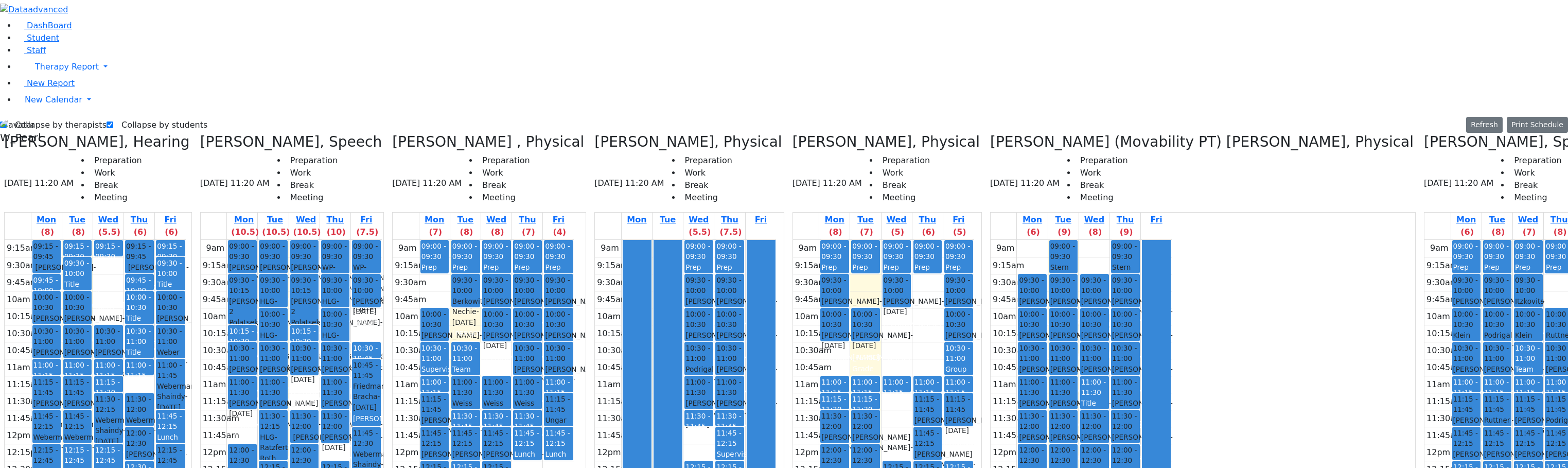
drag, startPoint x: 1443, startPoint y: 139, endPoint x: 1445, endPoint y: 219, distance: 80.0
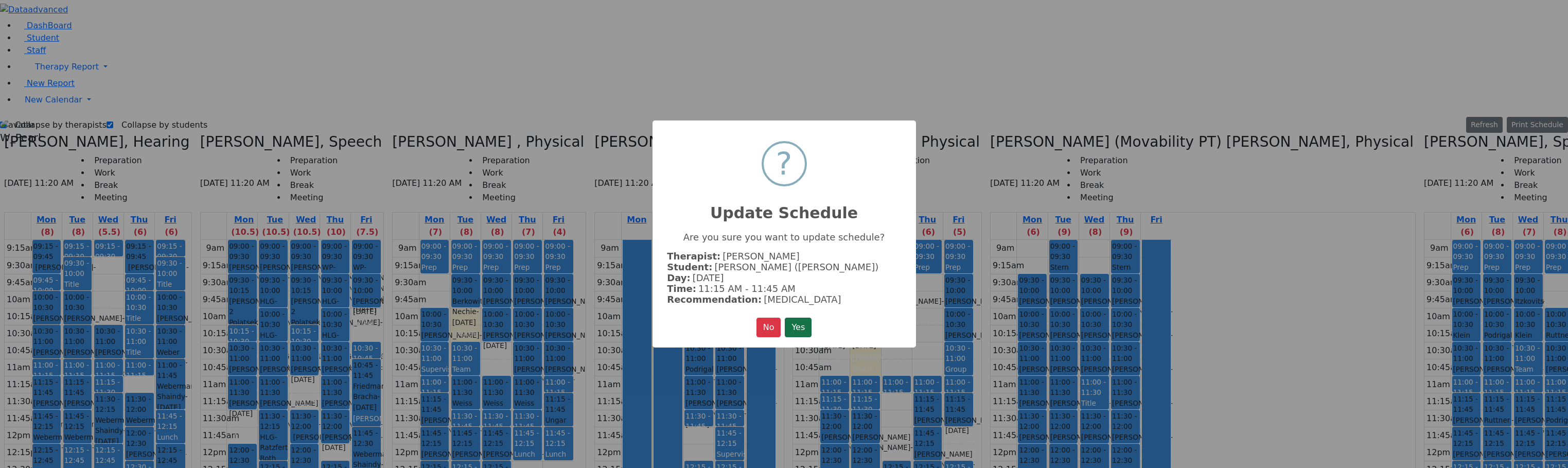
click at [802, 328] on button "Yes" at bounding box center [798, 327] width 27 height 19
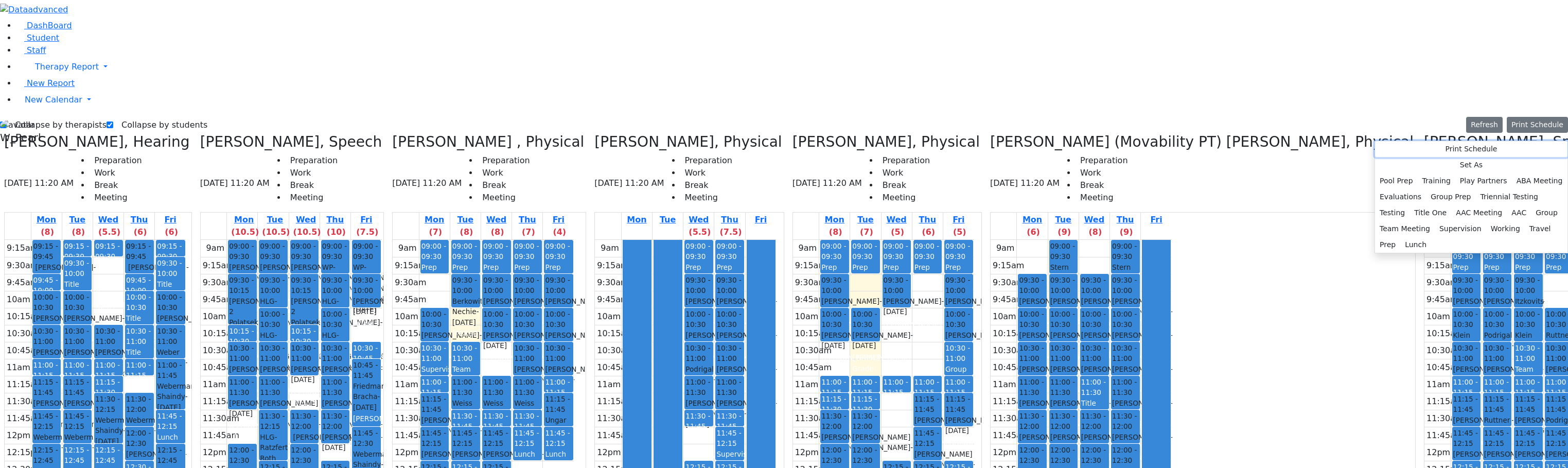
click at [1301, 150] on button "Print Schedule" at bounding box center [1472, 148] width 193 height 16
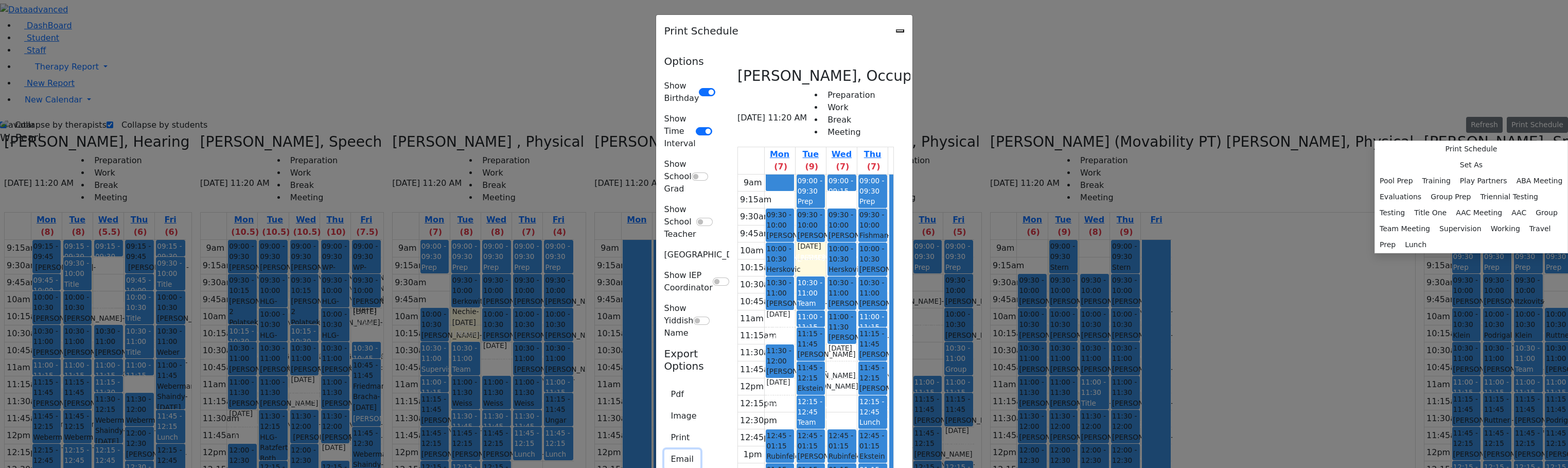
click at [664, 449] on button "Email" at bounding box center [682, 459] width 36 height 19
type input "[EMAIL_ADDRESS][DOMAIN_NAME]"
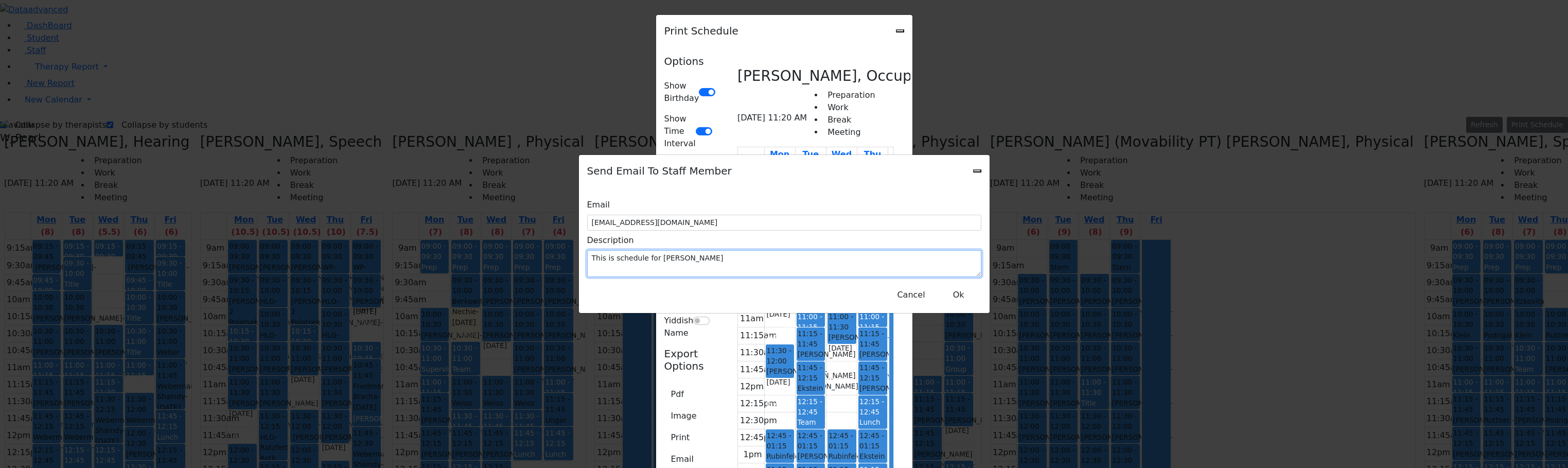
drag, startPoint x: 798, startPoint y: 247, endPoint x: 645, endPoint y: 236, distance: 153.4
click at [645, 236] on div "Description This is schedule for [PERSON_NAME]" at bounding box center [784, 254] width 394 height 46
type textarea "Please se changes [DATE]. [PERSON_NAME] was put back to 11:15 and [PERSON_NAME]…"
click at [950, 291] on button "Ok" at bounding box center [958, 295] width 37 height 19
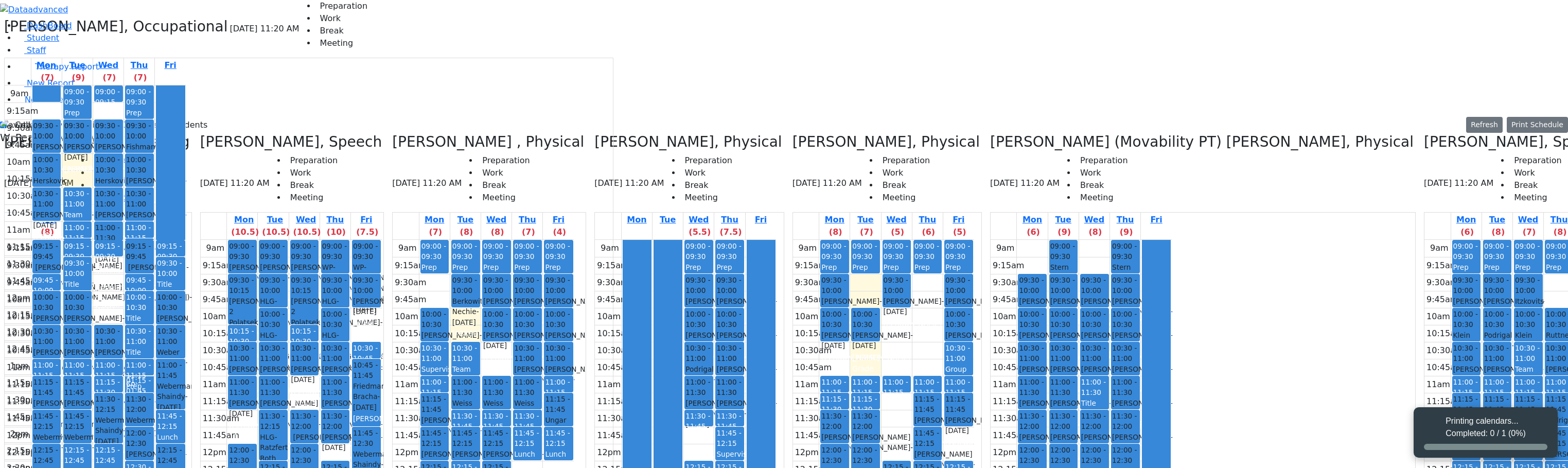
scroll to position [0, 0]
